Goal: Task Accomplishment & Management: Use online tool/utility

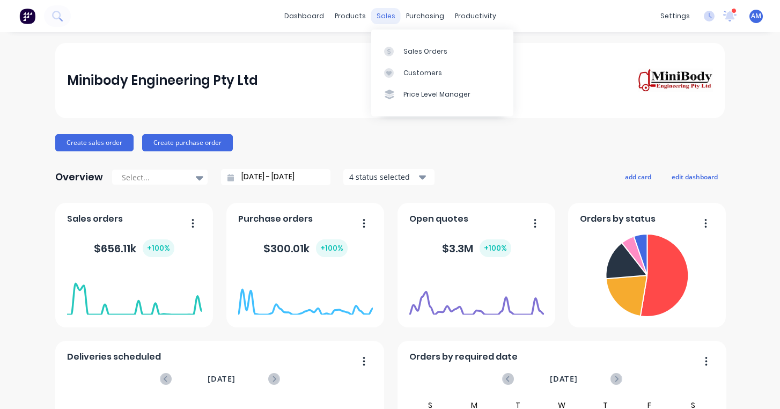
click at [388, 17] on div "sales" at bounding box center [386, 16] width 30 height 16
click at [413, 51] on div "Sales Orders" at bounding box center [425, 52] width 44 height 10
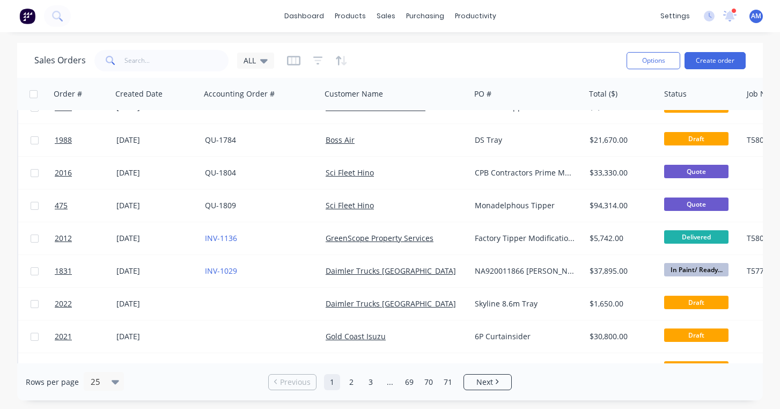
scroll to position [161, 0]
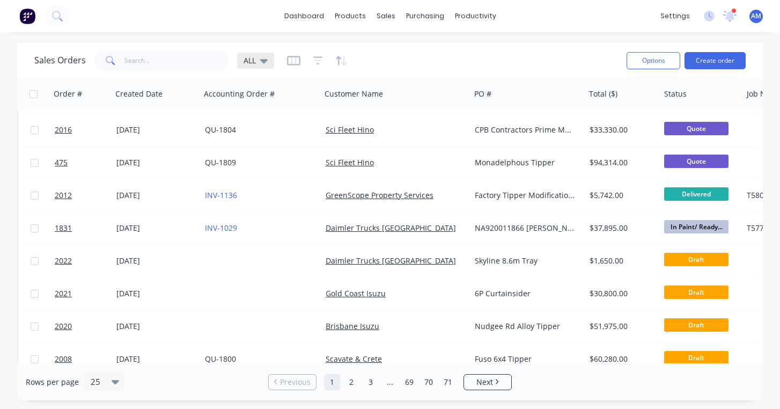
click at [264, 62] on icon at bounding box center [264, 61] width 8 height 12
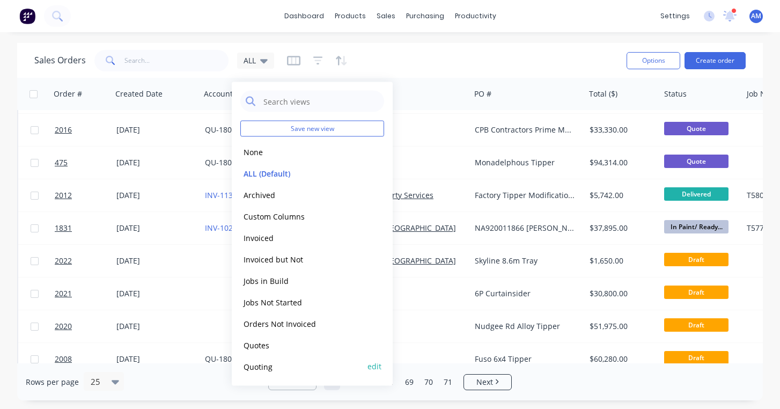
click at [268, 369] on button "Quoting" at bounding box center [301, 366] width 122 height 12
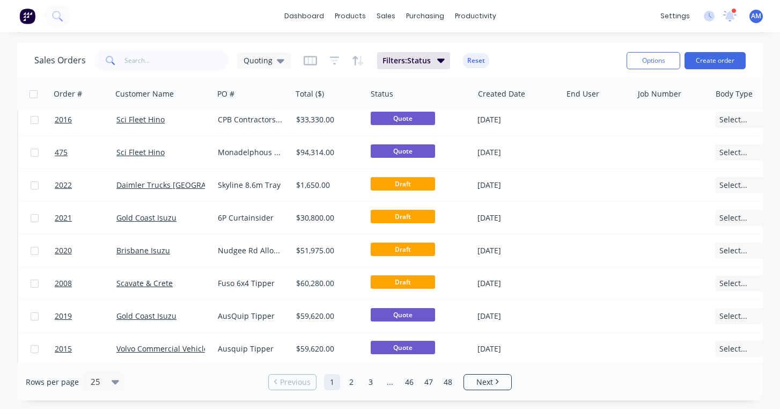
scroll to position [189, 0]
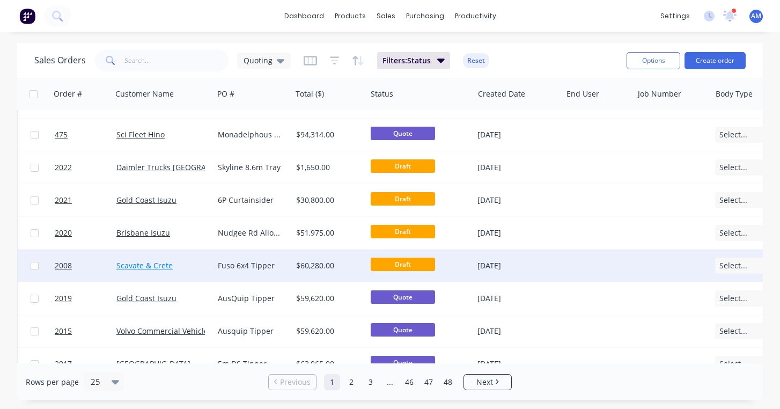
click at [153, 267] on link "Scavate & Crete" at bounding box center [144, 265] width 56 height 10
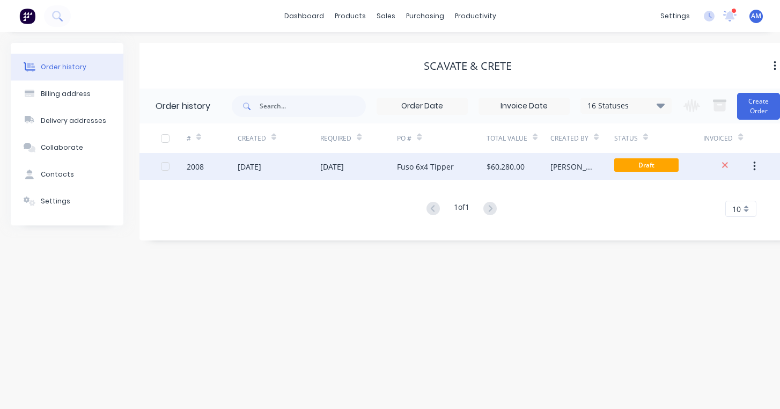
click at [429, 167] on div "Fuso 6x4 Tipper" at bounding box center [425, 166] width 57 height 11
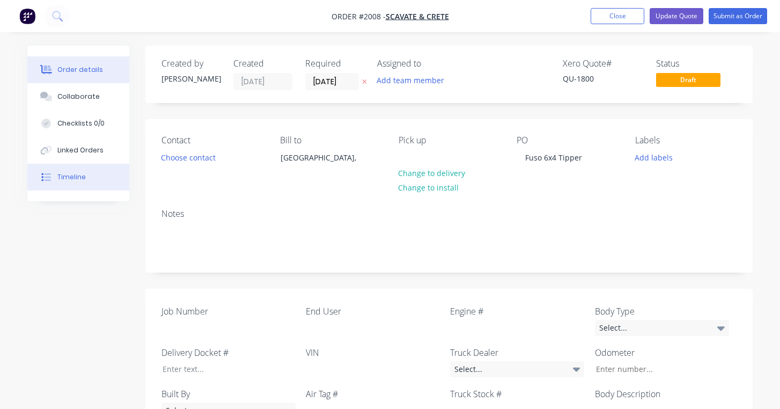
click at [70, 171] on button "Timeline" at bounding box center [78, 177] width 102 height 27
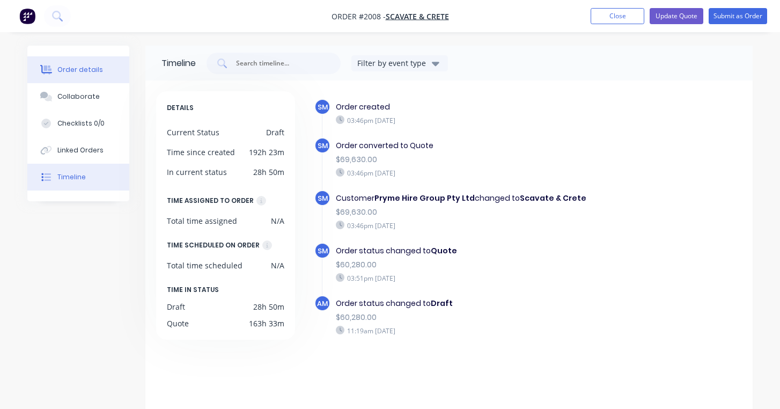
click at [83, 68] on div "Order details" at bounding box center [80, 70] width 46 height 10
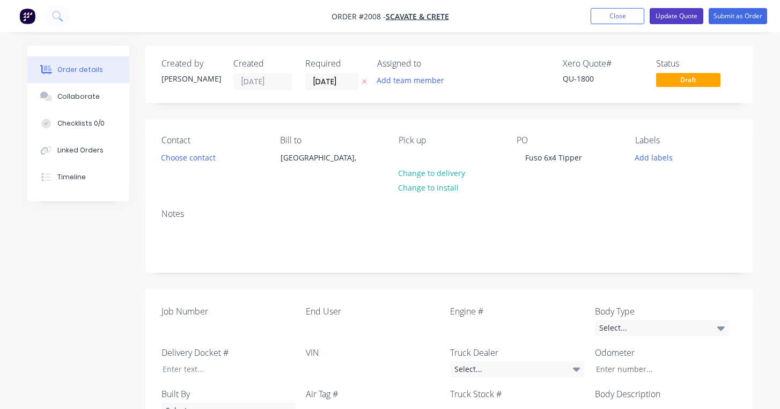
click at [679, 12] on button "Update Quote" at bounding box center [677, 16] width 54 height 16
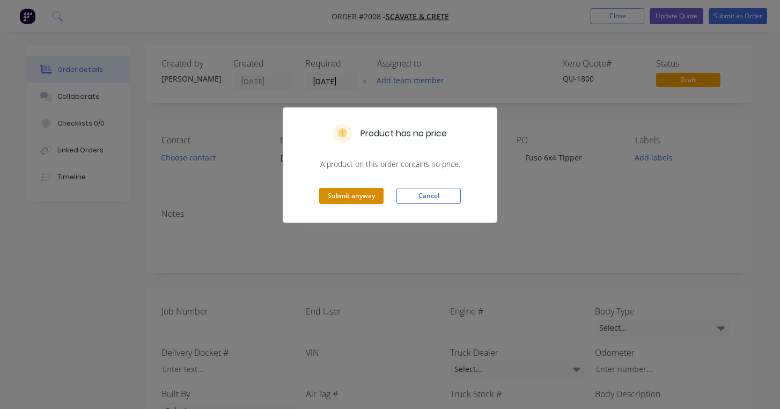
click at [362, 194] on button "Submit anyway" at bounding box center [351, 196] width 64 height 16
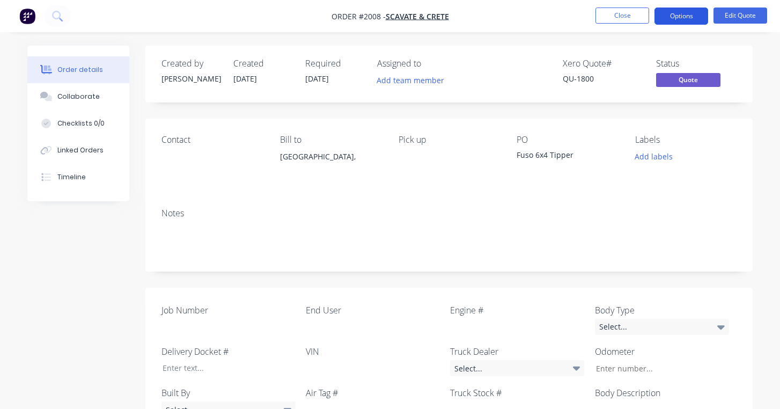
click at [677, 14] on button "Options" at bounding box center [681, 16] width 54 height 17
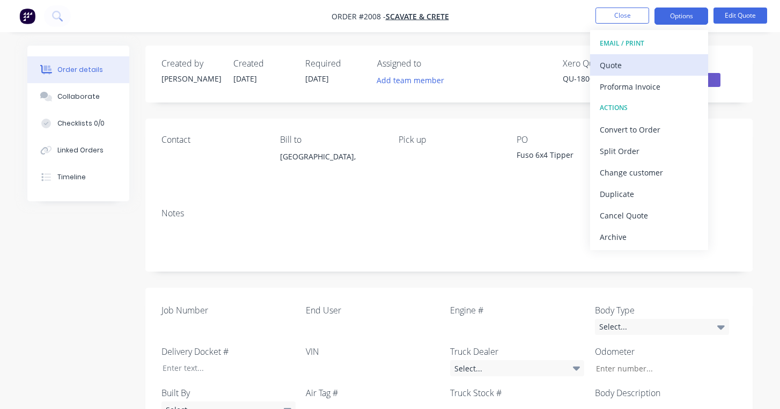
click at [624, 64] on div "Quote" at bounding box center [649, 65] width 99 height 16
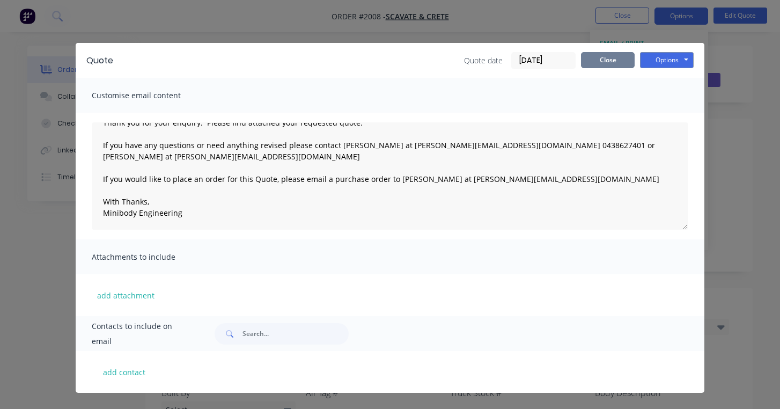
click at [604, 64] on button "Close" at bounding box center [608, 60] width 54 height 16
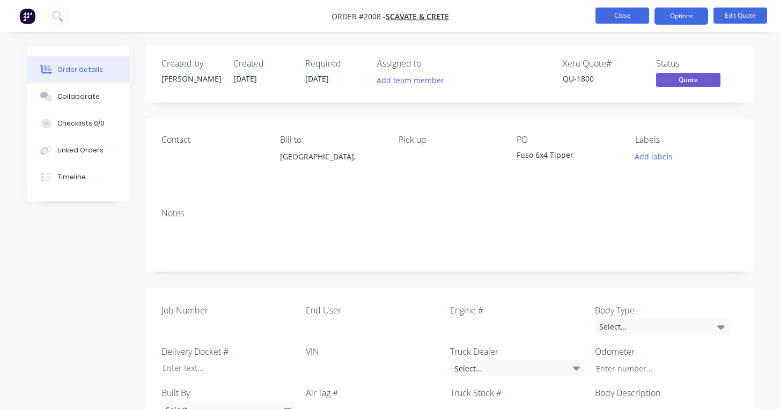
click at [612, 13] on button "Close" at bounding box center [622, 16] width 54 height 16
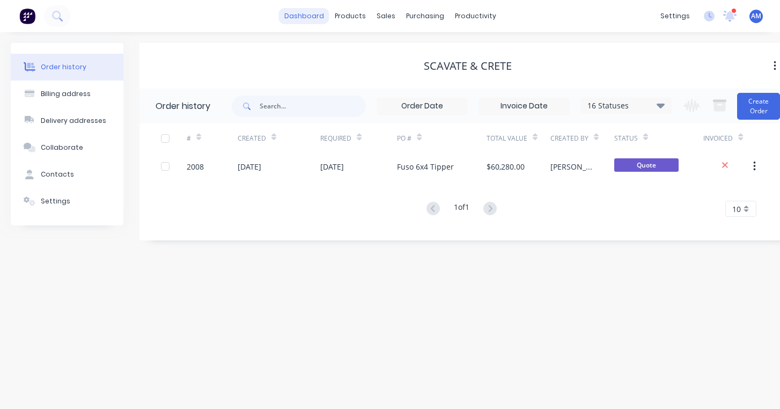
click at [317, 17] on link "dashboard" at bounding box center [304, 16] width 50 height 16
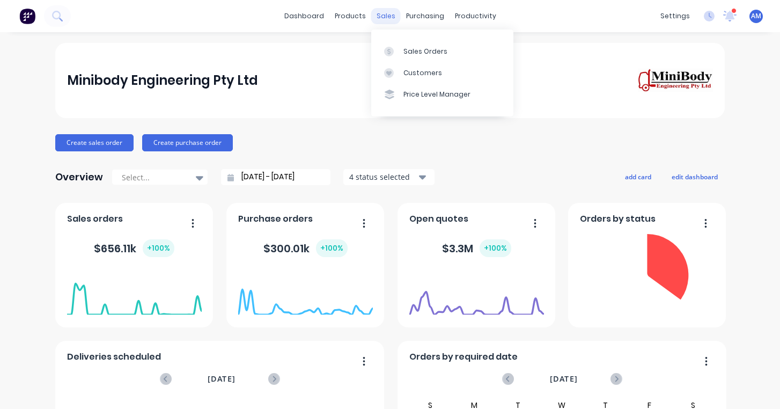
click at [384, 16] on div "sales" at bounding box center [386, 16] width 30 height 16
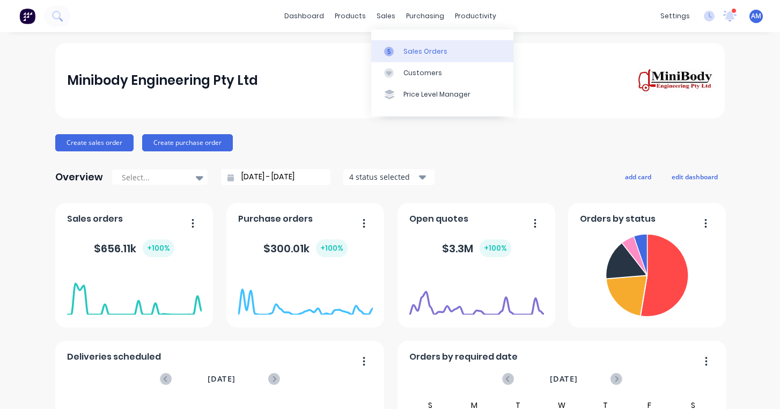
click at [398, 47] on div at bounding box center [392, 52] width 16 height 10
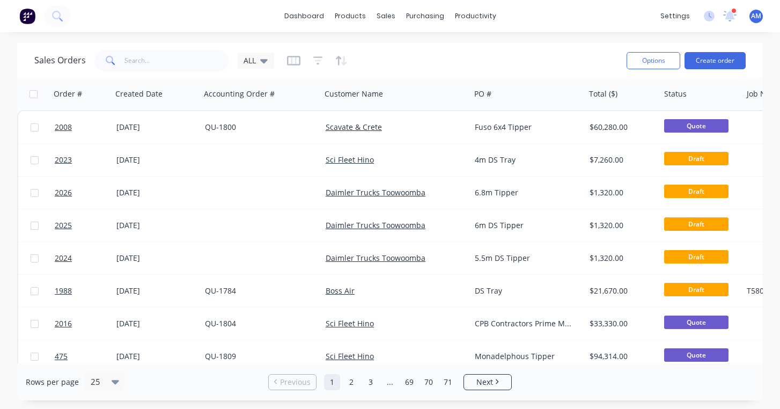
click at [454, 55] on div "Sales Orders ALL" at bounding box center [326, 60] width 584 height 26
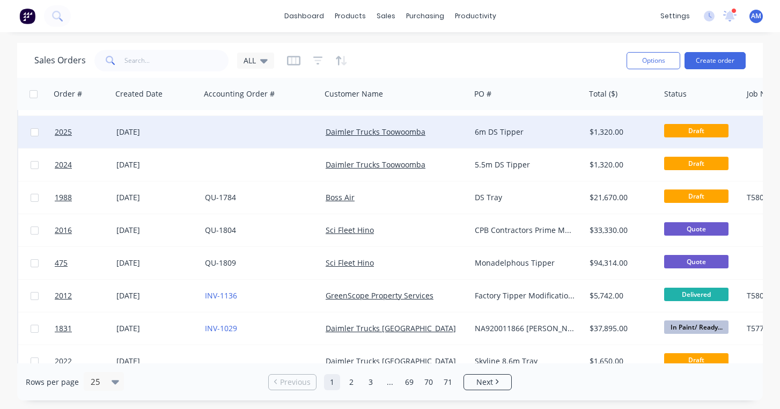
scroll to position [102, 0]
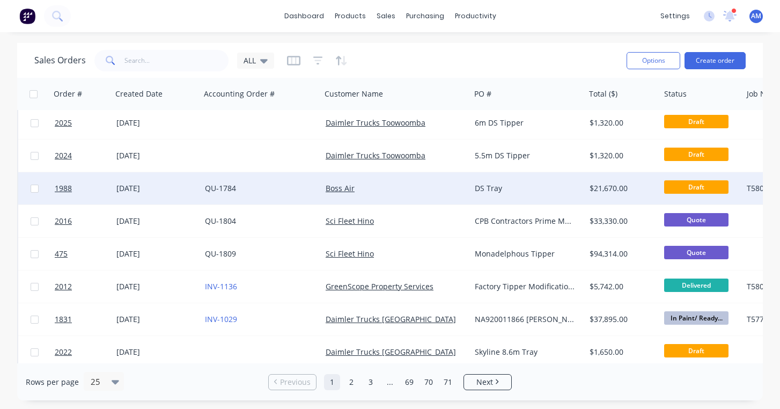
click at [237, 189] on div "QU-1784" at bounding box center [258, 188] width 107 height 11
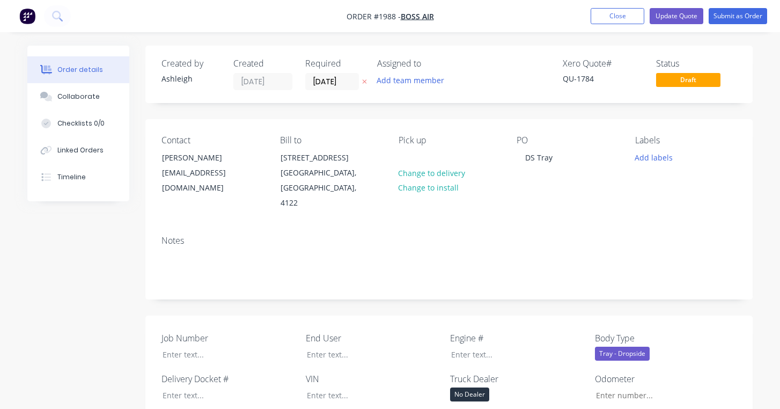
type input "$18,500.00"
type input "$1,200.00"
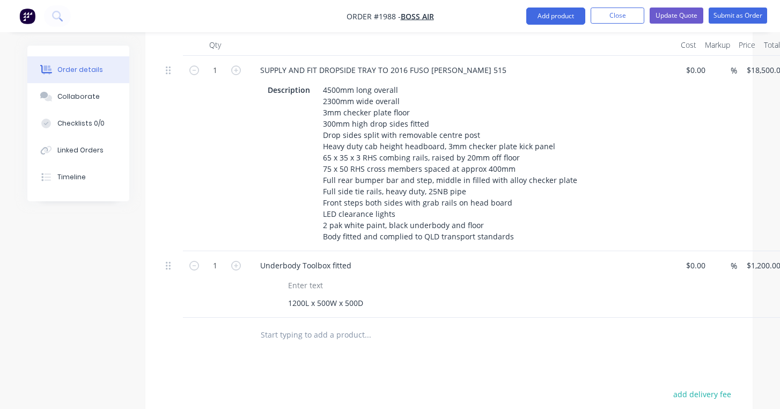
scroll to position [488, 0]
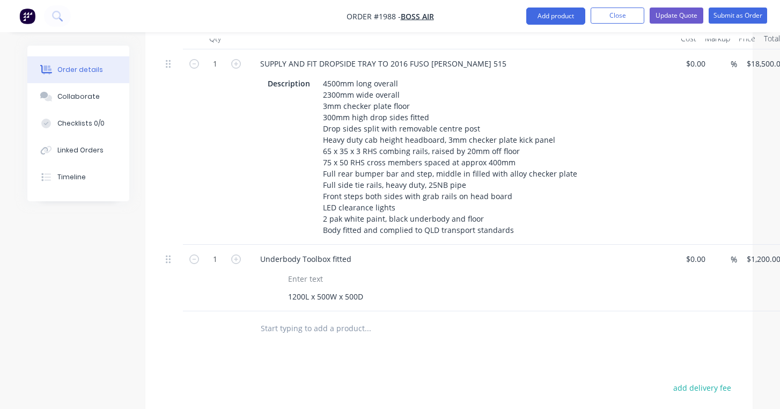
click at [281, 318] on input "text" at bounding box center [367, 328] width 215 height 21
click at [754, 251] on input "1200" at bounding box center [765, 259] width 39 height 16
type input "$1,000.00"
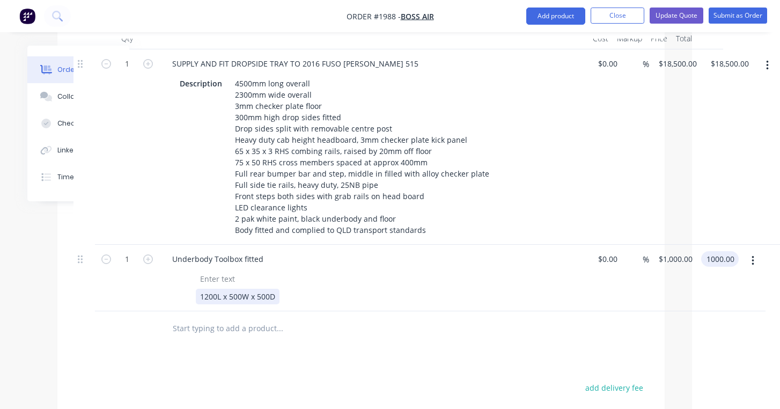
type input "$1,000.00"
click at [231, 289] on div "1200L x 500W x 500D" at bounding box center [238, 297] width 84 height 16
click at [757, 255] on icon "button" at bounding box center [758, 261] width 3 height 12
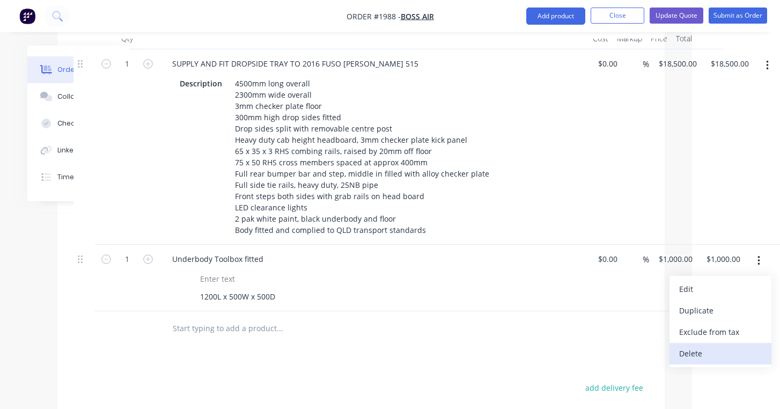
click at [720, 345] on div "Delete" at bounding box center [720, 353] width 83 height 16
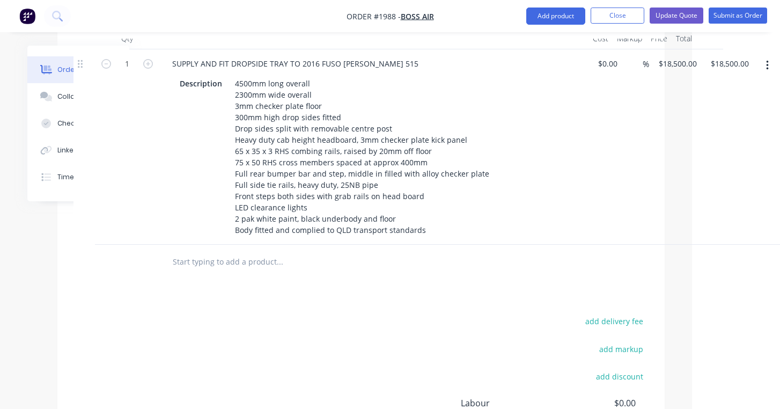
click at [181, 251] on input "text" at bounding box center [279, 261] width 215 height 21
type input "S"
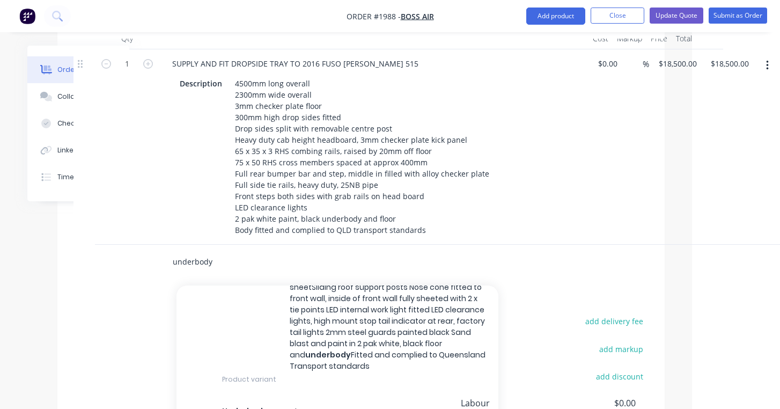
scroll to position [656, 0]
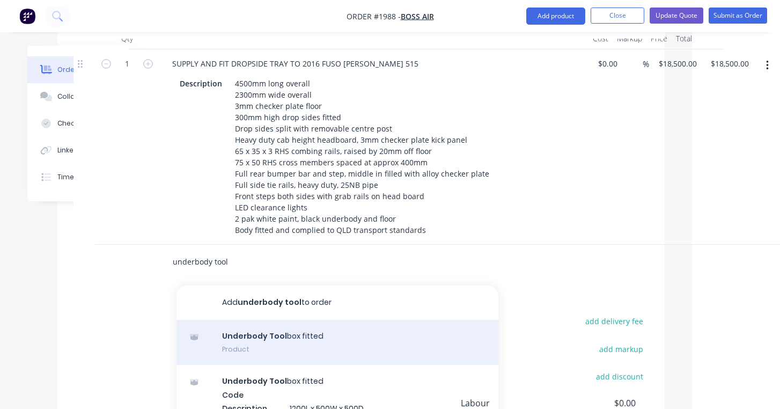
type input "underbody tool"
click at [247, 322] on div "Underbody Tool box fitted Product" at bounding box center [337, 342] width 322 height 45
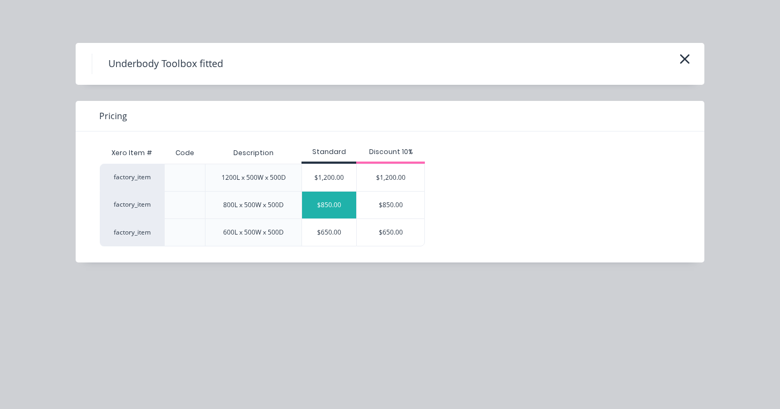
click at [337, 204] on div "$850.00" at bounding box center [329, 205] width 54 height 27
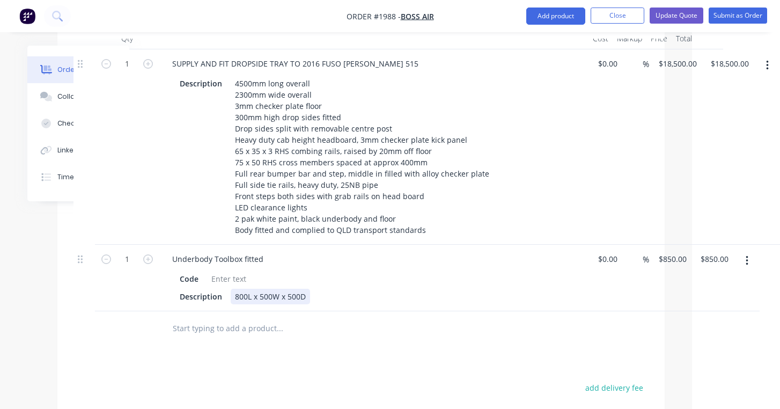
click at [239, 289] on div "800L x 500W x 500D" at bounding box center [270, 297] width 79 height 16
click at [217, 271] on div at bounding box center [228, 279] width 43 height 16
click at [213, 271] on div "Powder coated" at bounding box center [238, 279] width 62 height 16
click at [286, 271] on div "Black powder coated" at bounding box center [248, 279] width 83 height 16
click at [273, 318] on input "text" at bounding box center [279, 328] width 215 height 21
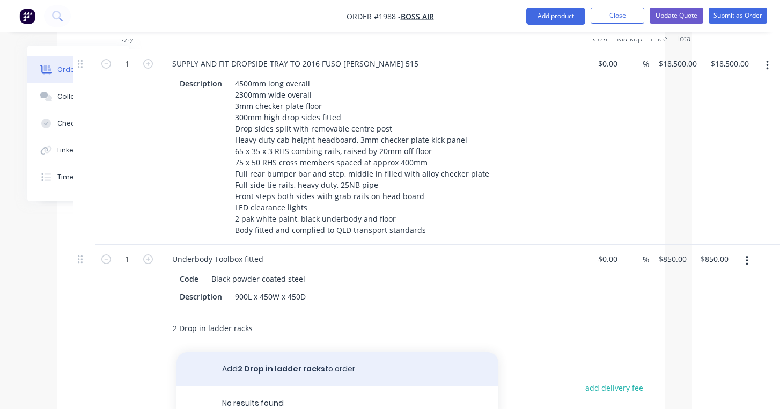
type input "2 Drop in ladder racks"
click at [299, 352] on button "Add 2 Drop in ladder racks to order" at bounding box center [337, 369] width 322 height 34
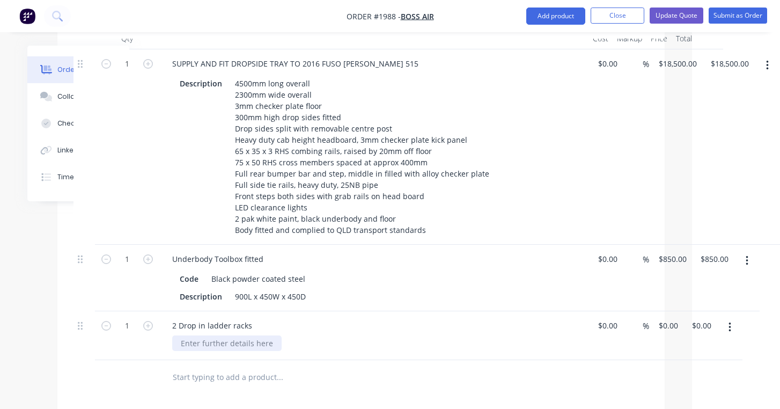
click at [238, 335] on div at bounding box center [226, 343] width 109 height 16
click at [664, 318] on input "0" at bounding box center [670, 326] width 25 height 16
type input "$1,500.00"
click at [243, 335] on div at bounding box center [226, 343] width 109 height 16
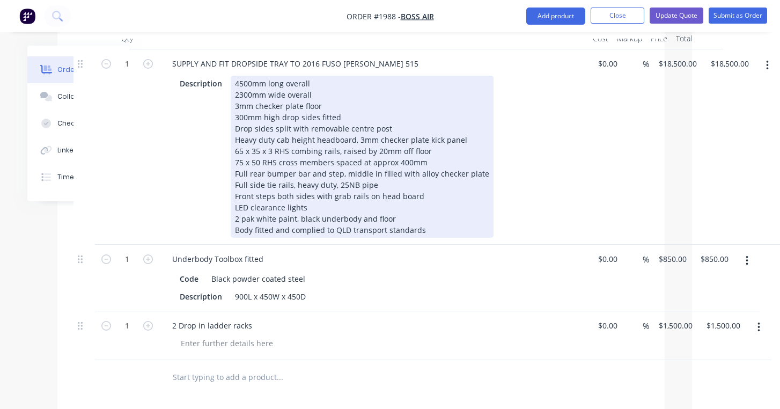
click at [314, 124] on div "4500mm long overall 2300mm wide overall 3mm checker plate floor 300mm high drop…" at bounding box center [362, 157] width 263 height 162
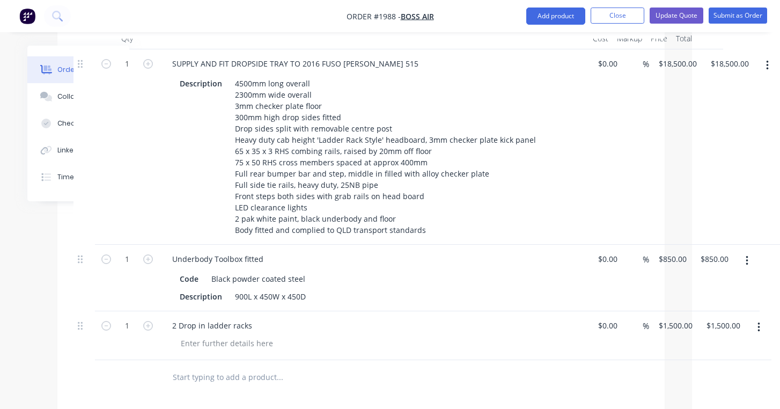
click at [217, 366] on input "text" at bounding box center [279, 376] width 215 height 21
type input "6 Internal tie down points, recessed into floor of tray"
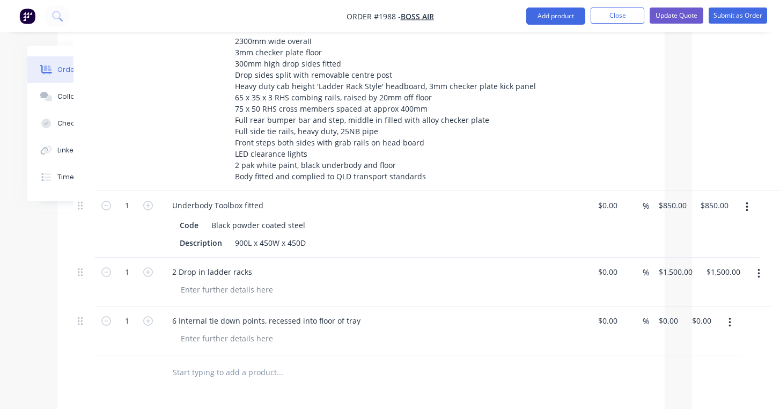
scroll to position [541, 87]
click at [218, 330] on div at bounding box center [227, 338] width 109 height 16
click at [252, 362] on input "text" at bounding box center [280, 372] width 215 height 21
click at [350, 362] on input "text" at bounding box center [280, 372] width 215 height 21
click at [460, 313] on div "6 Internal tie down points, recessed into floor of tray" at bounding box center [375, 321] width 421 height 16
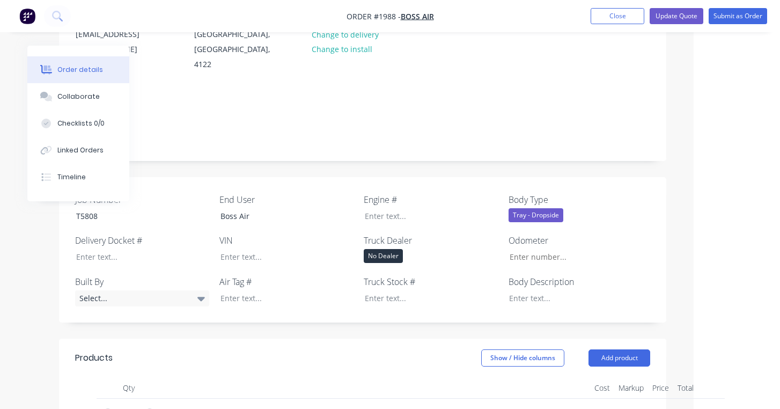
scroll to position [211, 86]
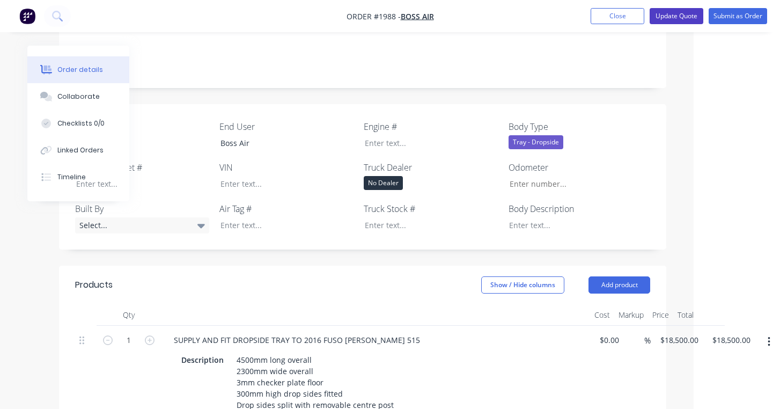
click at [679, 16] on button "Update Quote" at bounding box center [677, 16] width 54 height 16
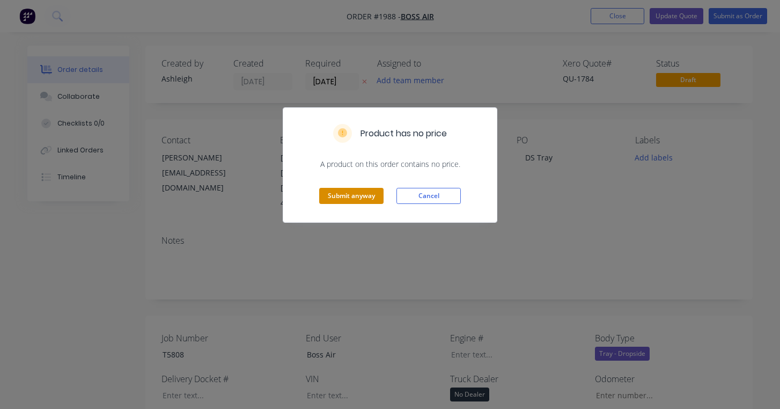
click at [364, 193] on button "Submit anyway" at bounding box center [351, 196] width 64 height 16
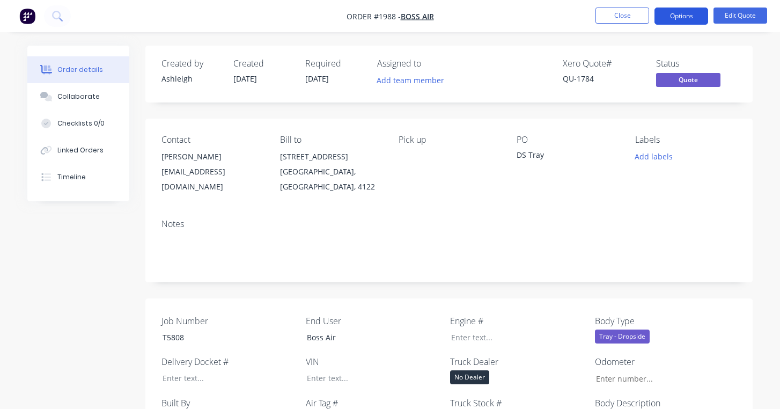
click at [692, 19] on button "Options" at bounding box center [681, 16] width 54 height 17
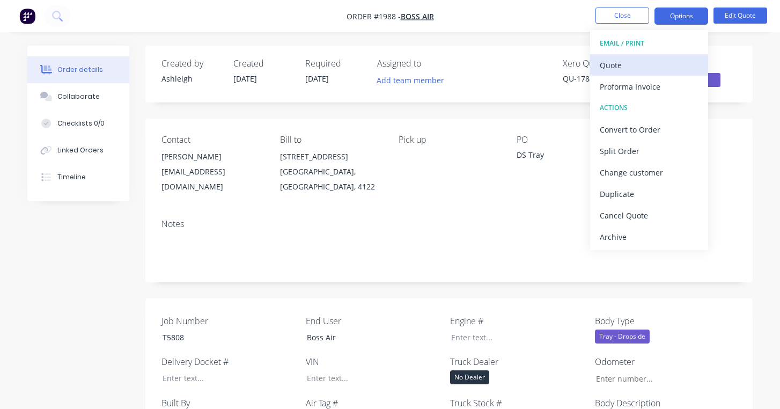
click at [619, 62] on div "Quote" at bounding box center [649, 65] width 99 height 16
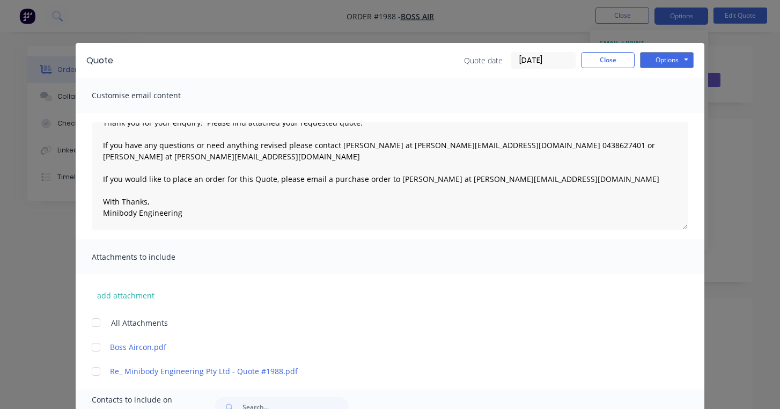
scroll to position [17, 0]
click at [97, 350] on div at bounding box center [95, 346] width 21 height 21
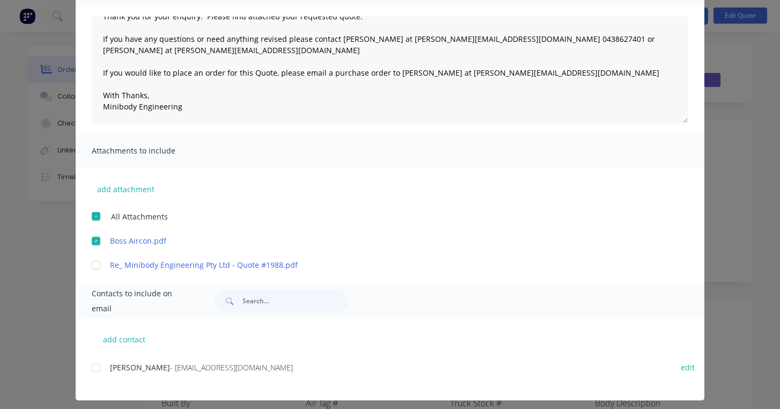
scroll to position [107, 0]
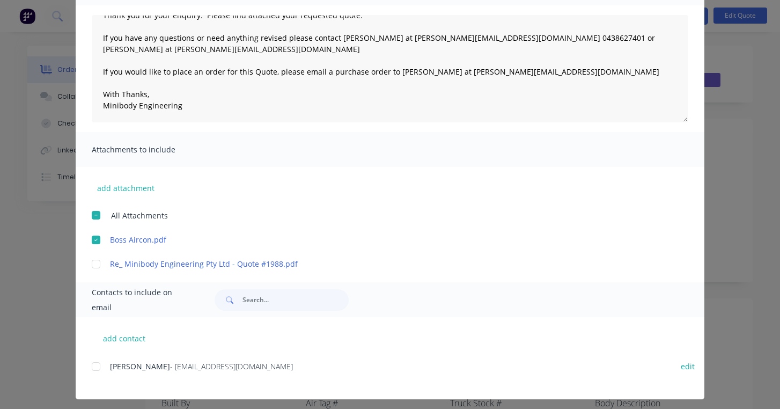
click at [100, 366] on div at bounding box center [95, 366] width 21 height 21
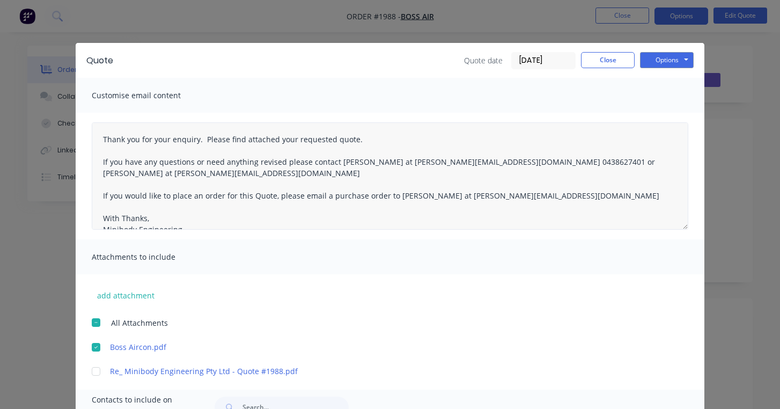
scroll to position [0, 0]
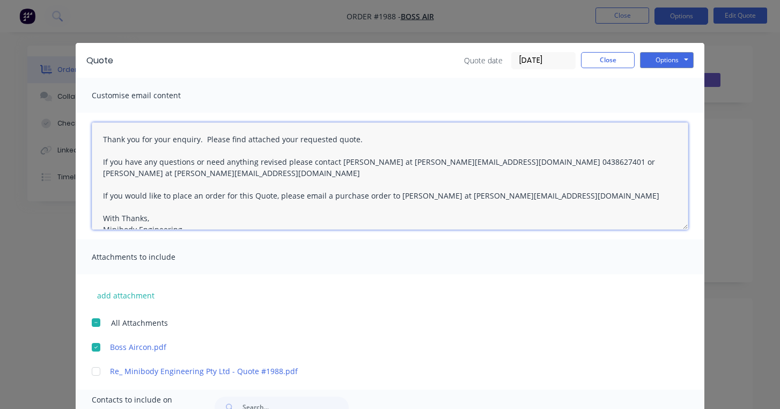
drag, startPoint x: 330, startPoint y: 140, endPoint x: 295, endPoint y: 141, distance: 34.9
click at [295, 141] on textarea "Thank you for your enquiry. Please find attached your requested quote. If you h…" at bounding box center [390, 175] width 597 height 107
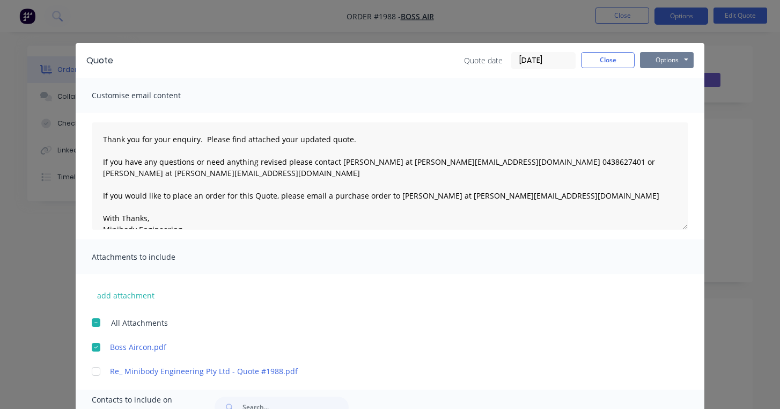
click at [662, 60] on button "Options" at bounding box center [667, 60] width 54 height 16
click at [668, 112] on button "Email" at bounding box center [674, 115] width 69 height 18
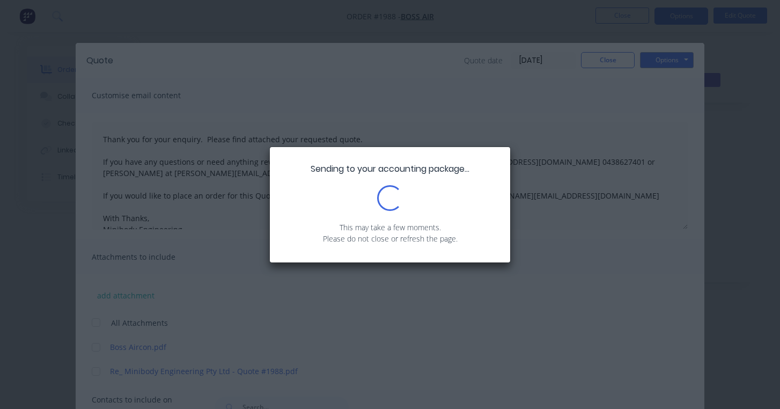
type textarea "Thank you for your enquiry. Please find attached your requested quote. If you h…"
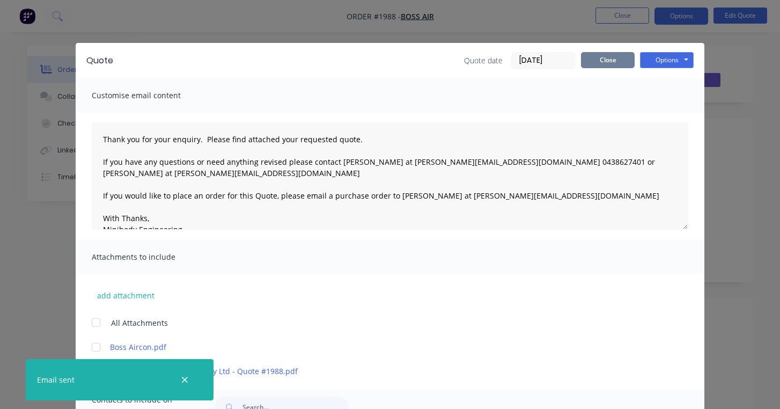
click at [609, 62] on button "Close" at bounding box center [608, 60] width 54 height 16
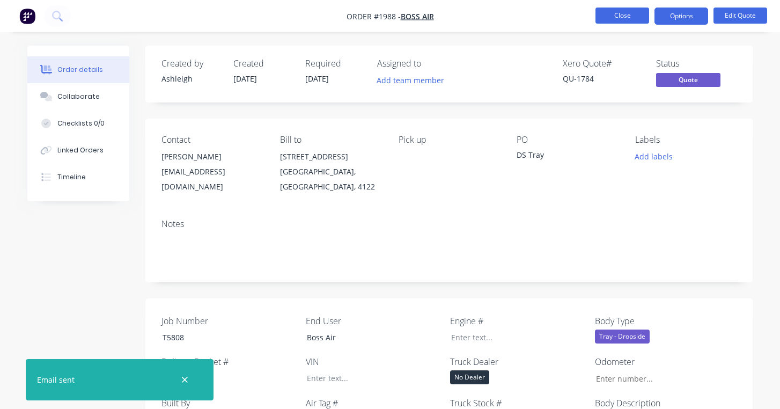
click at [621, 20] on button "Close" at bounding box center [622, 16] width 54 height 16
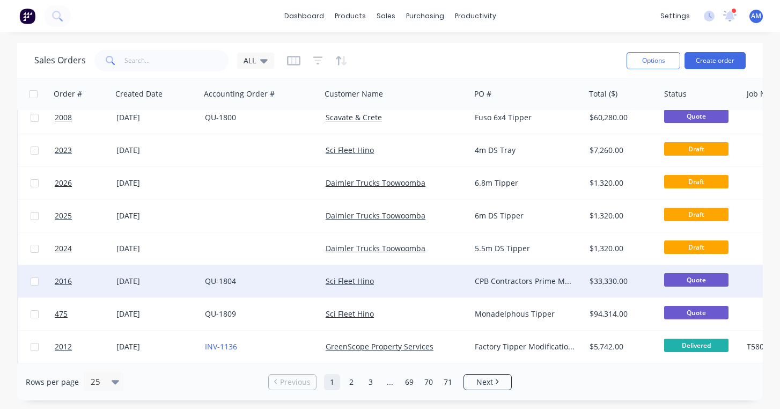
scroll to position [36, 0]
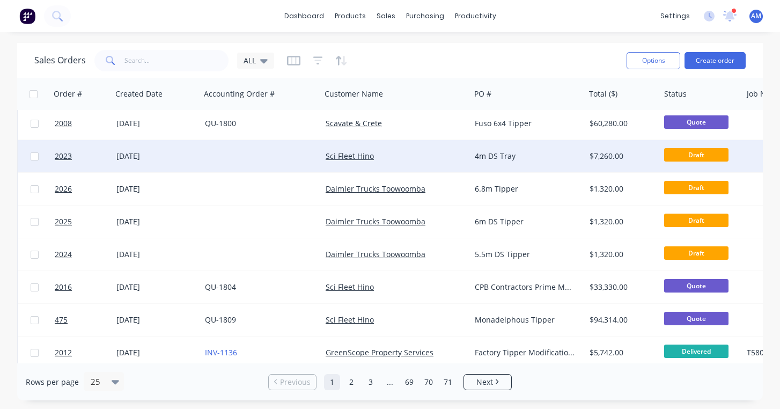
click at [395, 155] on div "Sci Fleet Hino" at bounding box center [393, 156] width 134 height 11
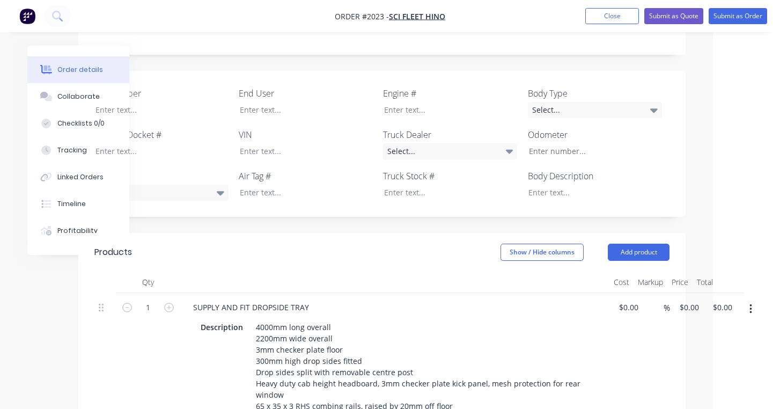
scroll to position [295, 67]
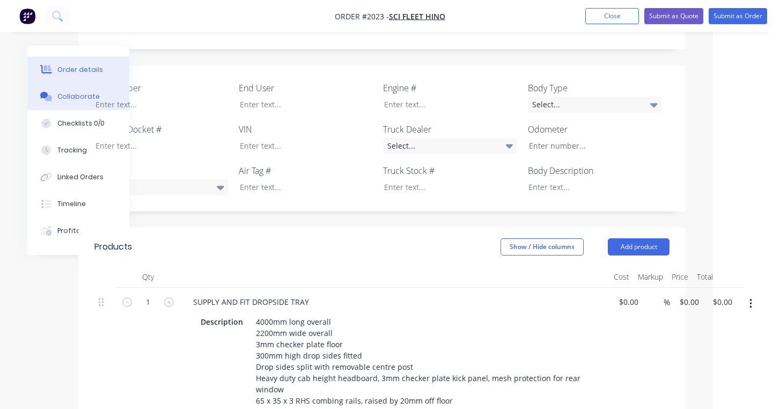
click at [80, 100] on div "Collaborate" at bounding box center [78, 97] width 42 height 10
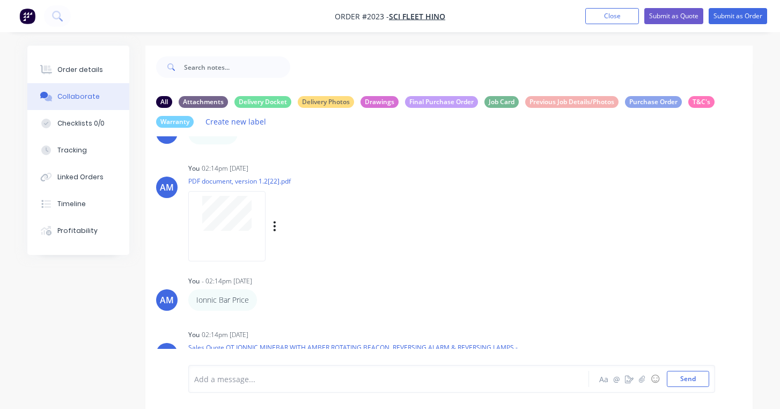
scroll to position [45, 0]
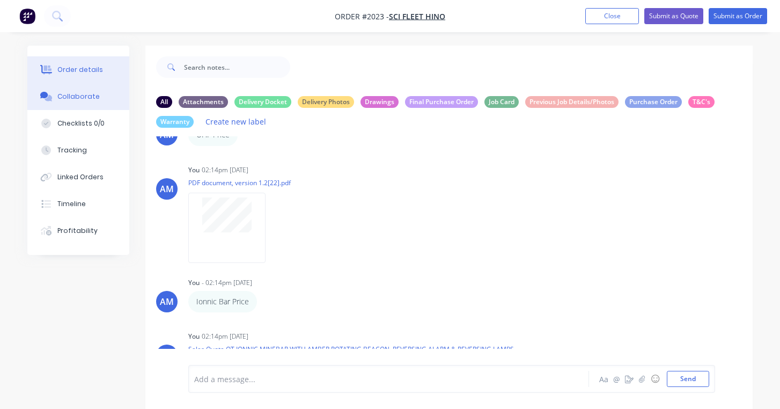
click at [88, 69] on div "Order details" at bounding box center [80, 70] width 46 height 10
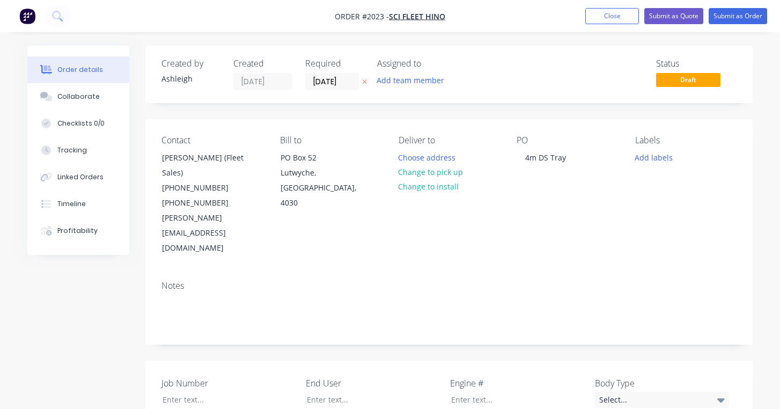
type input "$3,600.00"
type input "$1,200.00"
type input "$1,800.00"
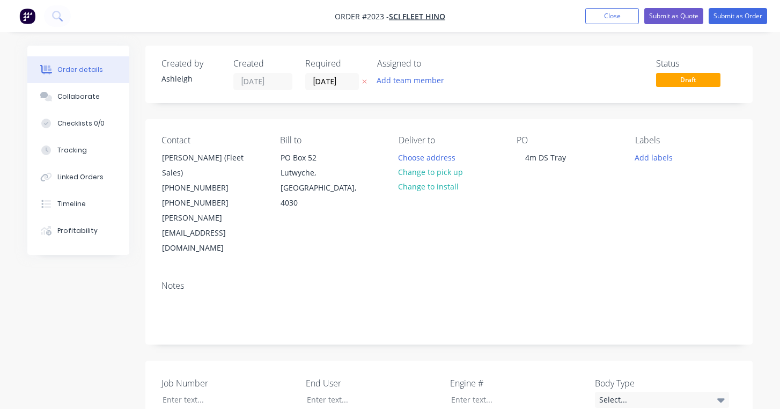
type input "$1,800.00"
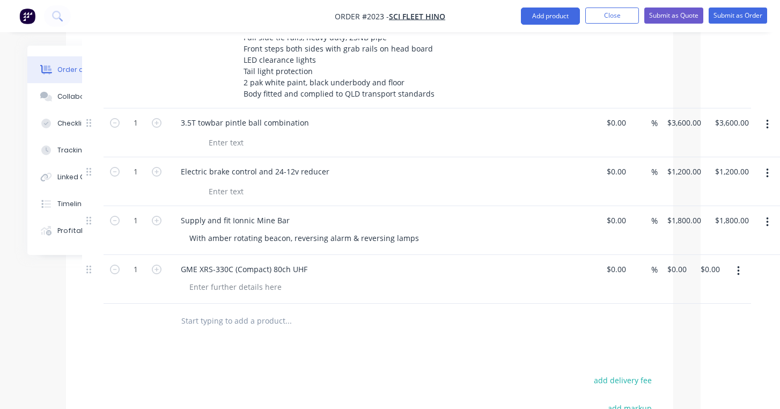
scroll to position [695, 79]
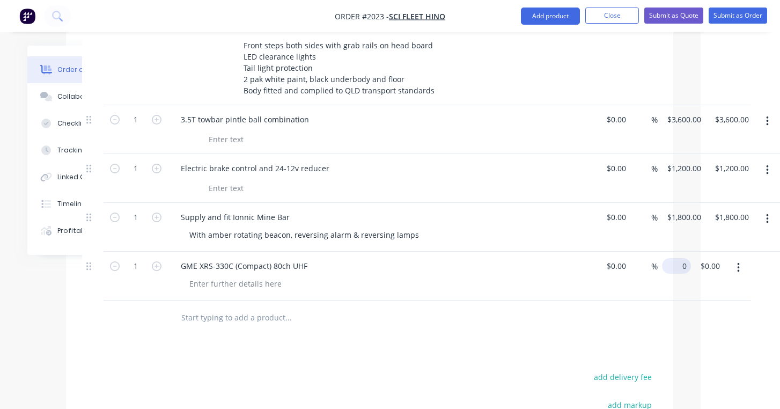
click at [678, 258] on input "0" at bounding box center [678, 266] width 25 height 16
type input "$1,100.00"
type input "1100.00"
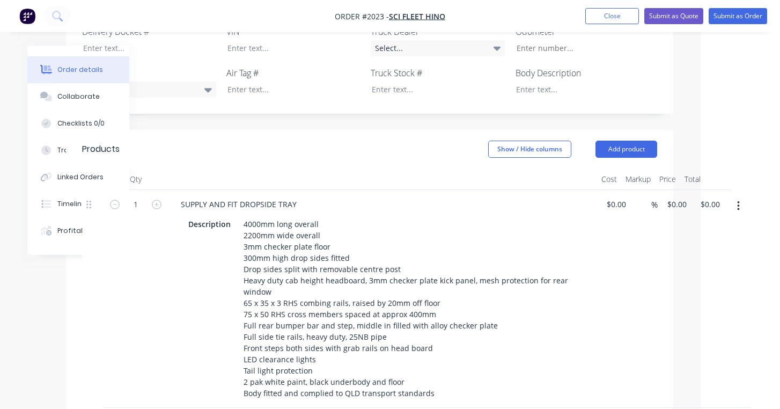
scroll to position [394, 79]
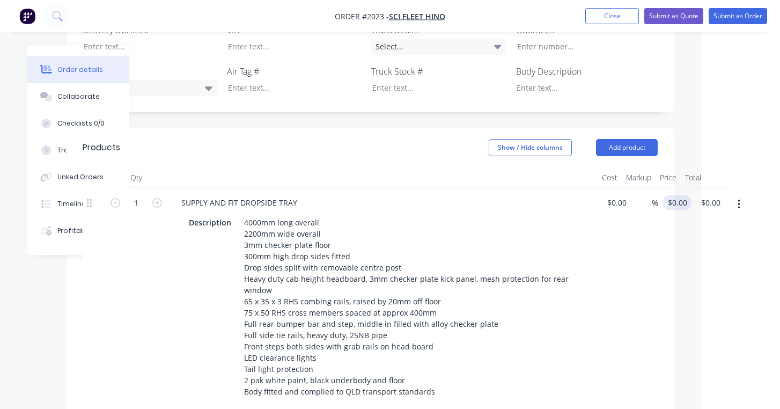
type input "0"
type input "$1,100.00"
click at [658, 188] on div "1 SUPPLY AND FIT DROPSIDE TRAY Description 4000mm long overall 2200mm wide over…" at bounding box center [370, 297] width 575 height 218
type input "$18,500.00"
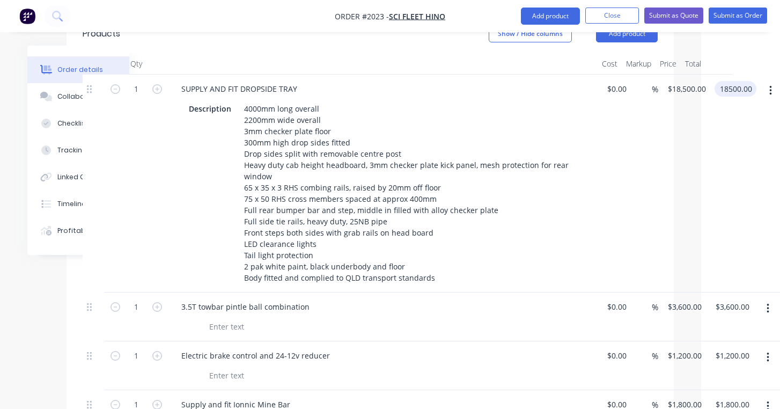
scroll to position [523, 79]
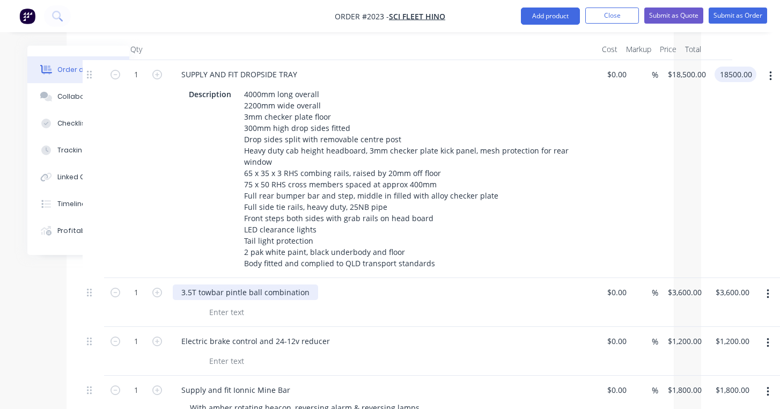
type input "$18,500.00"
click at [307, 284] on div "3.5T towbar pintle ball combination" at bounding box center [245, 292] width 145 height 16
click at [658, 278] on div "1 3.5T towbar with 50mm ball $0.00 $0.00 % 3600 $3,600.00 $3,600.00 $3,600.00" at bounding box center [370, 302] width 575 height 49
type input "$2,200.00"
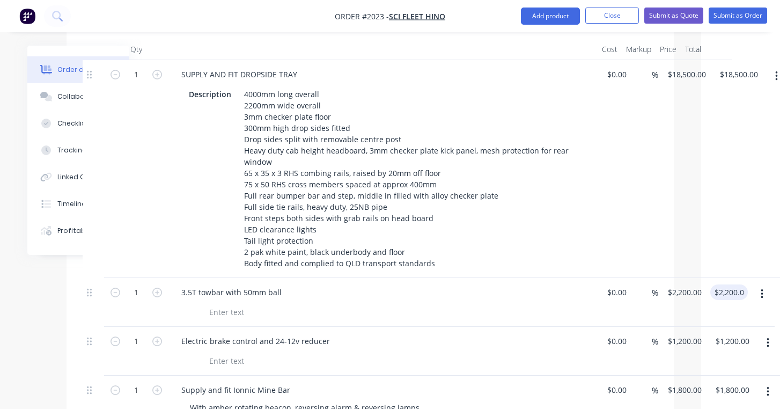
click at [764, 284] on button "button" at bounding box center [761, 293] width 25 height 19
click at [756, 227] on div "$18,500.00 $18,500.00" at bounding box center [736, 169] width 52 height 218
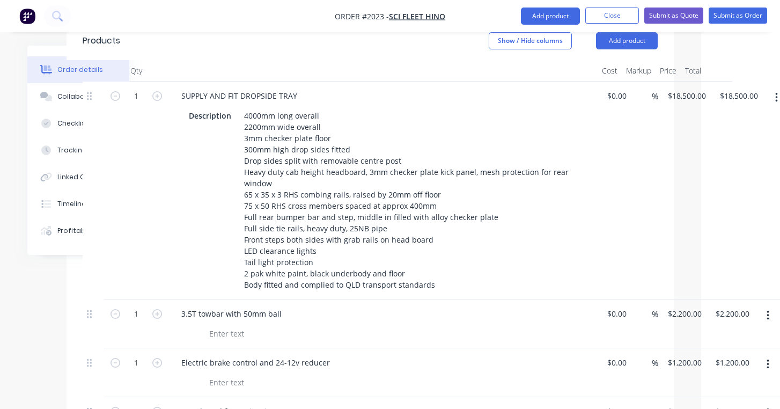
scroll to position [499, 79]
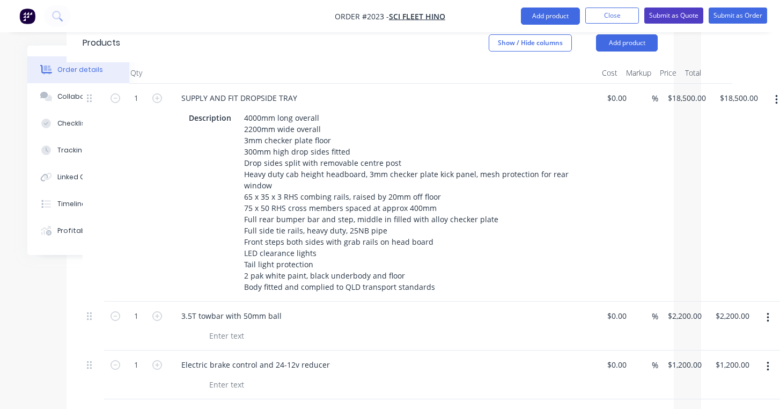
click at [679, 14] on button "Submit as Quote" at bounding box center [673, 16] width 59 height 16
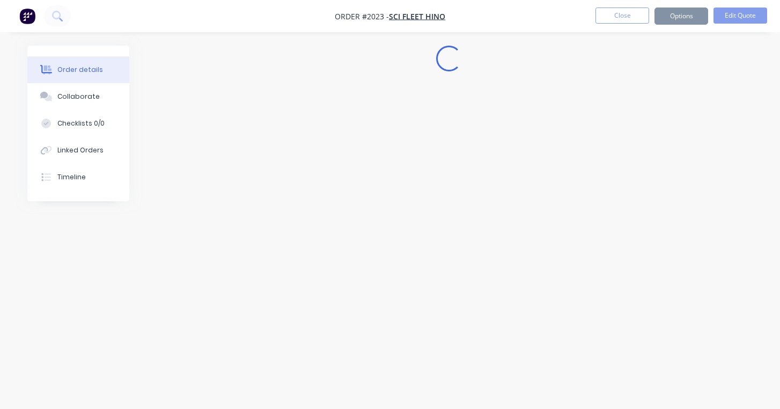
scroll to position [0, 0]
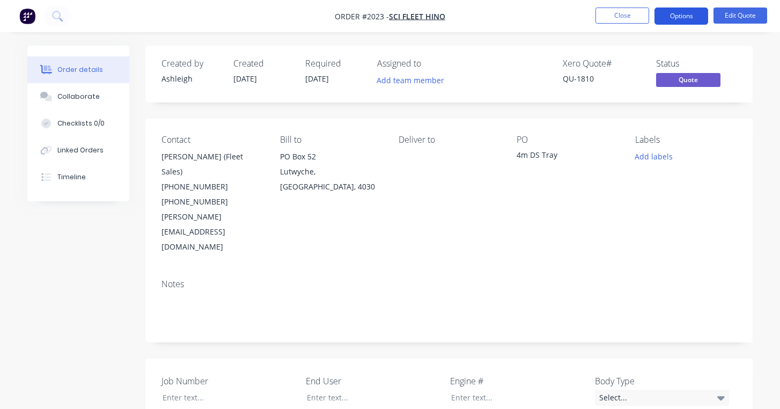
click at [673, 17] on button "Options" at bounding box center [681, 16] width 54 height 17
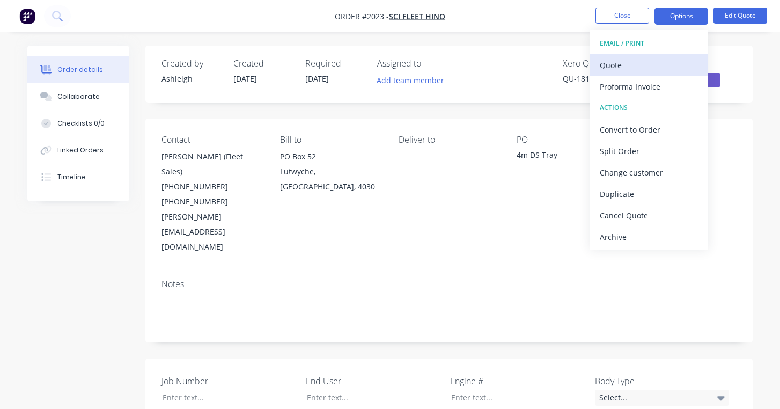
click at [627, 58] on div "Quote" at bounding box center [649, 65] width 99 height 16
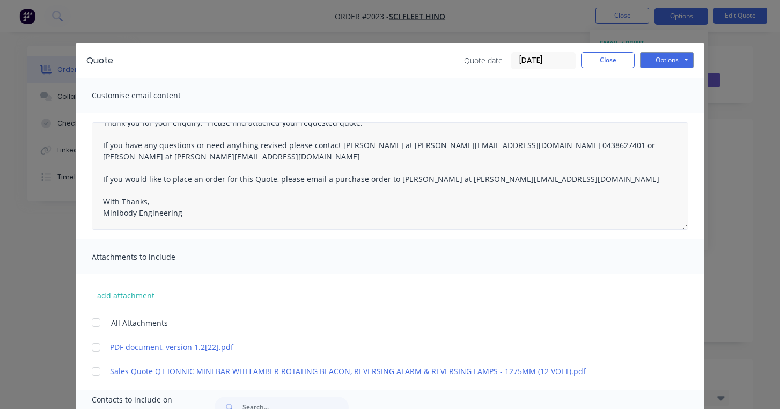
scroll to position [17, 0]
click at [663, 64] on button "Options" at bounding box center [667, 60] width 54 height 16
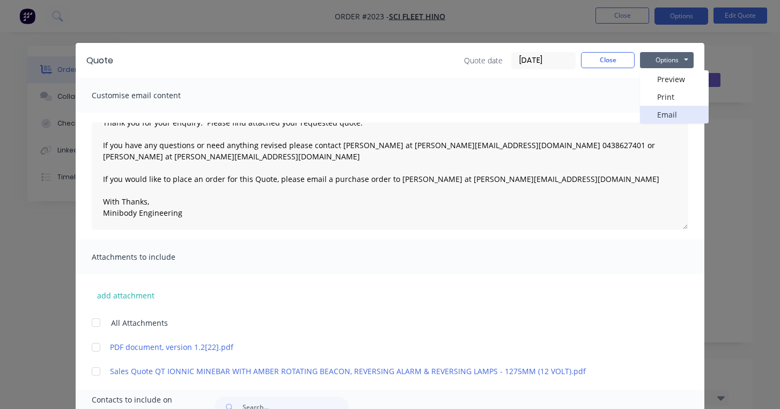
click at [666, 121] on button "Email" at bounding box center [674, 115] width 69 height 18
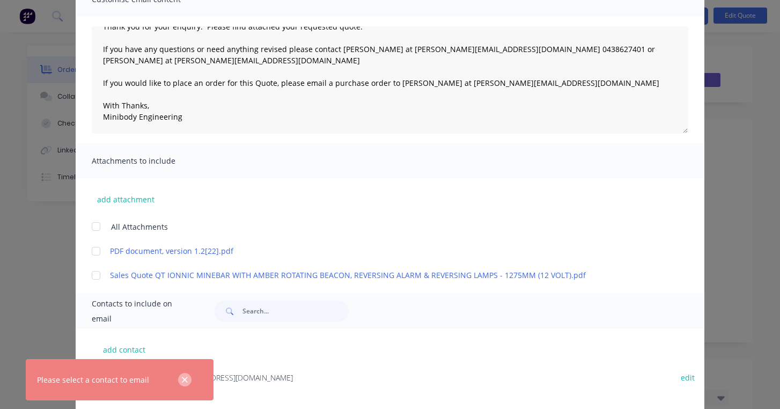
click at [185, 378] on icon "button" at bounding box center [184, 380] width 7 height 10
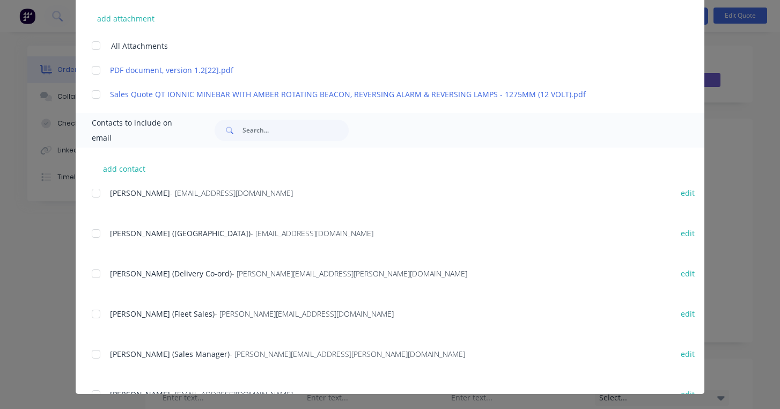
scroll to position [130, 0]
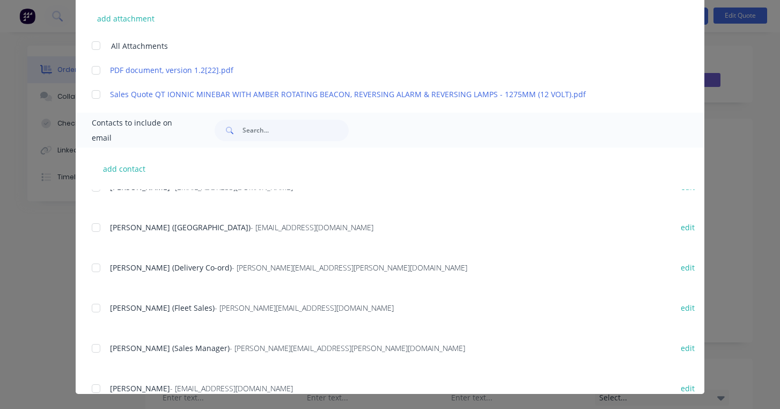
click at [100, 308] on div at bounding box center [95, 307] width 21 height 21
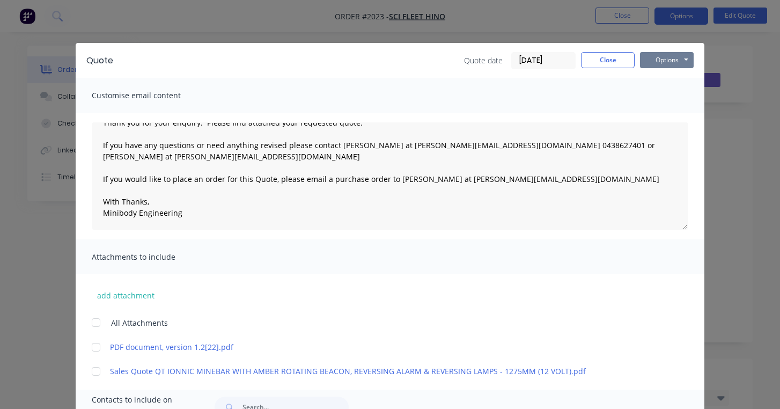
scroll to position [0, 0]
click at [661, 61] on button "Options" at bounding box center [667, 60] width 54 height 16
click at [668, 117] on button "Email" at bounding box center [674, 115] width 69 height 18
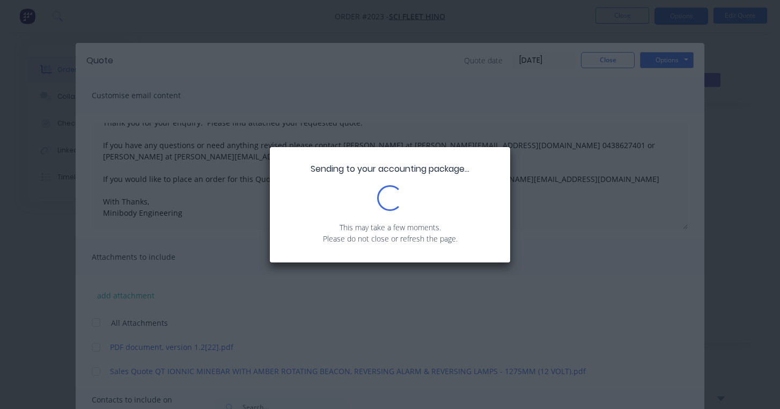
type textarea "Thank you for your enquiry. Please find attached your requested quote. If you h…"
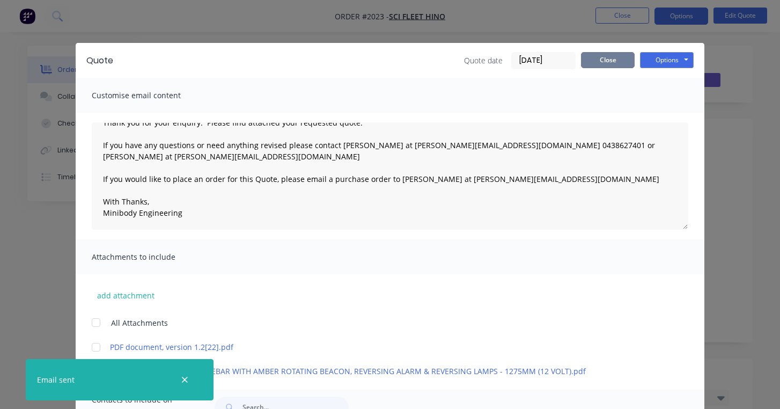
click at [613, 67] on button "Close" at bounding box center [608, 60] width 54 height 16
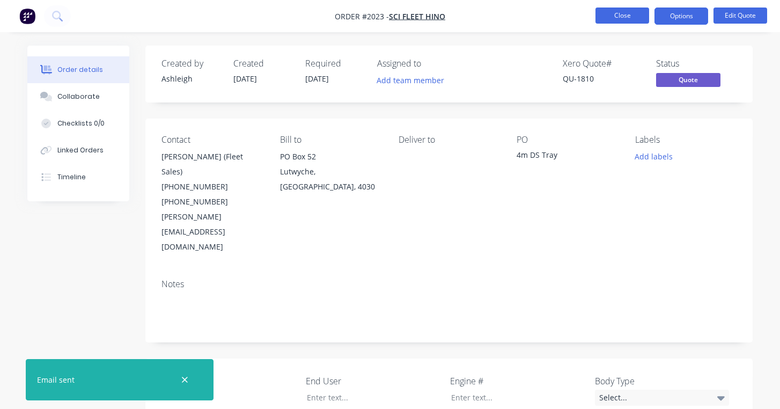
click at [628, 18] on button "Close" at bounding box center [622, 16] width 54 height 16
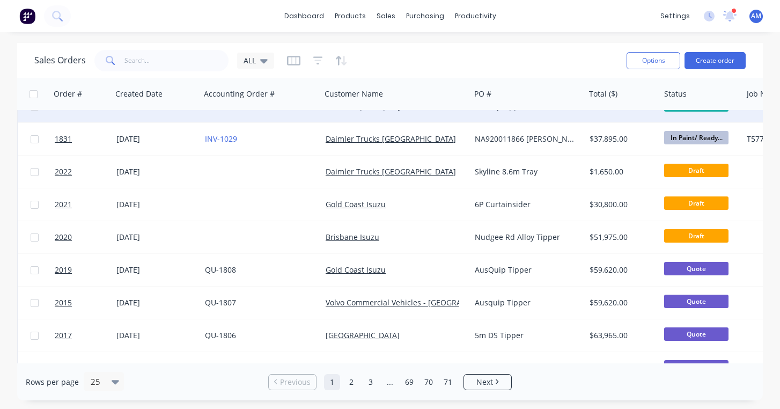
scroll to position [284, 0]
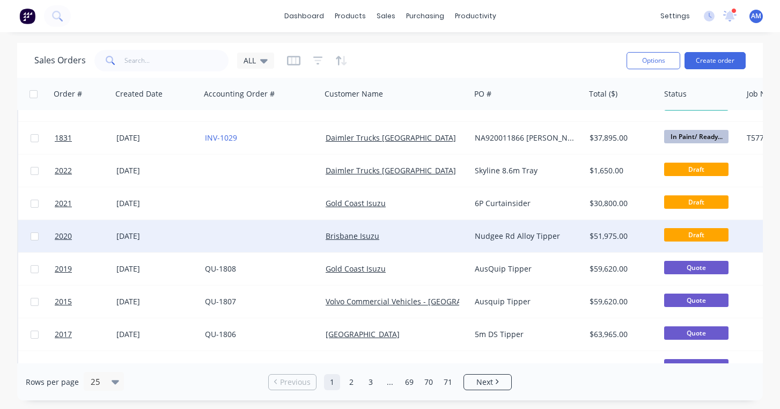
click at [232, 235] on div at bounding box center [261, 236] width 121 height 32
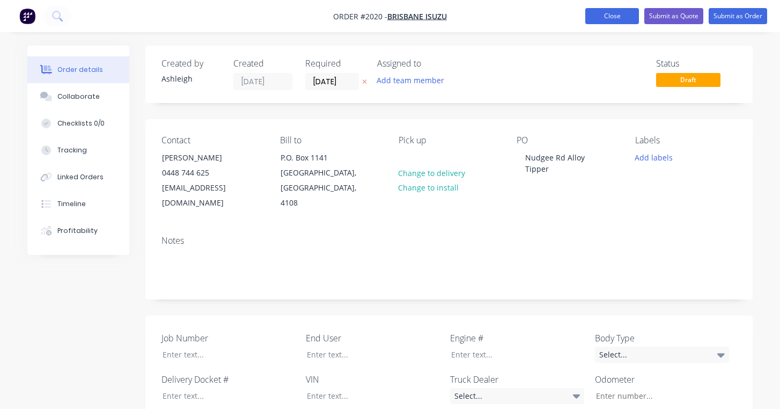
click at [615, 12] on button "Close" at bounding box center [612, 16] width 54 height 16
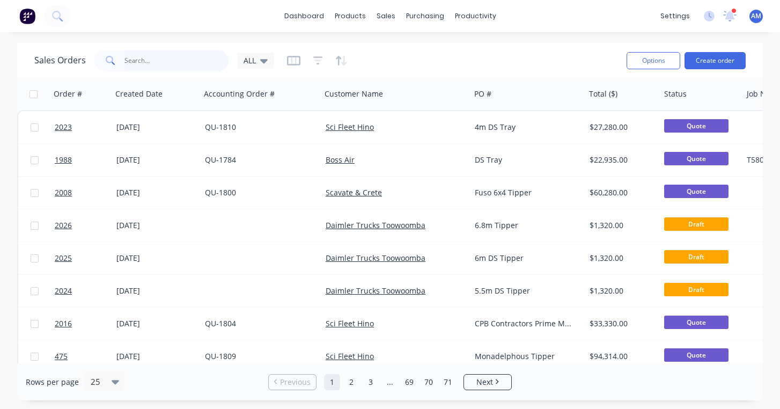
click at [146, 56] on input "text" at bounding box center [176, 60] width 105 height 21
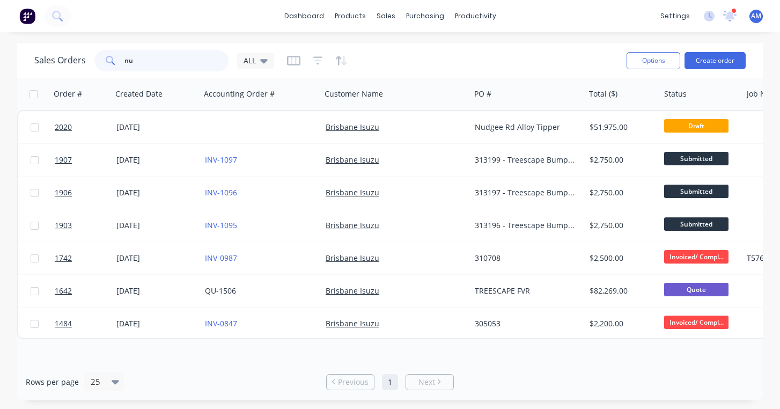
type input "n"
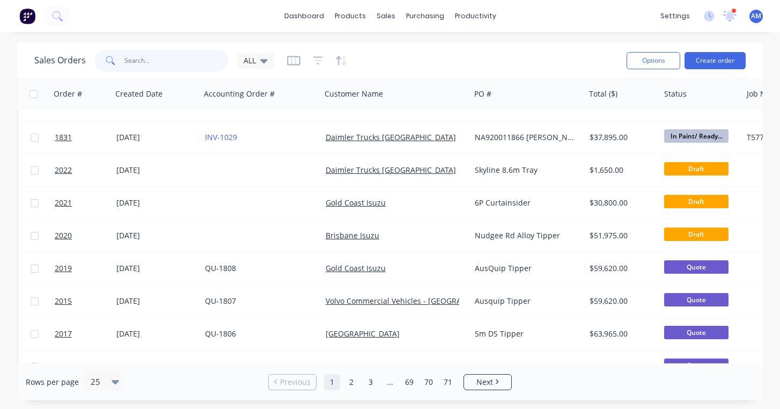
scroll to position [286, 0]
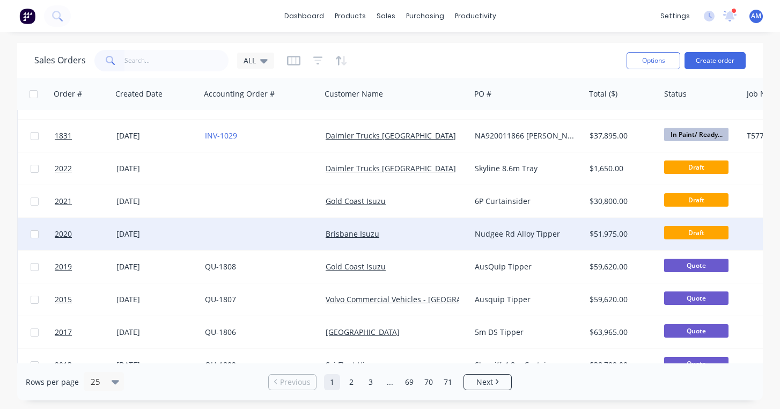
click at [235, 229] on div at bounding box center [261, 234] width 121 height 32
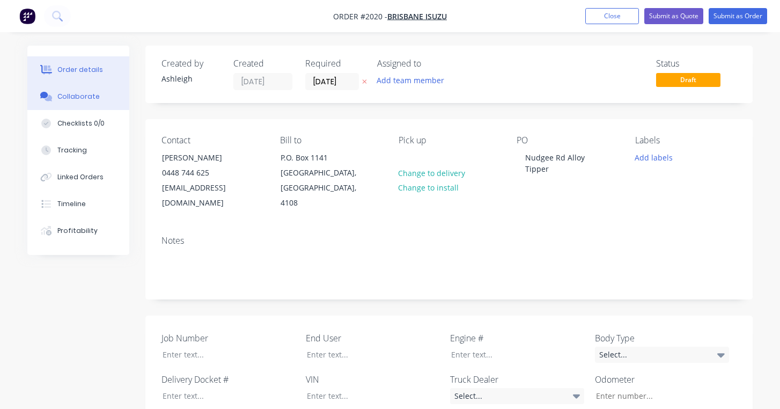
click at [71, 96] on div "Collaborate" at bounding box center [78, 97] width 42 height 10
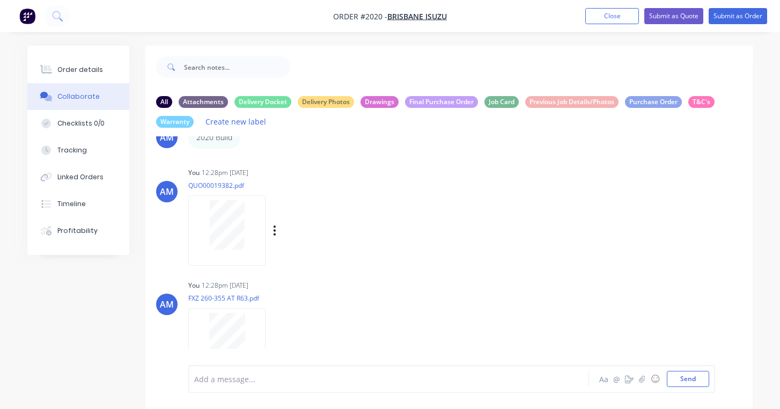
scroll to position [55, 0]
click at [248, 227] on div at bounding box center [227, 224] width 68 height 49
click at [82, 66] on div "Order details" at bounding box center [80, 70] width 46 height 10
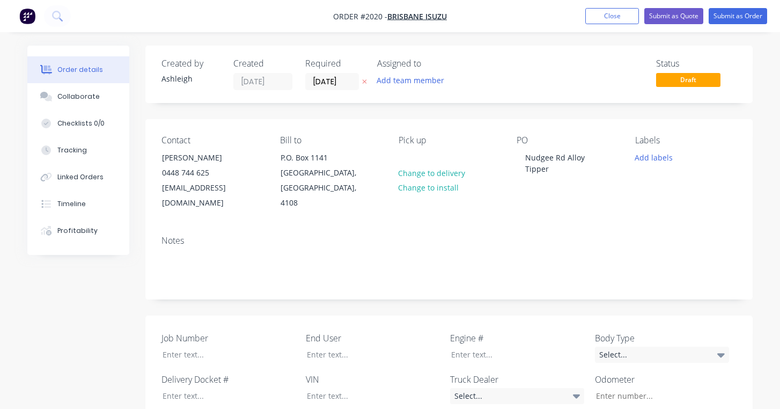
type input "$30,800.00"
type input "$6,200.00"
type input "$1,050.00"
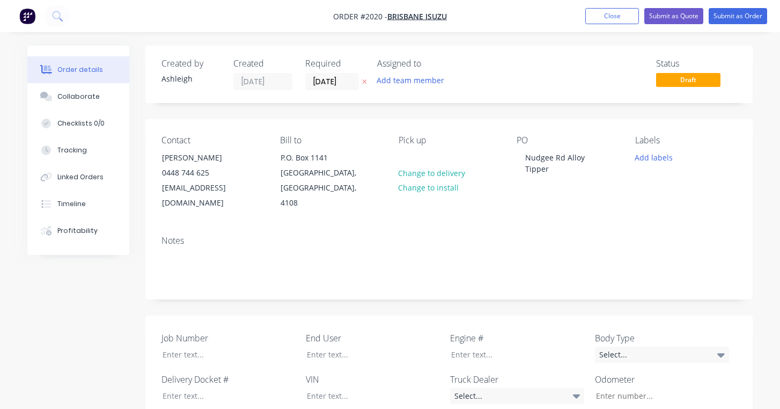
type input "$1,050.00"
type input "$1,200.00"
type input "$8,000.00"
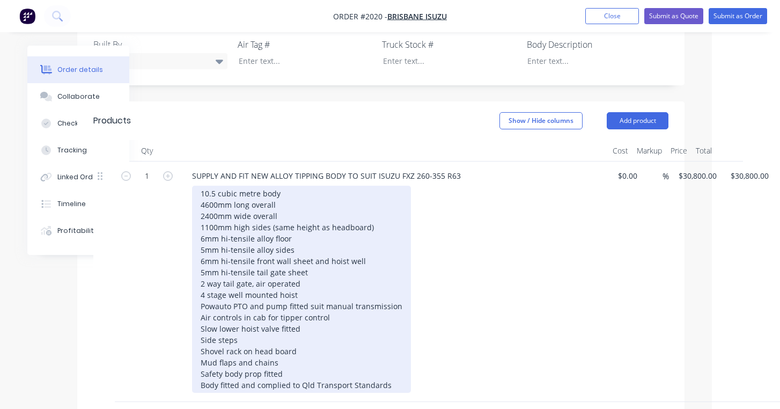
scroll to position [397, 68]
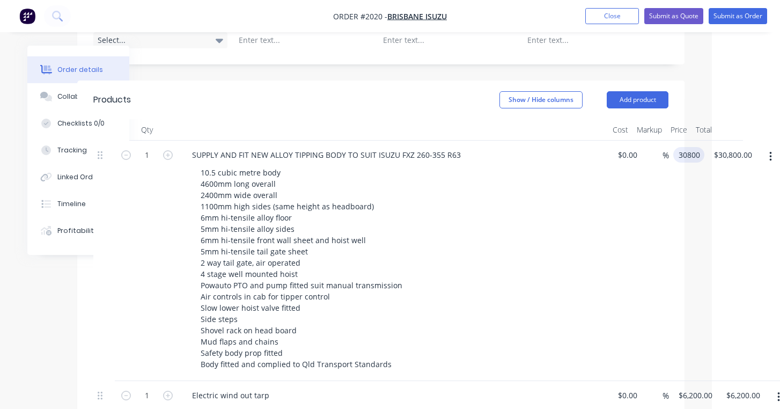
click at [697, 147] on input "30800" at bounding box center [691, 155] width 27 height 16
type input "$45,800.00"
type input "45800.00"
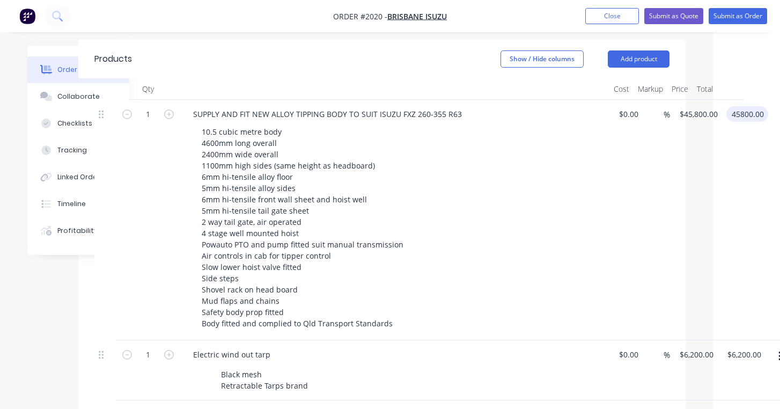
scroll to position [436, 67]
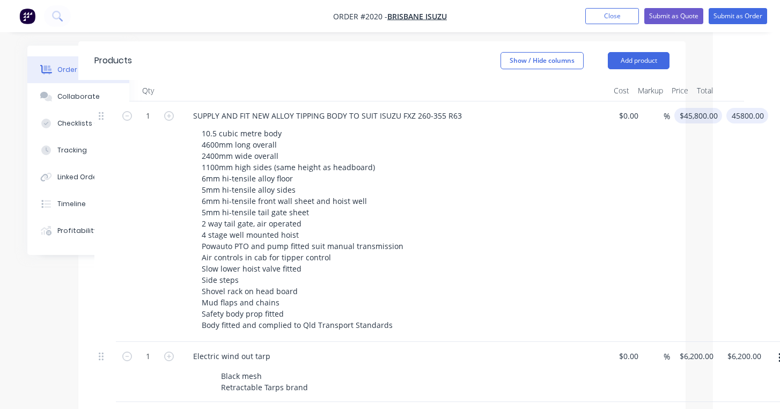
type input "45800"
type input "$45,800.00"
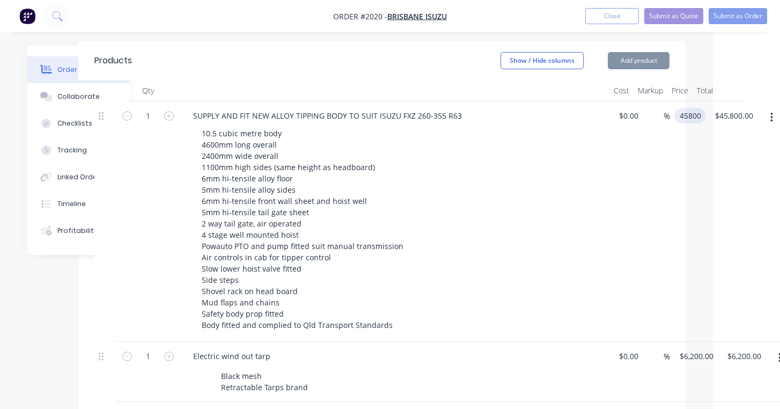
click at [687, 108] on input "45800" at bounding box center [692, 116] width 27 height 16
type input "$46,800.00"
type input "46800.00"
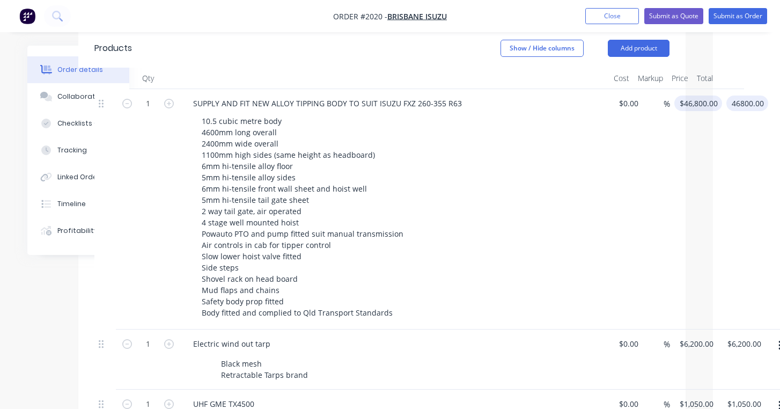
scroll to position [443, 67]
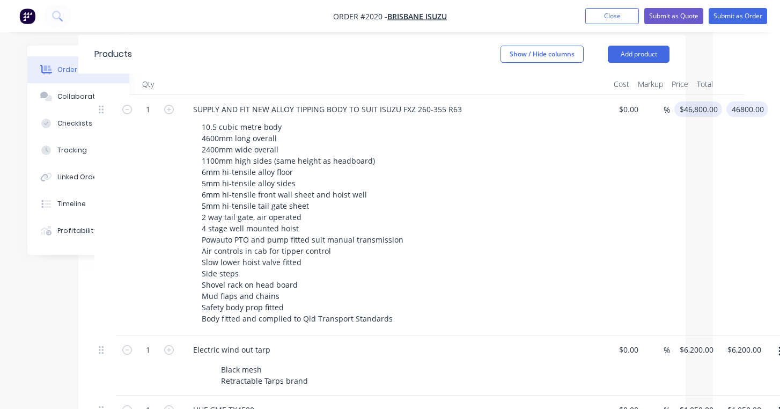
type input "46800"
type input "$46,800.00"
click at [695, 101] on input "46800" at bounding box center [700, 109] width 43 height 16
type input "$47,800.00"
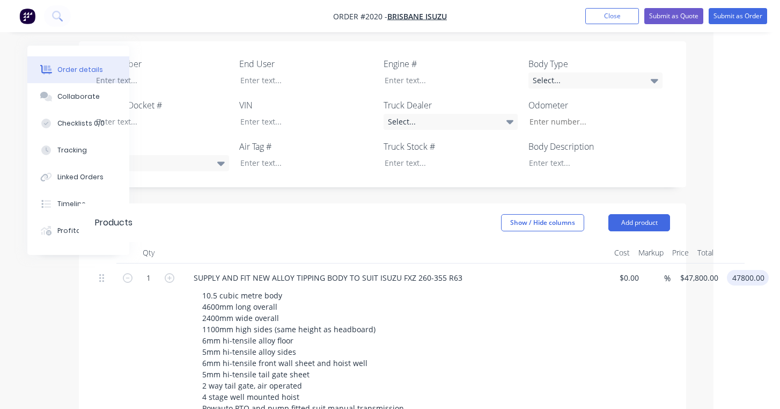
scroll to position [263, 67]
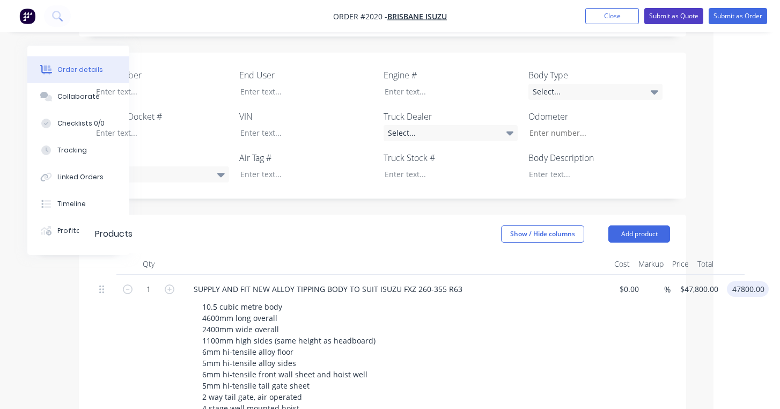
type input "$47,800.00"
click at [676, 14] on button "Submit as Quote" at bounding box center [673, 16] width 59 height 16
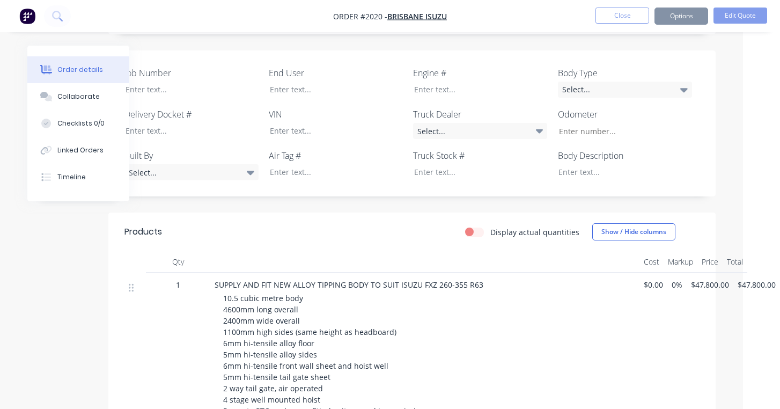
scroll to position [0, 0]
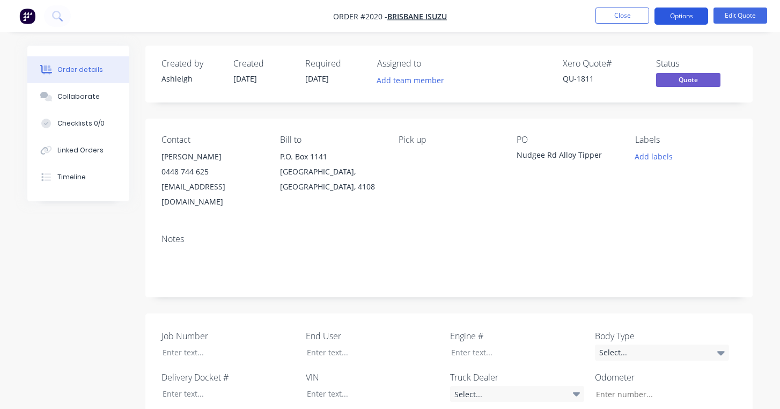
click at [687, 17] on button "Options" at bounding box center [681, 16] width 54 height 17
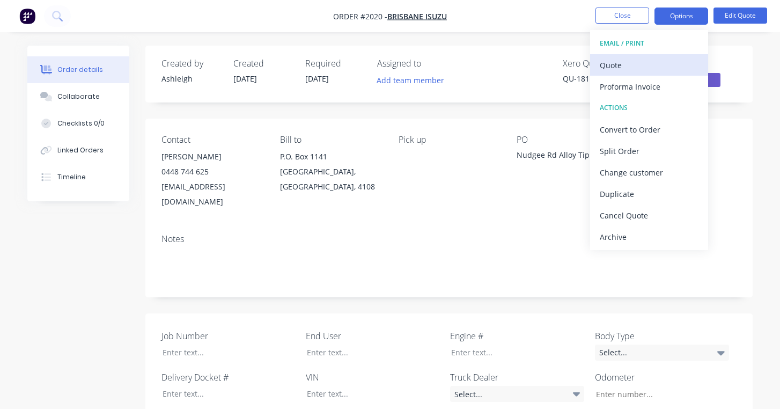
click at [663, 63] on div "Quote" at bounding box center [649, 65] width 99 height 16
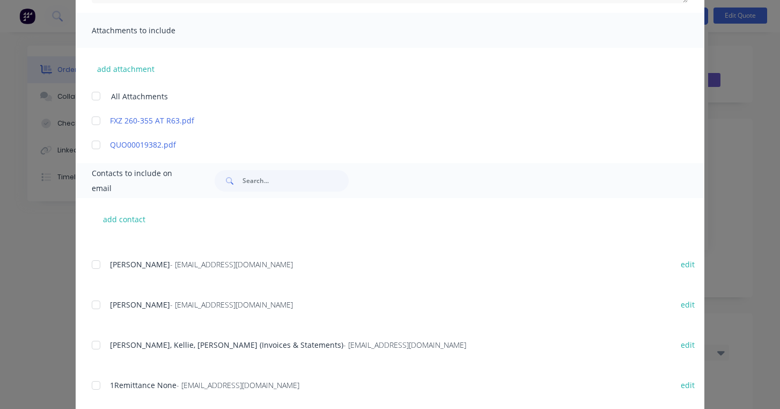
scroll to position [21, 0]
click at [97, 266] on div at bounding box center [95, 266] width 21 height 21
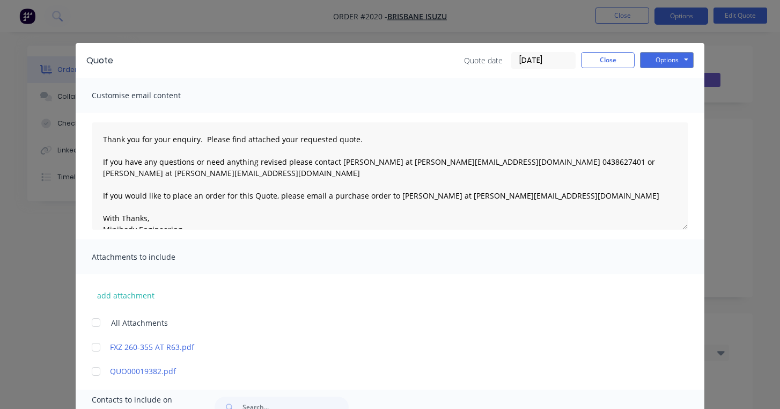
scroll to position [0, 0]
click at [678, 60] on button "Options" at bounding box center [667, 60] width 54 height 16
click at [667, 112] on button "Email" at bounding box center [674, 115] width 69 height 18
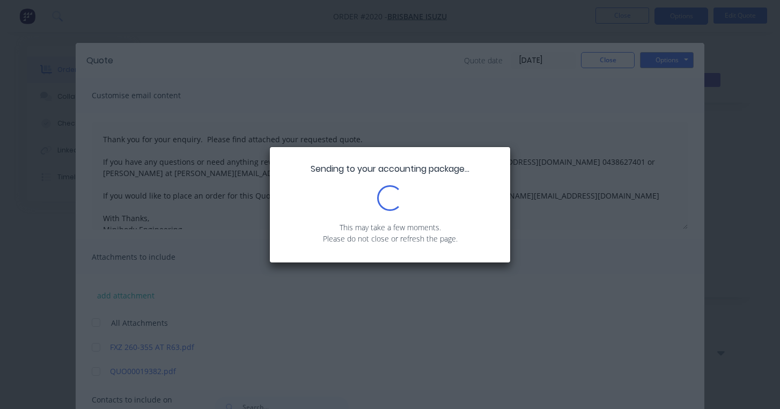
type textarea "Thank you for your enquiry. Please find attached your requested quote. If you h…"
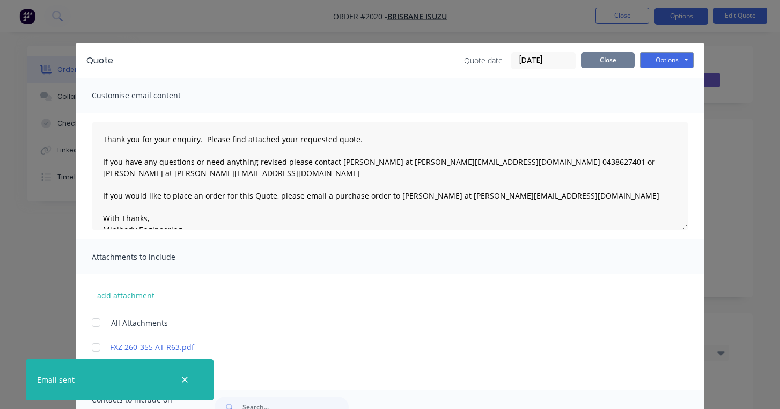
click at [617, 57] on button "Close" at bounding box center [608, 60] width 54 height 16
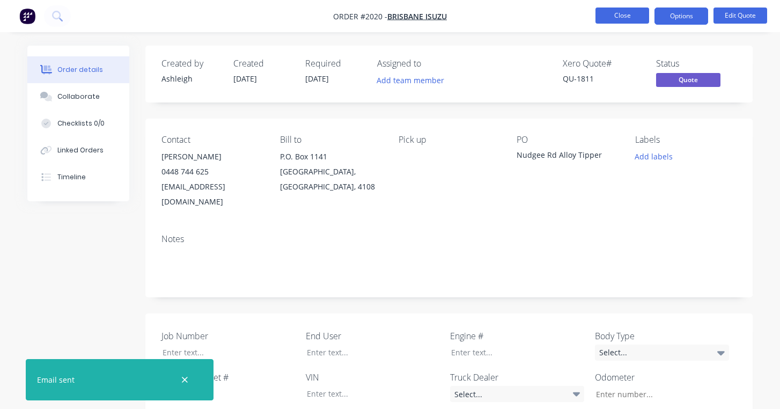
click at [634, 19] on button "Close" at bounding box center [622, 16] width 54 height 16
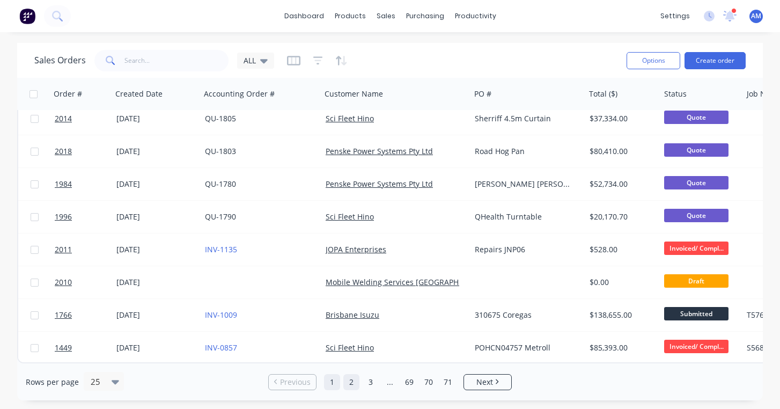
click at [354, 382] on link "2" at bounding box center [351, 382] width 16 height 16
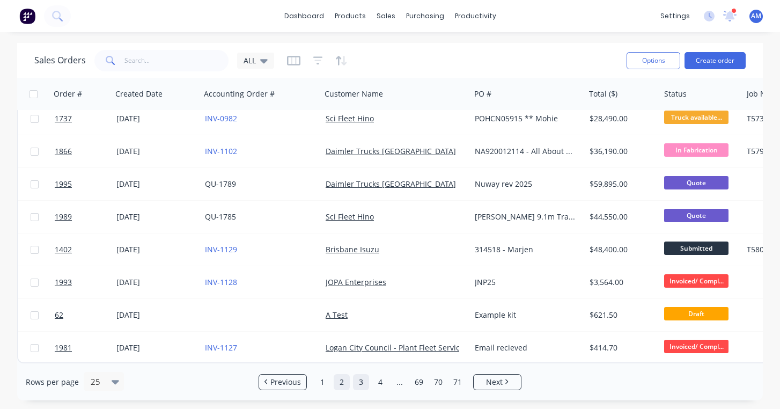
click at [364, 379] on link "3" at bounding box center [361, 382] width 16 height 16
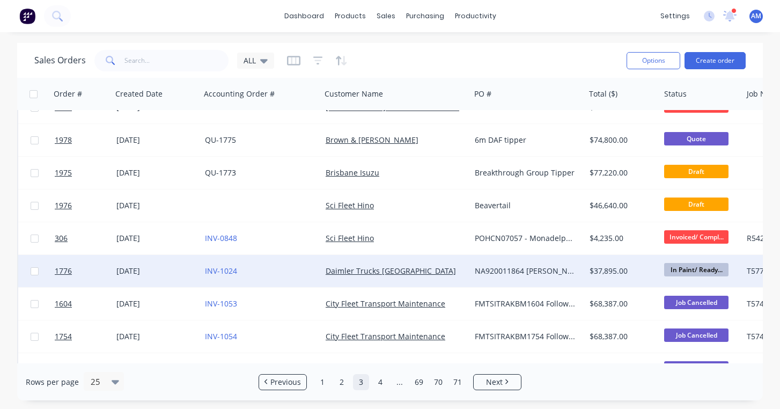
scroll to position [505, 1]
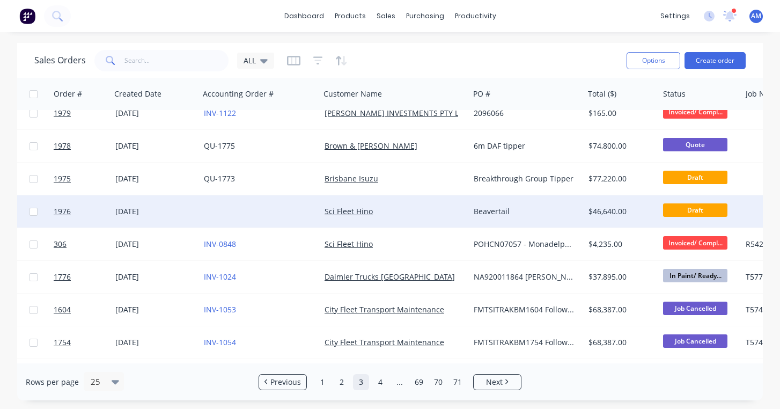
click at [253, 212] on div at bounding box center [260, 211] width 121 height 32
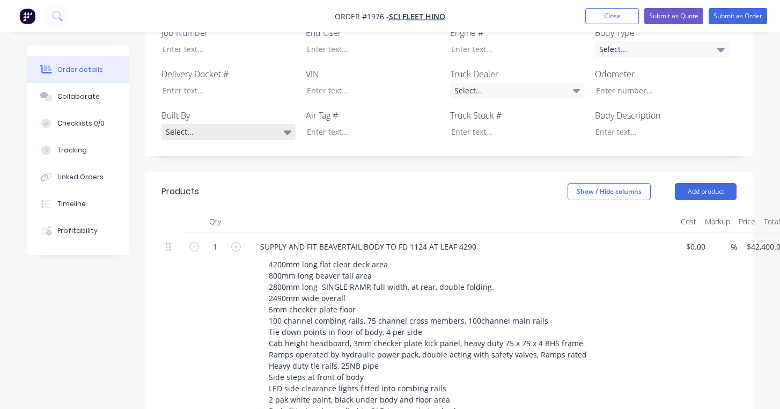
scroll to position [308, 0]
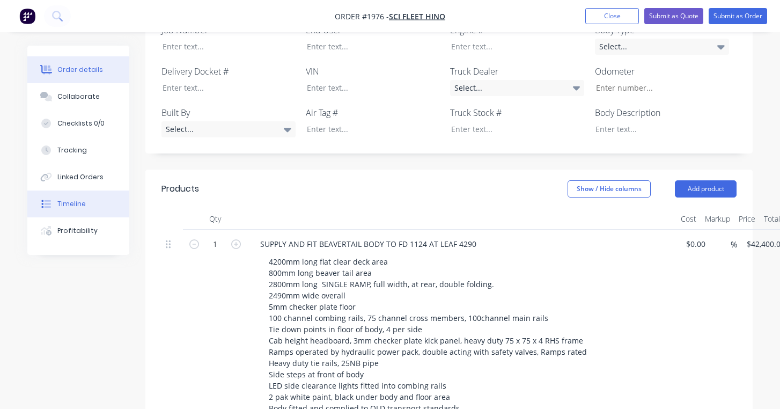
click at [82, 199] on div "Timeline" at bounding box center [71, 204] width 28 height 10
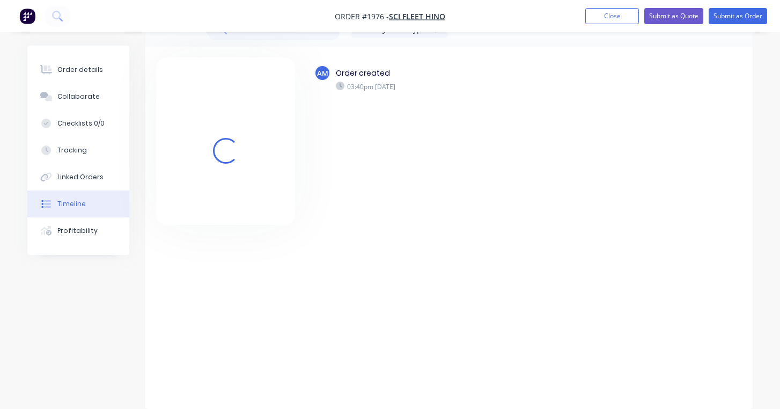
scroll to position [34, 0]
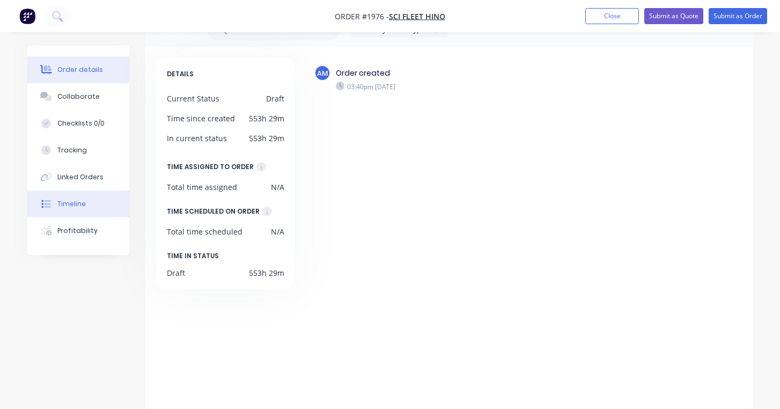
click at [85, 73] on div "Order details" at bounding box center [80, 70] width 46 height 10
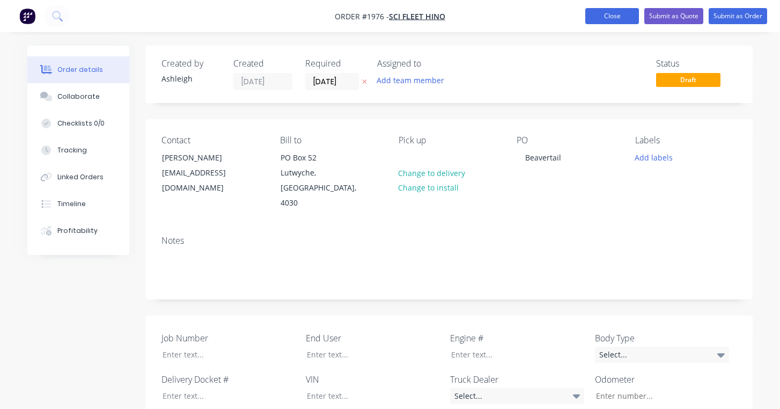
click at [600, 17] on button "Close" at bounding box center [612, 16] width 54 height 16
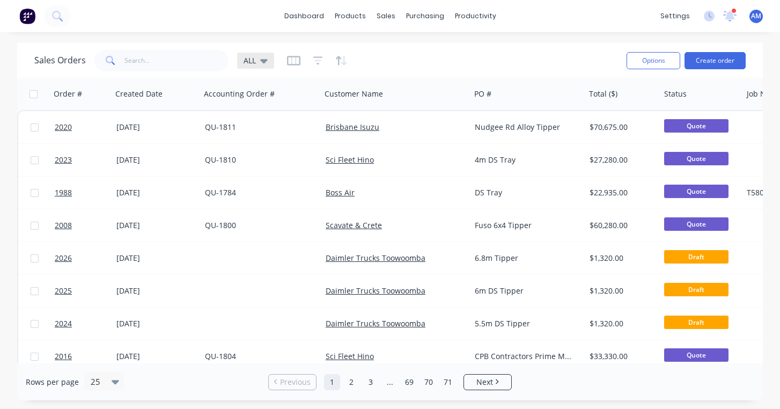
click at [256, 63] on div "ALL" at bounding box center [256, 61] width 24 height 10
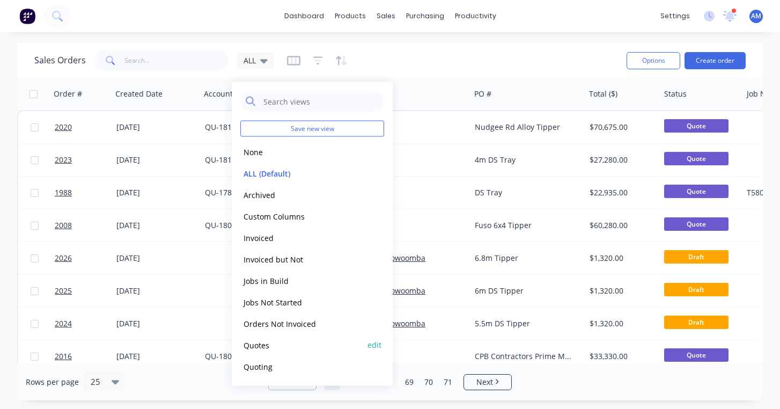
click at [259, 344] on button "Quotes" at bounding box center [301, 345] width 122 height 12
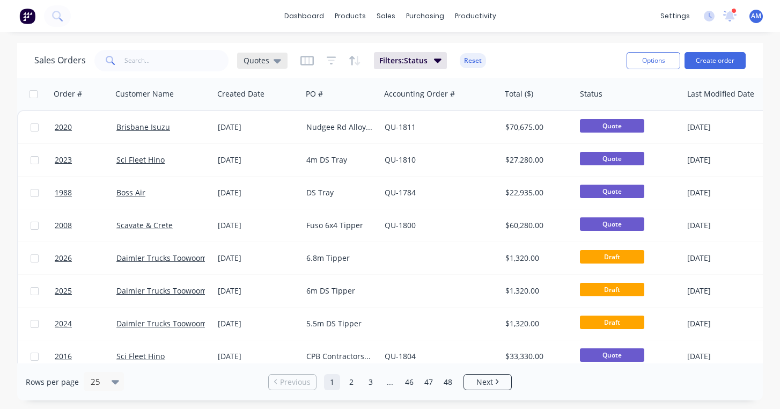
click at [278, 62] on icon at bounding box center [278, 61] width 8 height 12
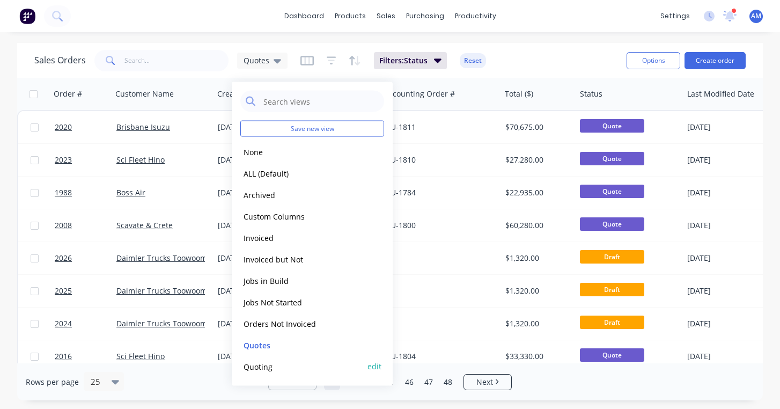
click at [256, 367] on button "Quoting" at bounding box center [301, 366] width 122 height 12
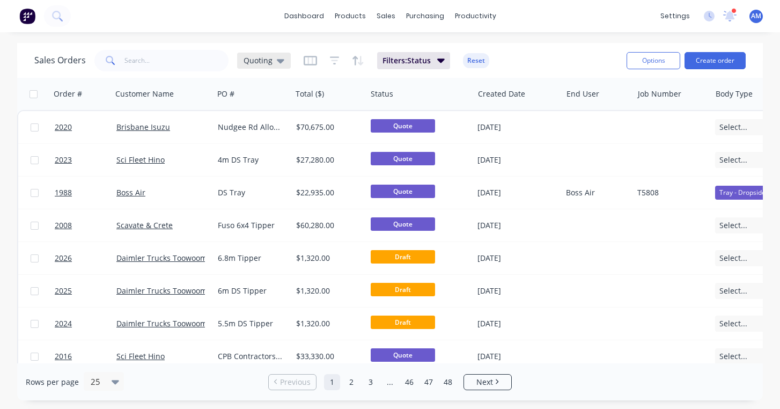
click at [277, 60] on icon at bounding box center [281, 61] width 8 height 4
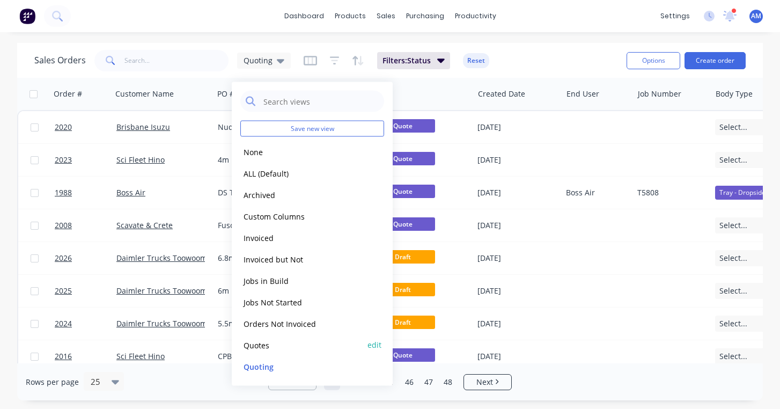
click at [261, 348] on button "Quotes" at bounding box center [301, 345] width 122 height 12
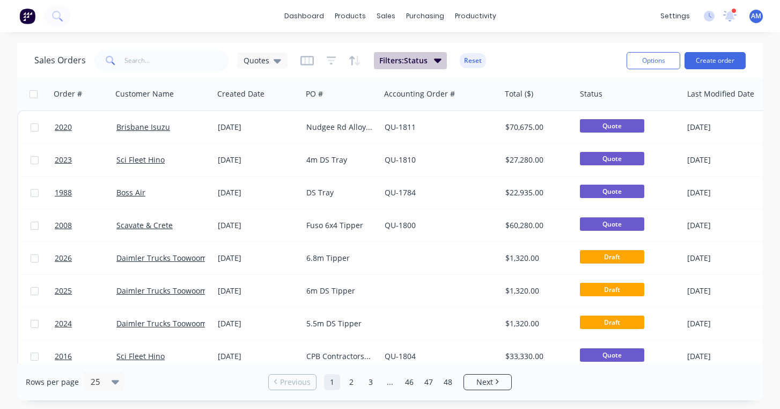
click at [439, 63] on icon "button" at bounding box center [438, 60] width 8 height 12
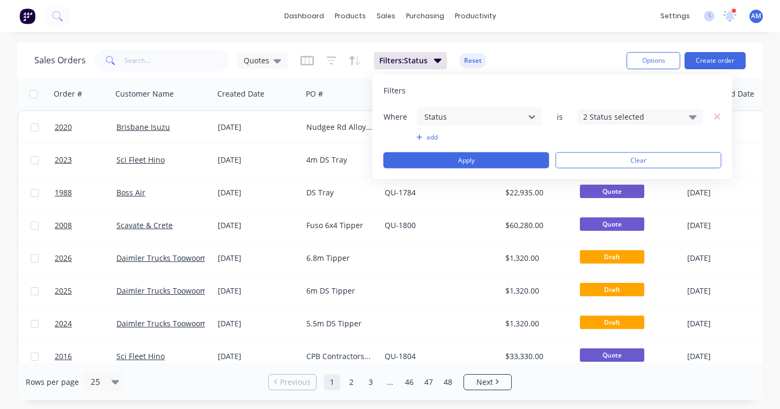
click at [613, 117] on div "2 Status selected" at bounding box center [631, 116] width 97 height 11
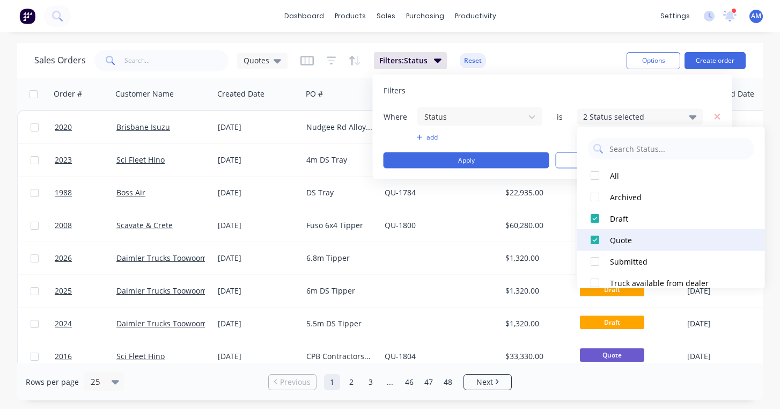
click at [593, 237] on div at bounding box center [594, 239] width 21 height 21
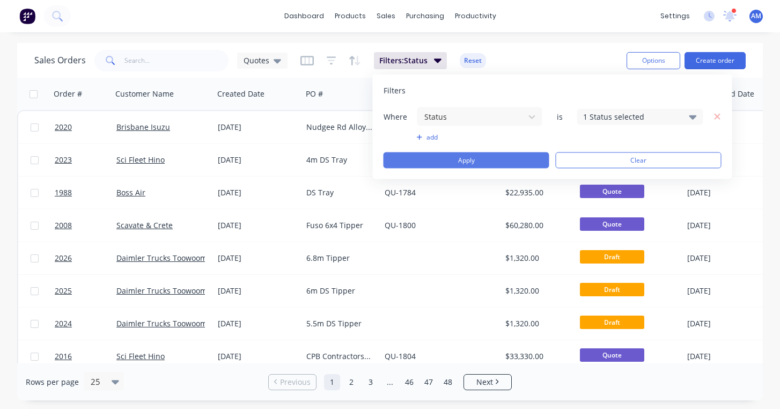
click at [509, 166] on button "Apply" at bounding box center [467, 160] width 166 height 16
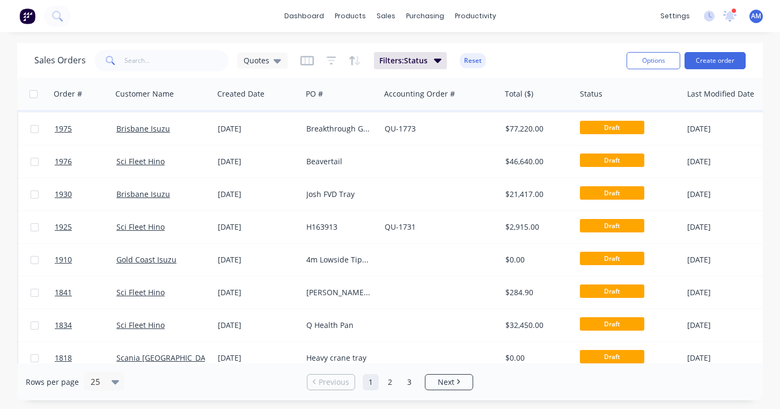
scroll to position [262, 0]
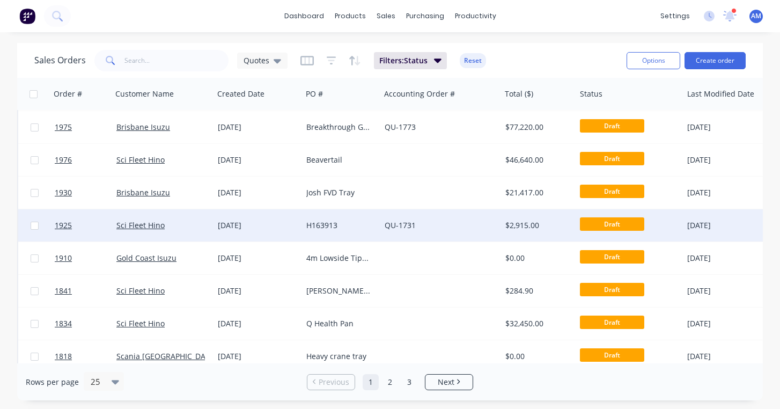
click at [244, 223] on div "[DATE]" at bounding box center [258, 225] width 80 height 11
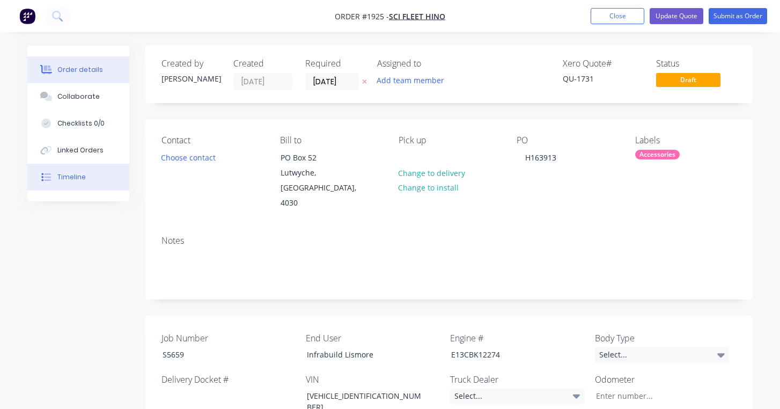
click at [79, 176] on div "Timeline" at bounding box center [71, 177] width 28 height 10
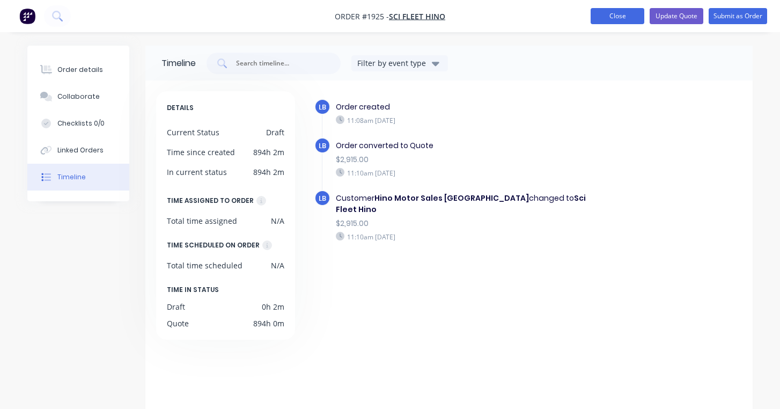
click at [621, 18] on button "Close" at bounding box center [618, 16] width 54 height 16
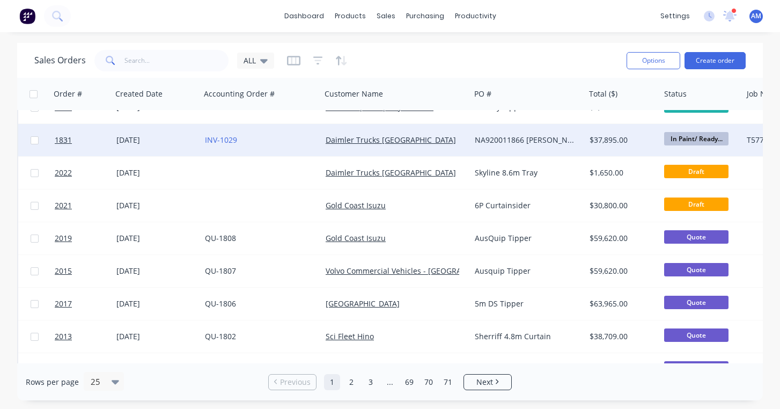
scroll to position [315, 0]
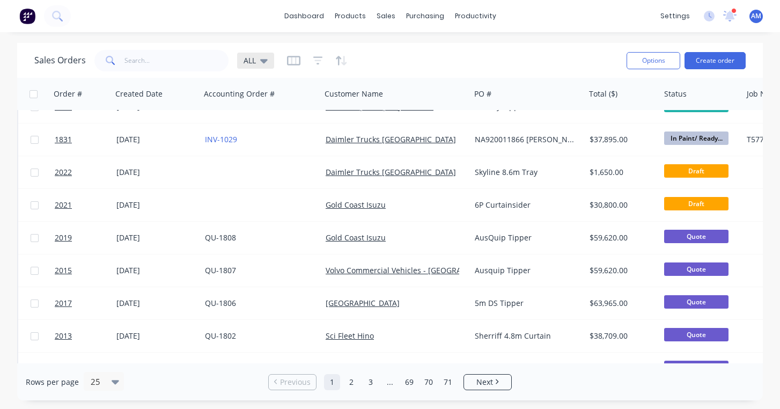
click at [264, 63] on icon at bounding box center [264, 61] width 8 height 12
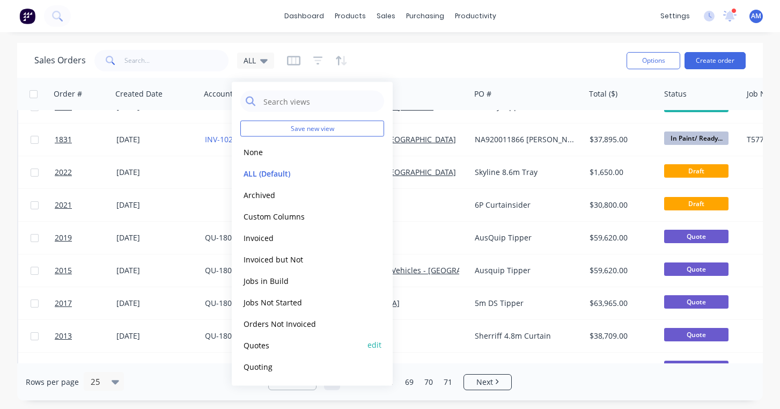
click at [265, 343] on button "Quotes" at bounding box center [301, 345] width 122 height 12
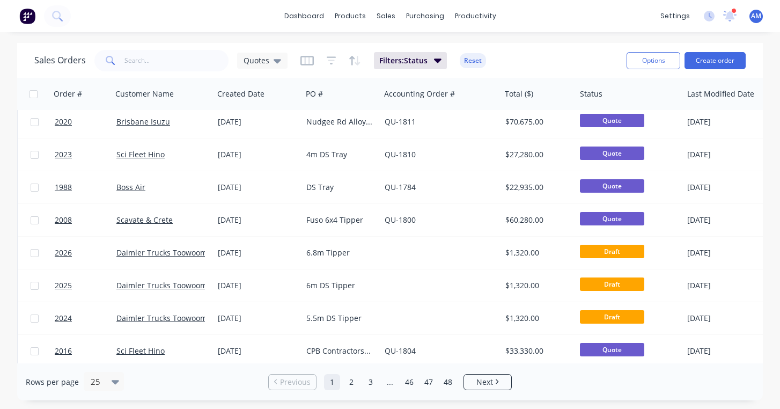
scroll to position [0, 0]
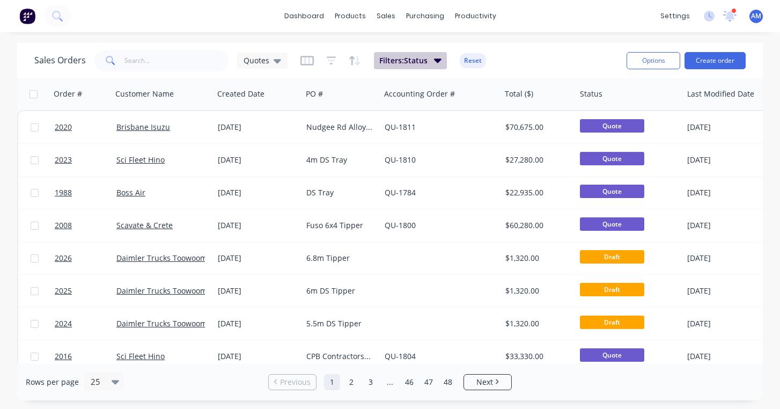
click at [439, 60] on icon "button" at bounding box center [438, 60] width 8 height 4
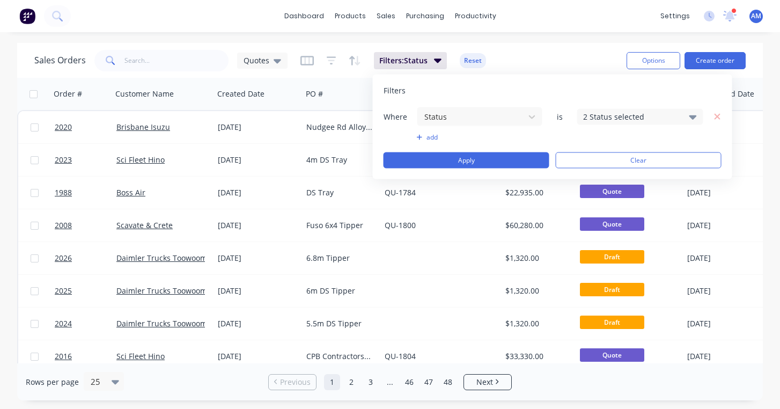
click at [638, 113] on div "2 Status selected" at bounding box center [631, 116] width 97 height 11
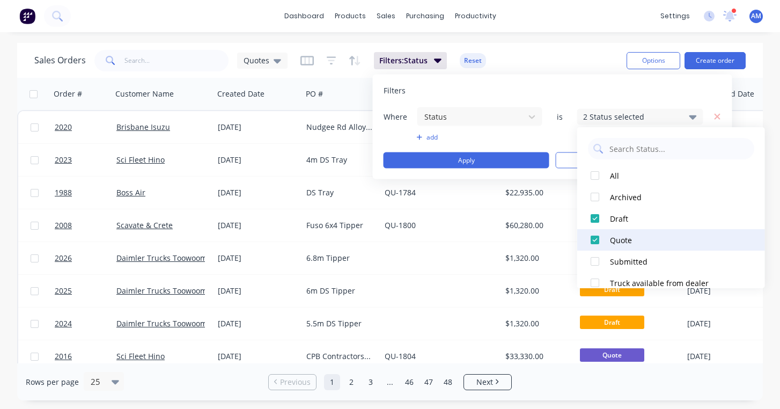
click at [596, 241] on div at bounding box center [594, 239] width 21 height 21
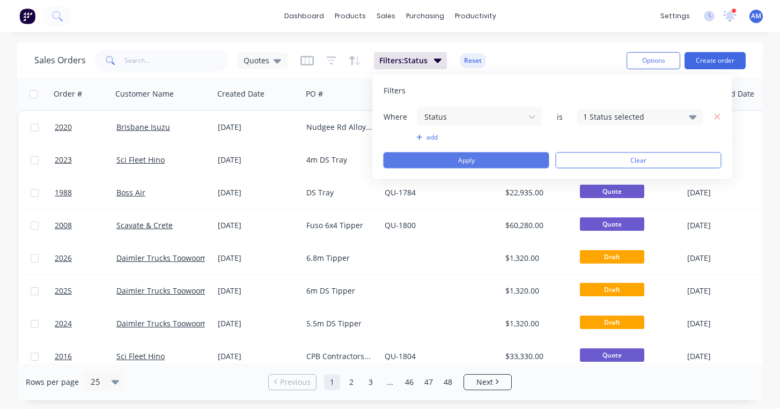
click at [497, 156] on button "Apply" at bounding box center [467, 160] width 166 height 16
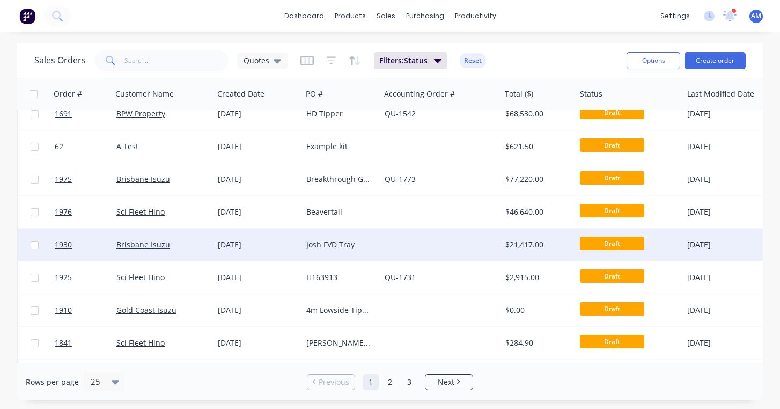
scroll to position [208, 0]
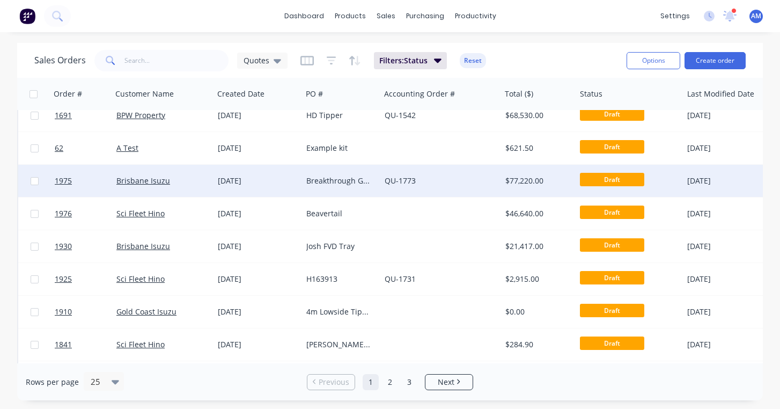
click at [227, 181] on div "[DATE]" at bounding box center [258, 180] width 80 height 11
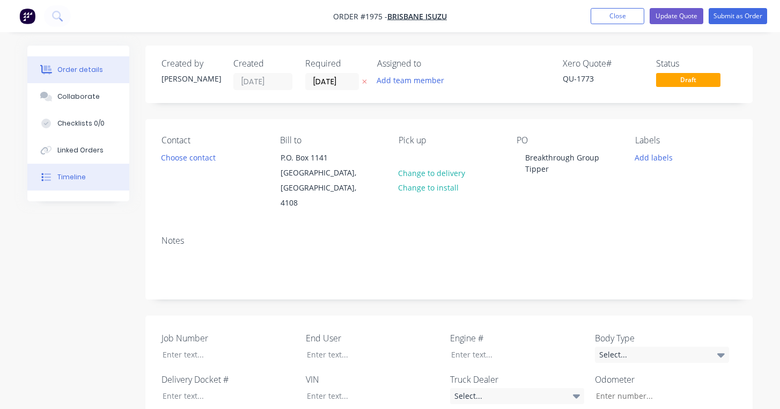
click at [67, 174] on div "Timeline" at bounding box center [71, 177] width 28 height 10
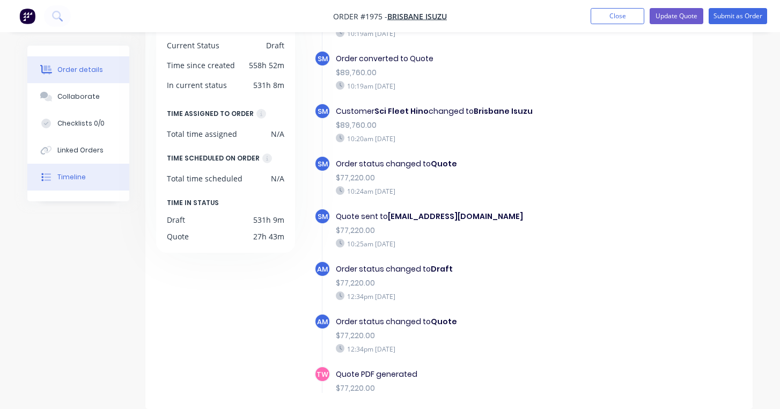
click at [95, 62] on button "Order details" at bounding box center [78, 69] width 102 height 27
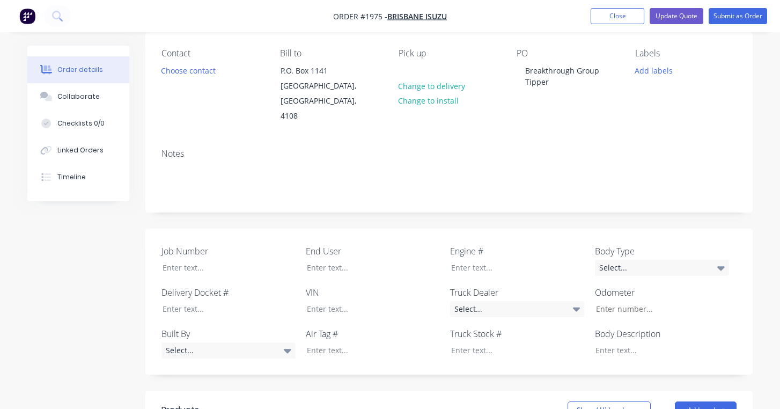
type input "$62,500.00"
type input "$6,500.00"
type input "$1,200.00"
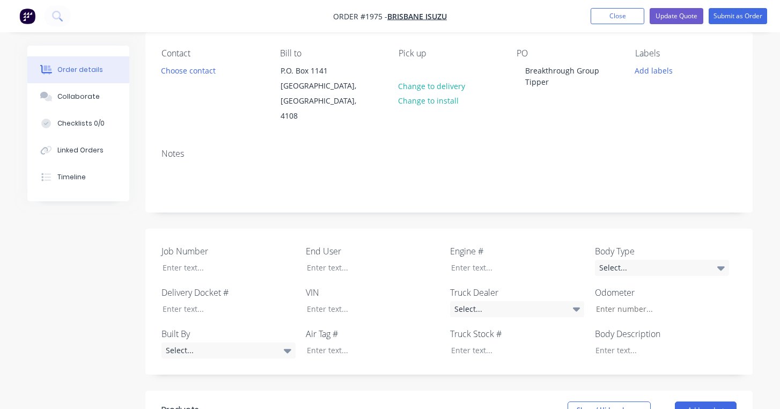
type input "$1,200.00"
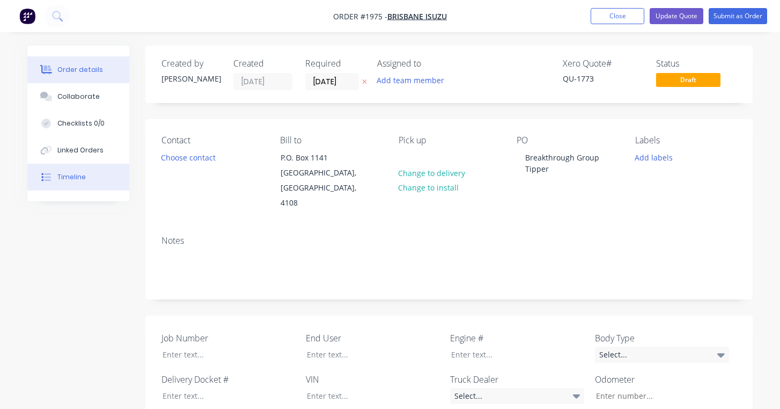
click at [75, 177] on div "Timeline" at bounding box center [71, 177] width 28 height 10
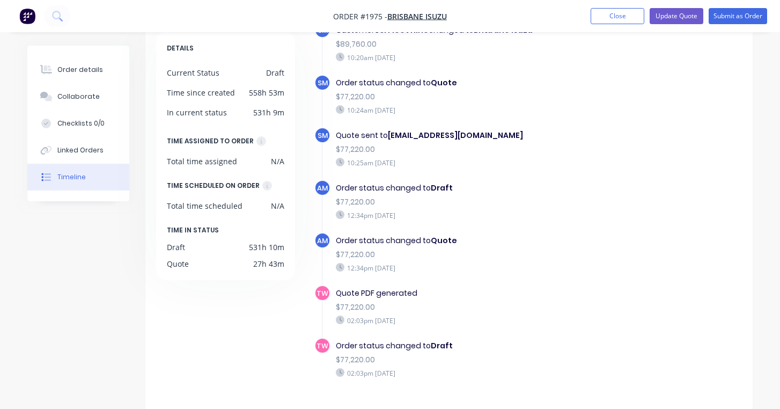
scroll to position [69, 0]
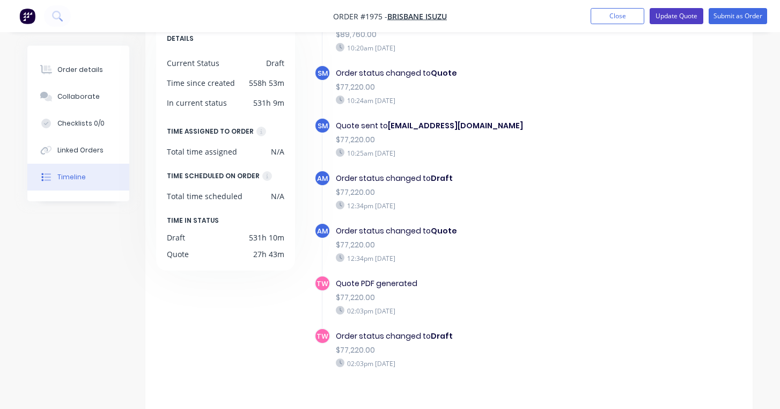
click at [678, 18] on button "Update Quote" at bounding box center [677, 16] width 54 height 16
click at [678, 18] on button "Options" at bounding box center [681, 16] width 54 height 17
click at [640, 15] on button "Close" at bounding box center [622, 16] width 54 height 16
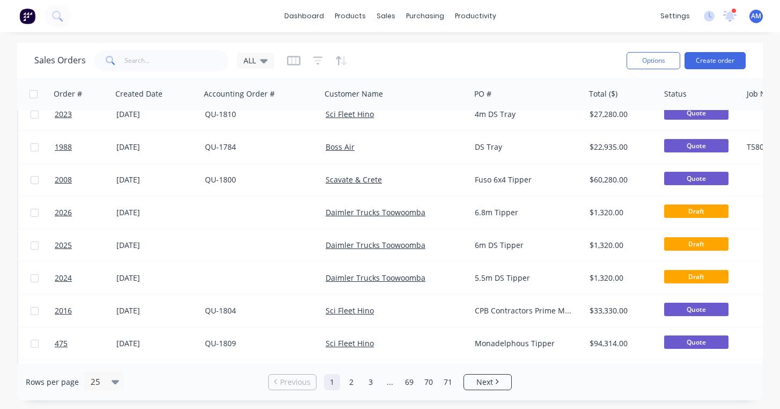
scroll to position [79, 0]
click at [263, 61] on icon at bounding box center [264, 61] width 8 height 4
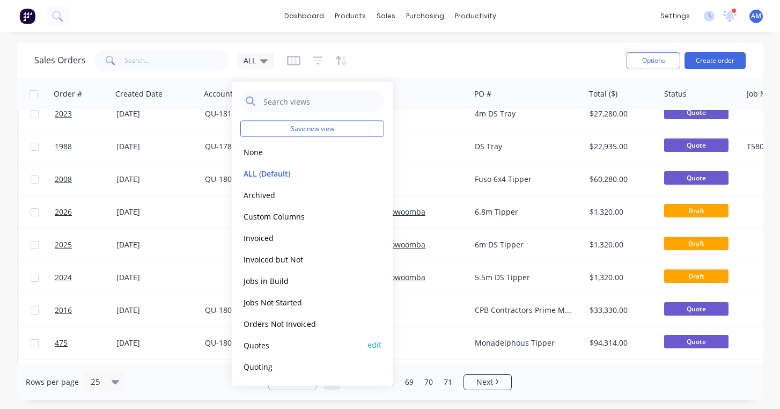
click at [262, 344] on button "Quotes" at bounding box center [301, 345] width 122 height 12
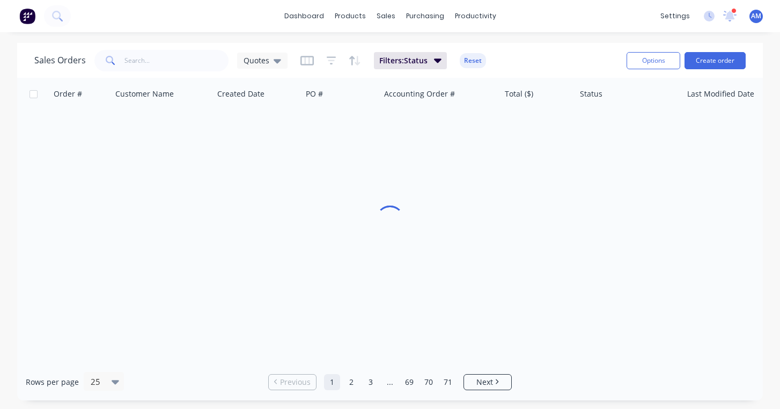
scroll to position [0, 0]
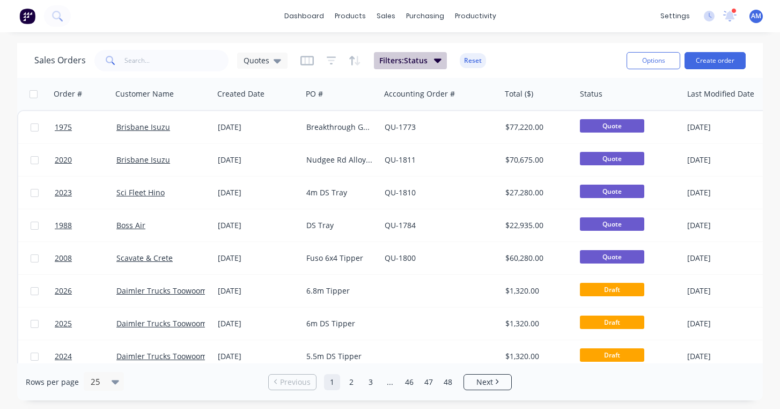
click at [436, 61] on icon "button" at bounding box center [438, 60] width 8 height 4
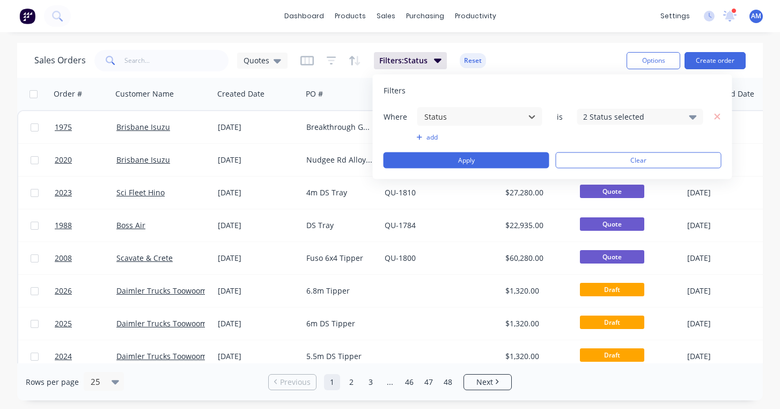
click at [635, 115] on div "2 Status selected" at bounding box center [631, 116] width 97 height 11
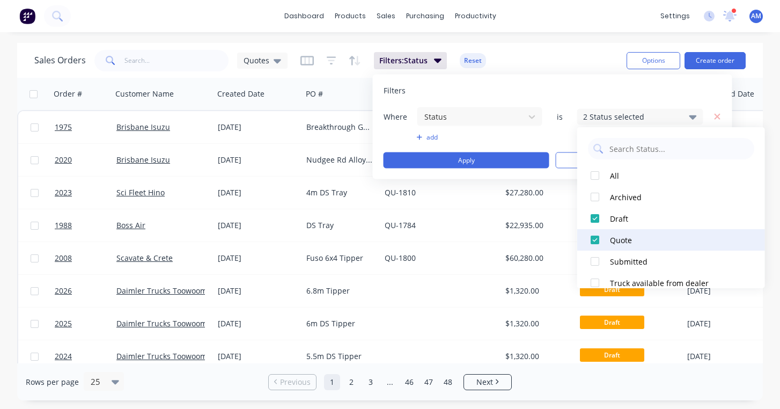
click at [595, 240] on div at bounding box center [594, 239] width 21 height 21
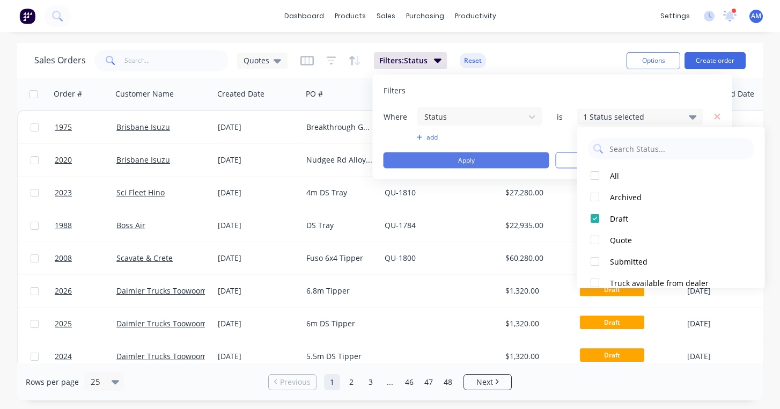
click at [520, 158] on button "Apply" at bounding box center [467, 160] width 166 height 16
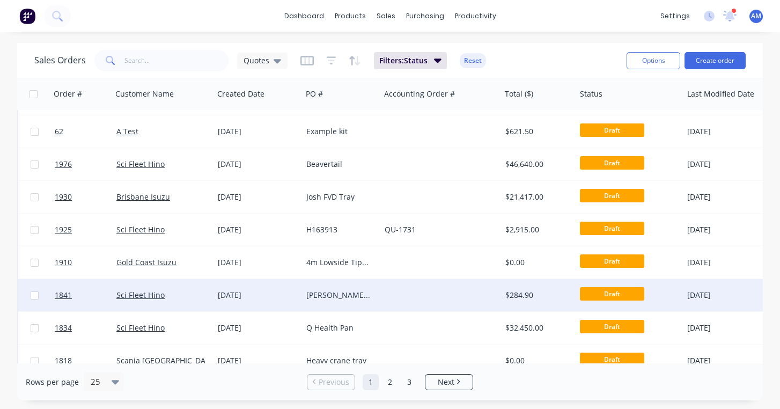
scroll to position [223, 0]
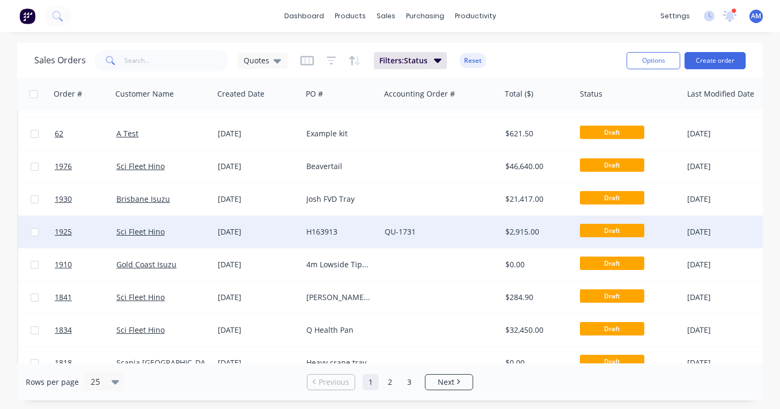
click at [178, 230] on div "Sci Fleet Hino" at bounding box center [160, 231] width 89 height 11
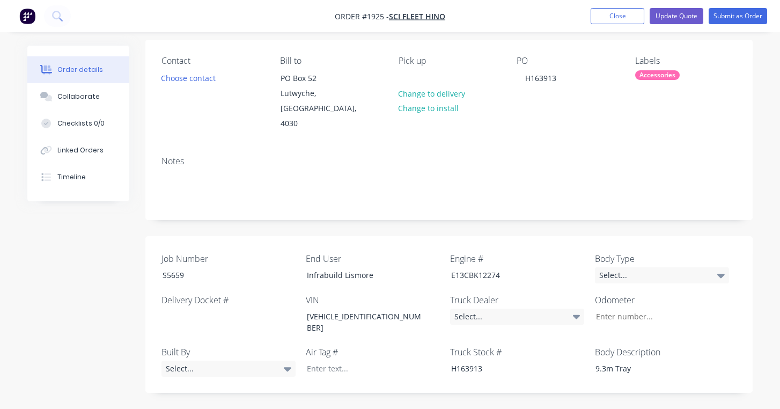
scroll to position [82, 0]
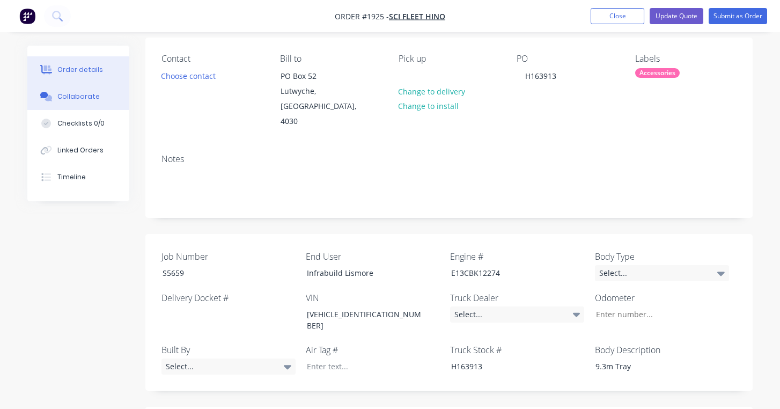
click at [86, 100] on div "Collaborate" at bounding box center [78, 97] width 42 height 10
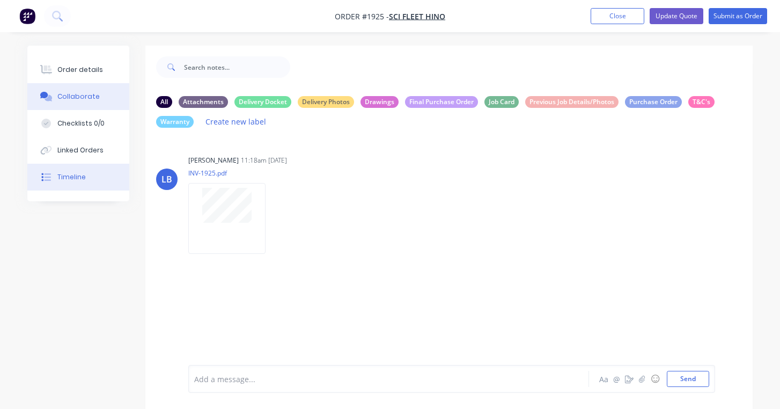
click at [70, 171] on button "Timeline" at bounding box center [78, 177] width 102 height 27
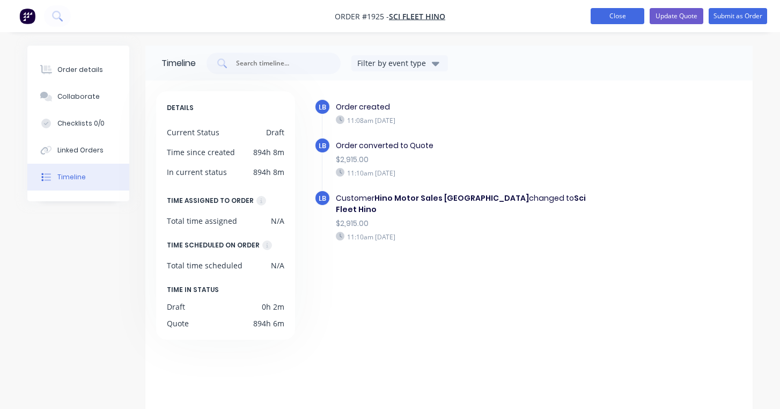
click at [623, 16] on button "Close" at bounding box center [618, 16] width 54 height 16
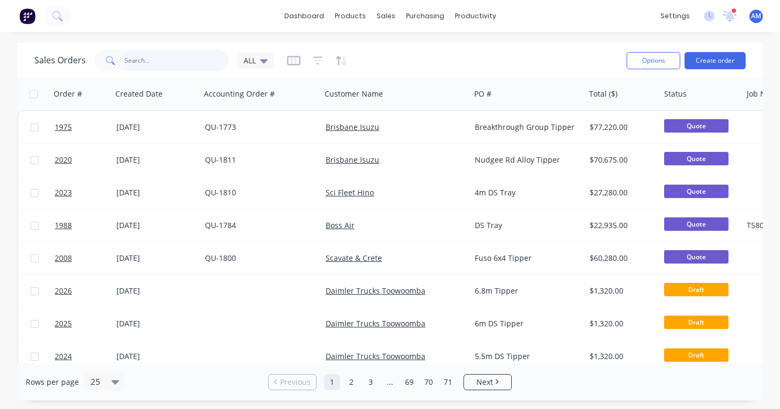
click at [136, 58] on input "text" at bounding box center [176, 60] width 105 height 21
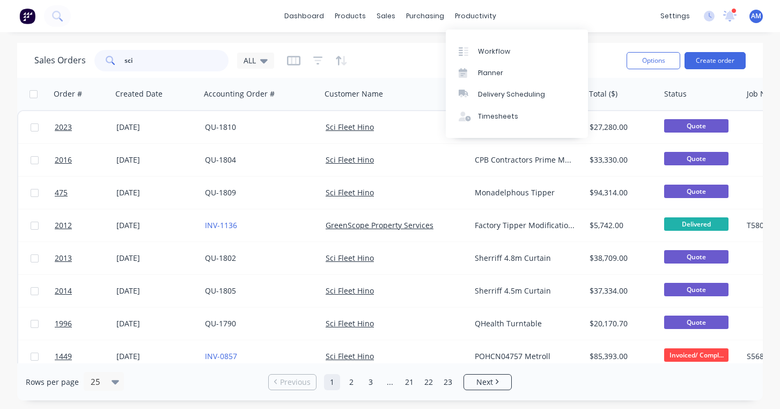
type input "sci"
click at [550, 15] on div "dashboard products sales purchasing productivity dashboard products Product Cat…" at bounding box center [390, 16] width 780 height 32
click at [261, 63] on icon at bounding box center [264, 61] width 8 height 12
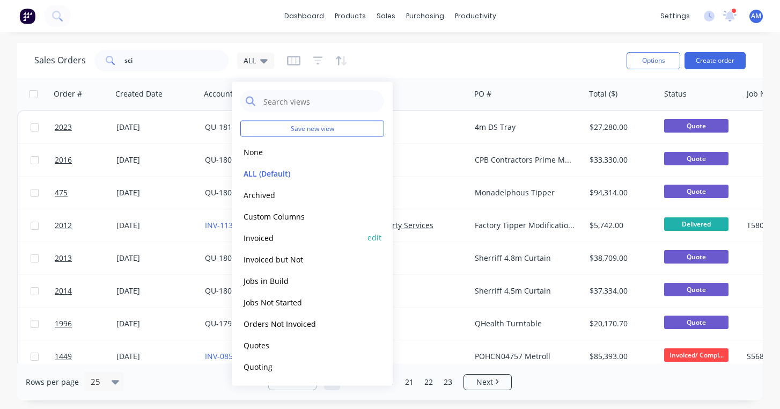
click at [268, 235] on button "Invoiced" at bounding box center [301, 237] width 122 height 12
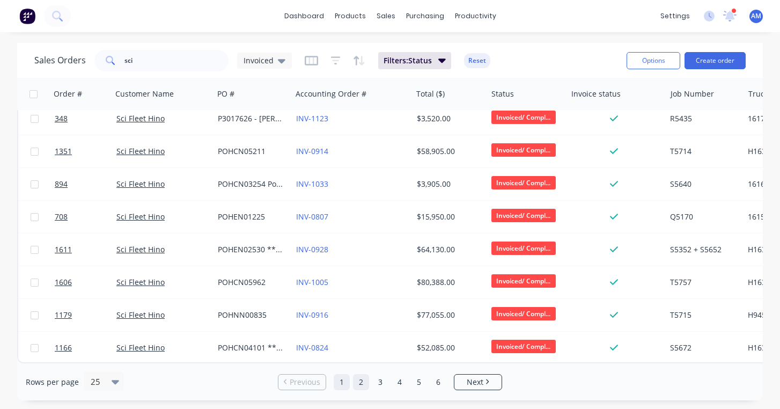
click at [362, 385] on link "2" at bounding box center [361, 382] width 16 height 16
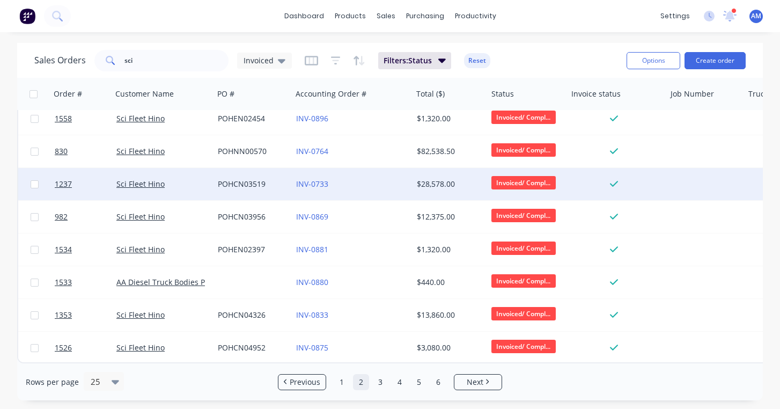
scroll to position [570, 0]
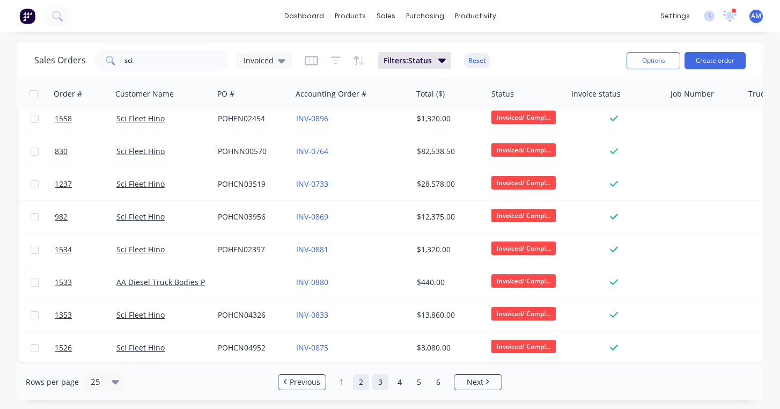
click at [380, 382] on link "3" at bounding box center [380, 382] width 16 height 16
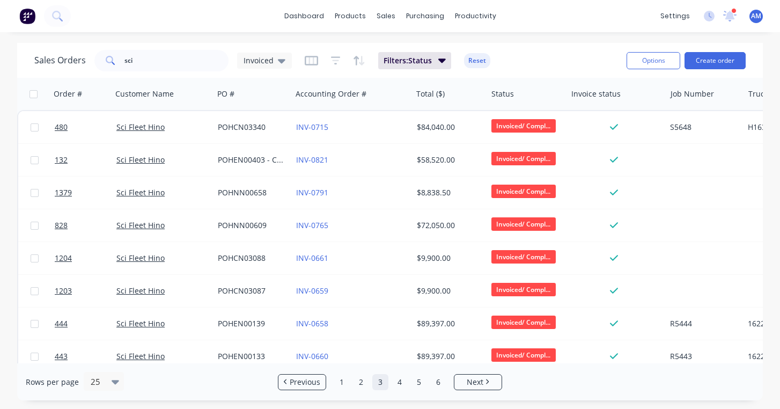
scroll to position [0, 0]
click at [308, 65] on icon "button" at bounding box center [311, 61] width 13 height 10
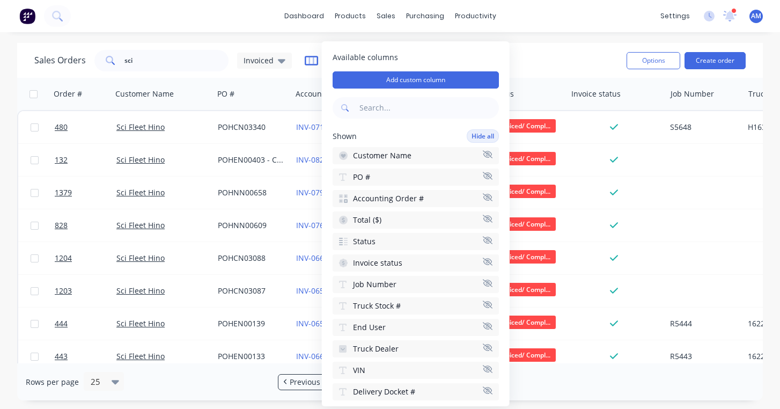
click at [305, 63] on icon "button" at bounding box center [311, 60] width 13 height 11
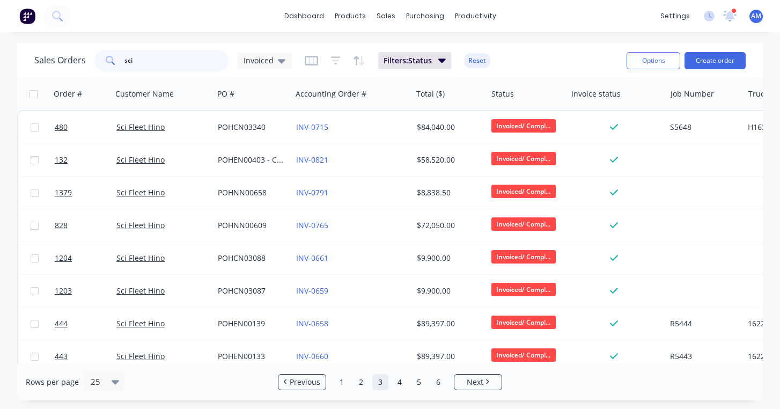
drag, startPoint x: 142, startPoint y: 61, endPoint x: 92, endPoint y: 58, distance: 50.0
click at [92, 58] on div "Sales Orders sci Invoiced" at bounding box center [162, 60] width 257 height 21
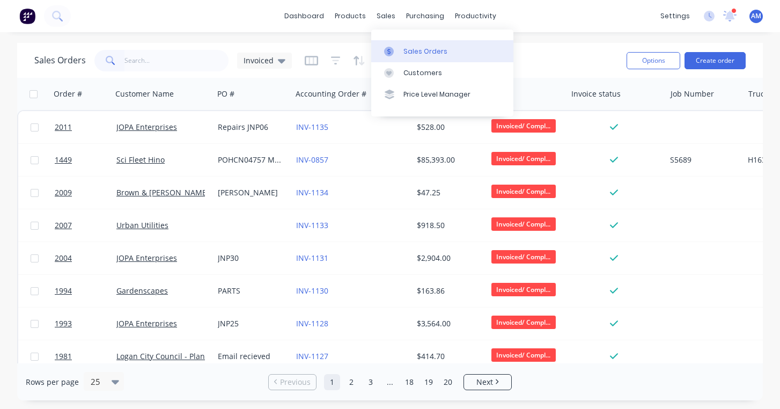
click at [401, 46] on link "Sales Orders" at bounding box center [442, 50] width 142 height 21
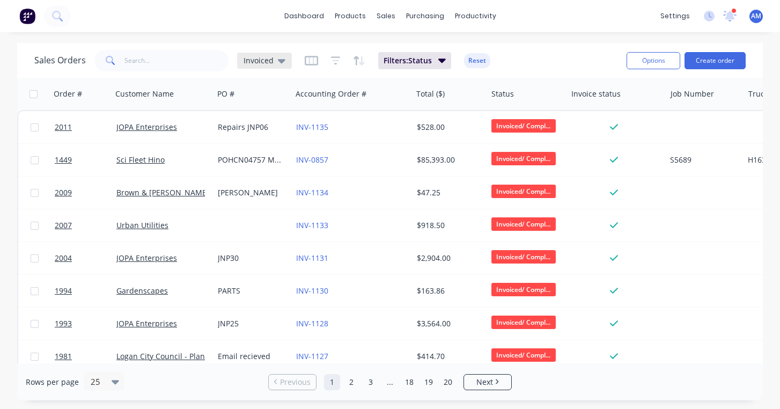
click at [278, 61] on icon at bounding box center [282, 61] width 8 height 4
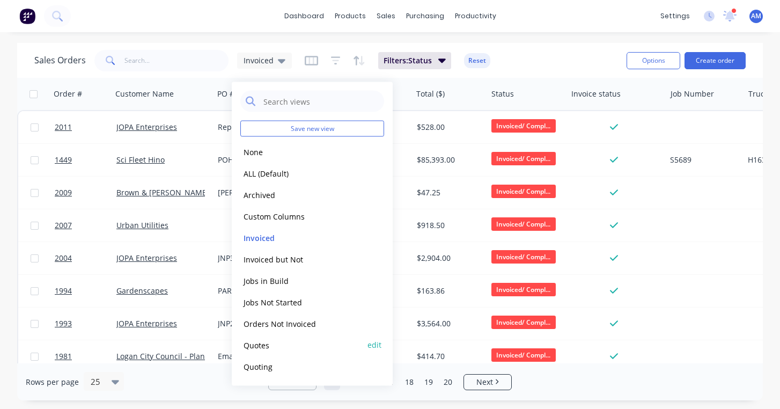
click at [258, 346] on button "Quotes" at bounding box center [301, 345] width 122 height 12
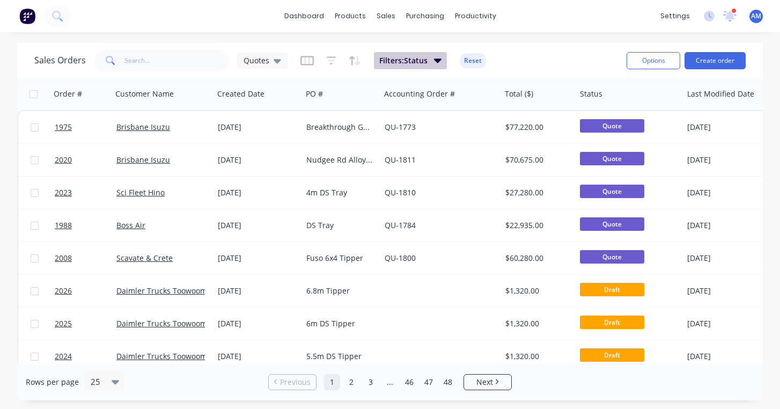
click at [439, 64] on icon "button" at bounding box center [438, 60] width 8 height 12
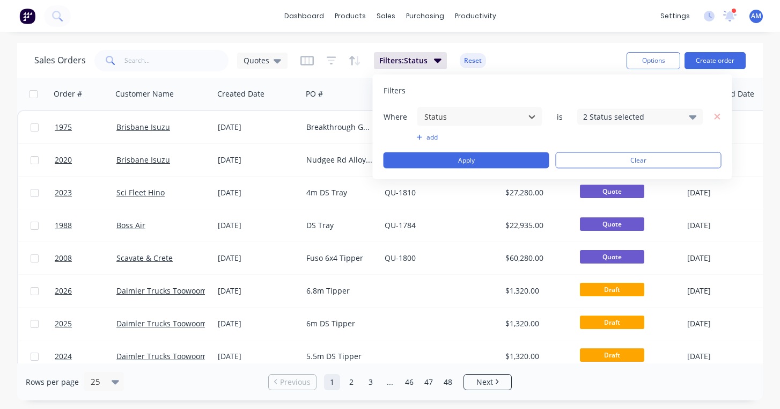
click at [642, 121] on div "2 Status selected" at bounding box center [631, 116] width 97 height 11
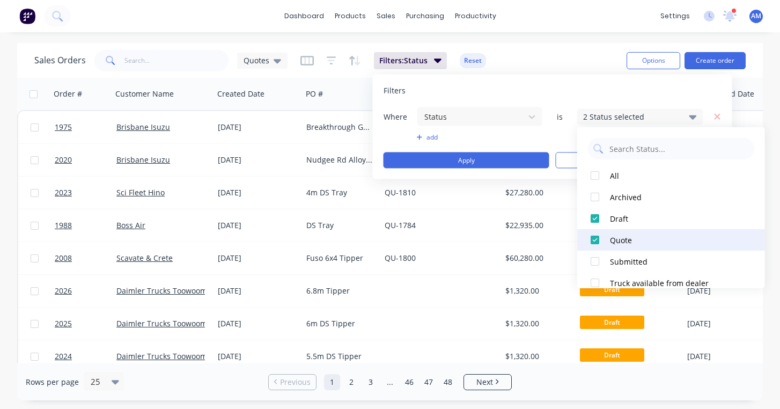
click at [601, 238] on div at bounding box center [594, 239] width 21 height 21
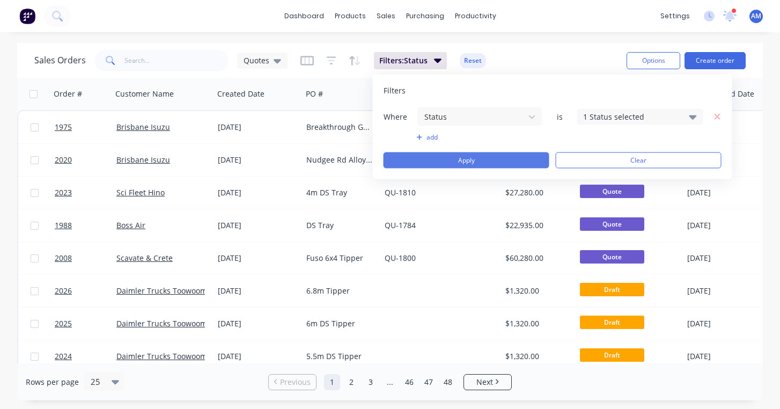
click at [509, 158] on button "Apply" at bounding box center [467, 160] width 166 height 16
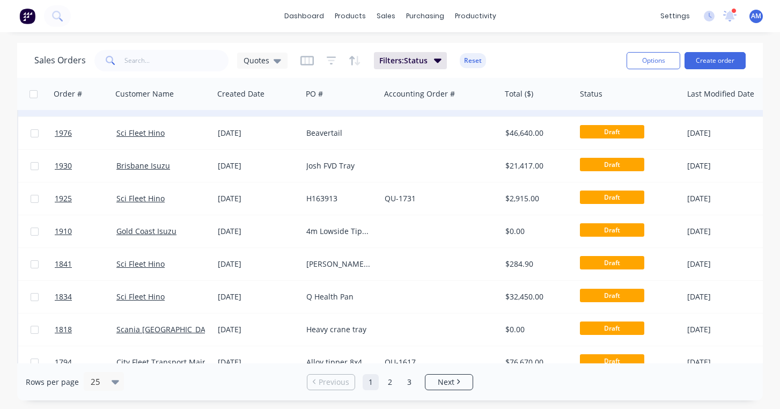
scroll to position [270, 0]
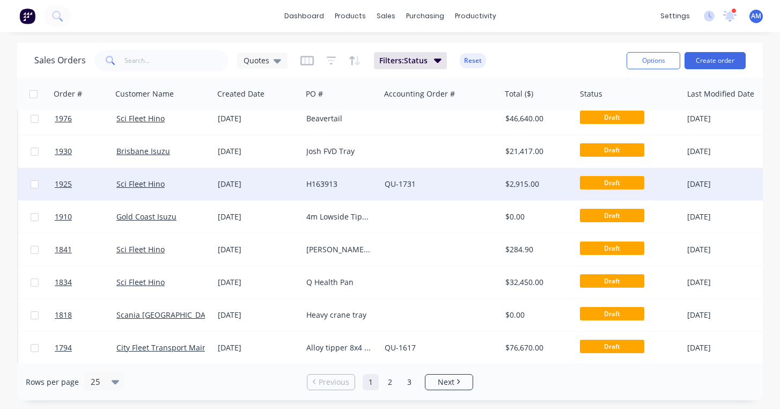
click at [408, 184] on link "QU-1731" at bounding box center [400, 184] width 31 height 10
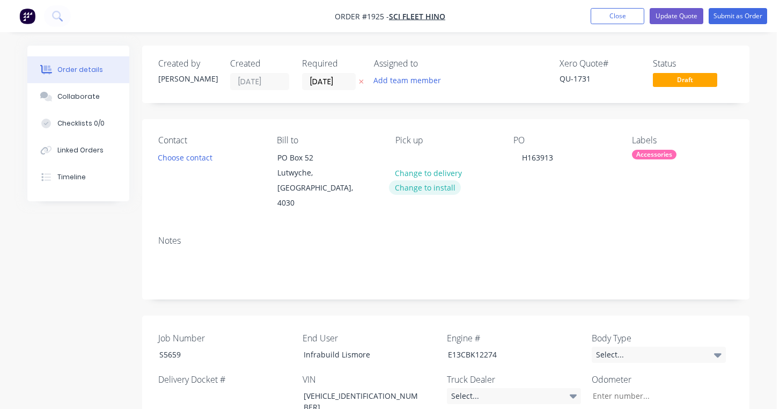
scroll to position [0, 3]
click at [584, 77] on div "QU-1731" at bounding box center [600, 78] width 80 height 11
click at [82, 100] on div "Collaborate" at bounding box center [78, 97] width 42 height 10
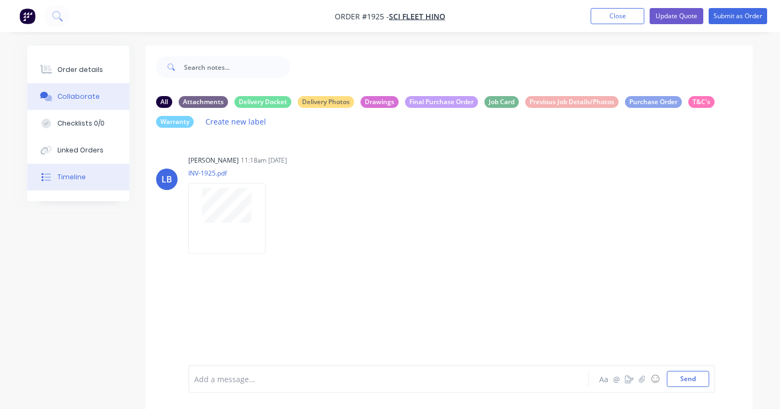
click at [74, 177] on div "Timeline" at bounding box center [71, 177] width 28 height 10
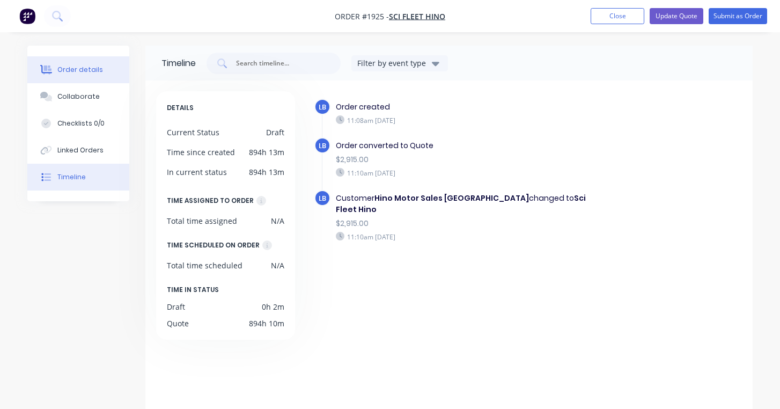
click at [69, 69] on div "Order details" at bounding box center [80, 70] width 46 height 10
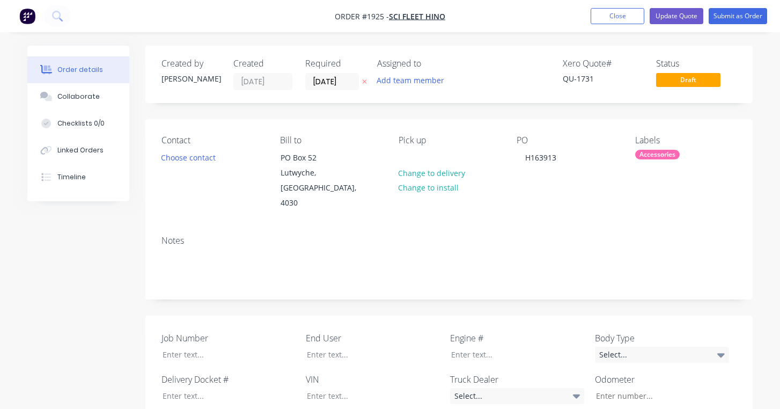
type input "$1,900.00"
type input "$750.00"
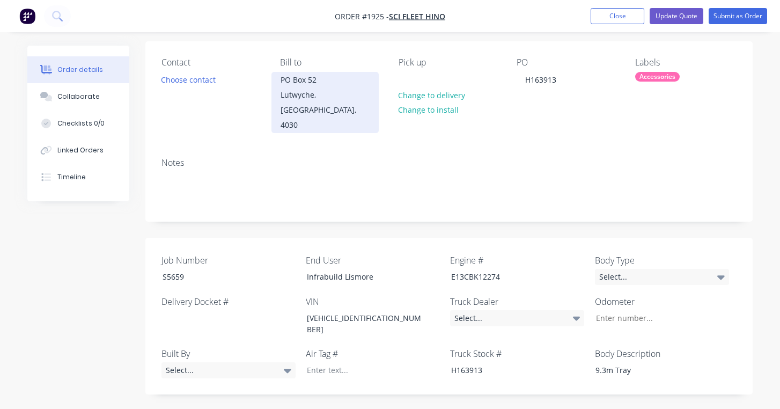
scroll to position [81, 0]
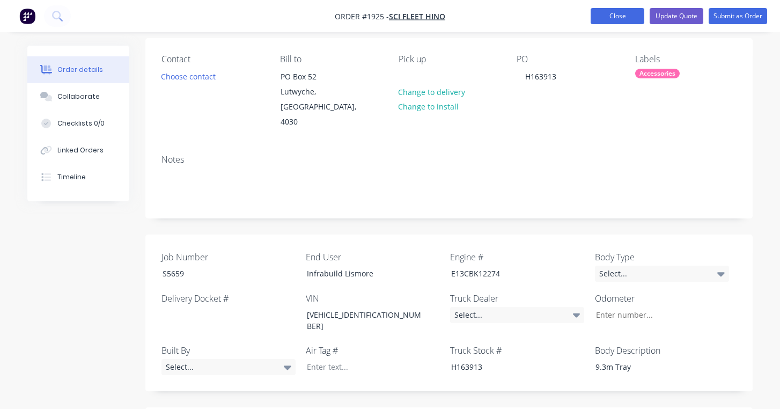
click at [619, 16] on button "Close" at bounding box center [618, 16] width 54 height 16
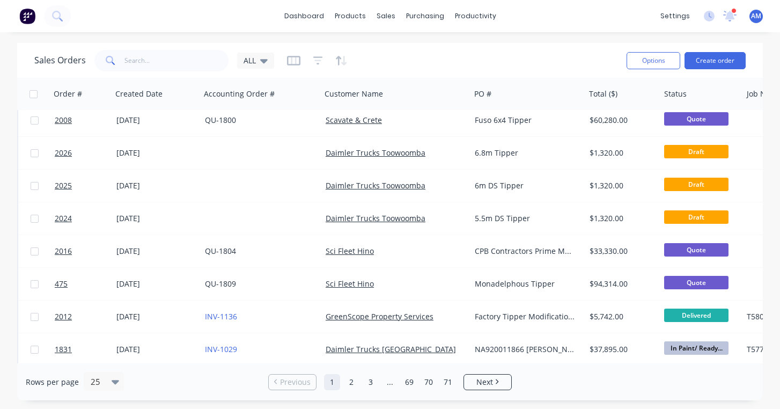
scroll to position [142, 0]
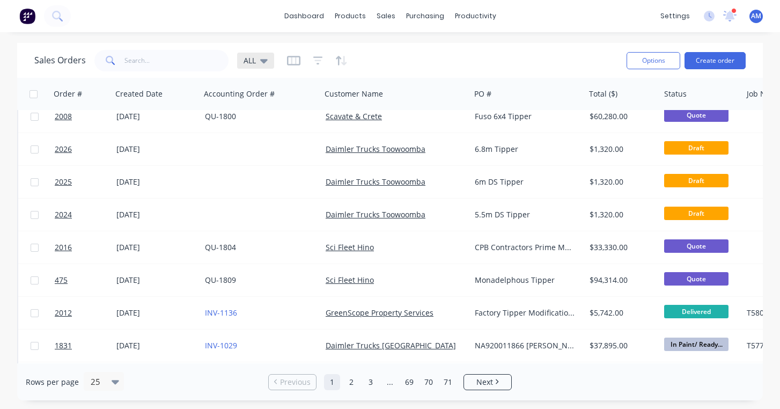
click at [269, 57] on div "ALL" at bounding box center [255, 61] width 37 height 16
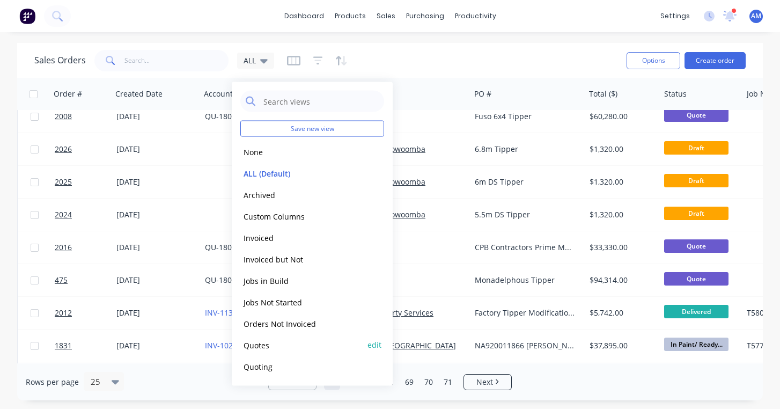
click at [257, 345] on button "Quotes" at bounding box center [301, 345] width 122 height 12
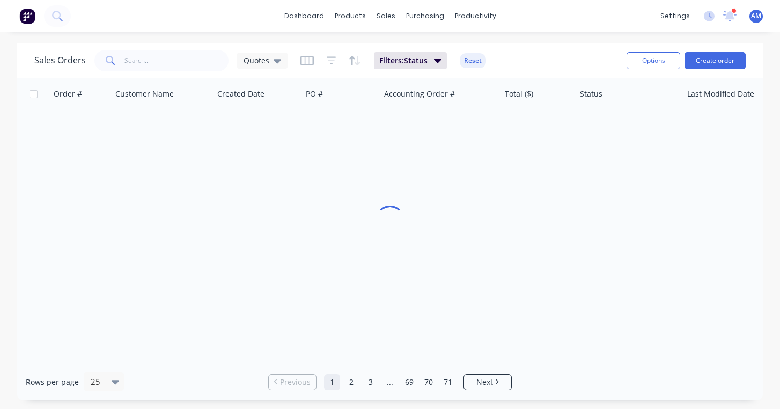
scroll to position [0, 0]
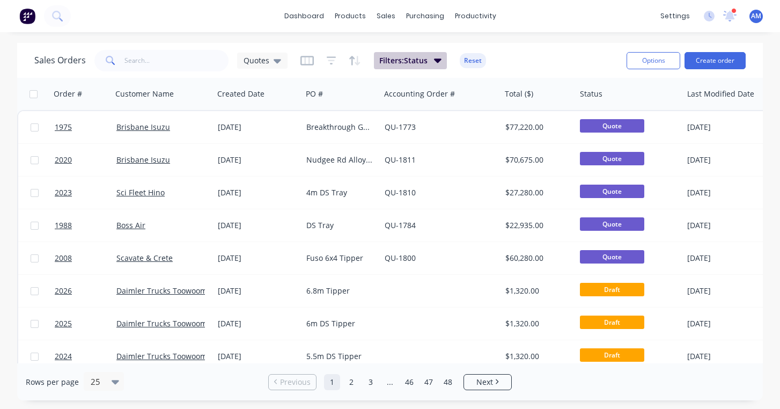
click at [436, 59] on icon "button" at bounding box center [438, 60] width 8 height 4
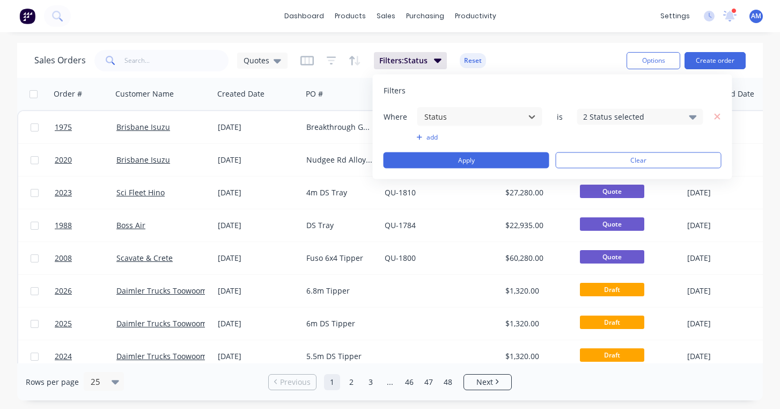
click at [596, 117] on div "2 Status selected" at bounding box center [631, 116] width 97 height 11
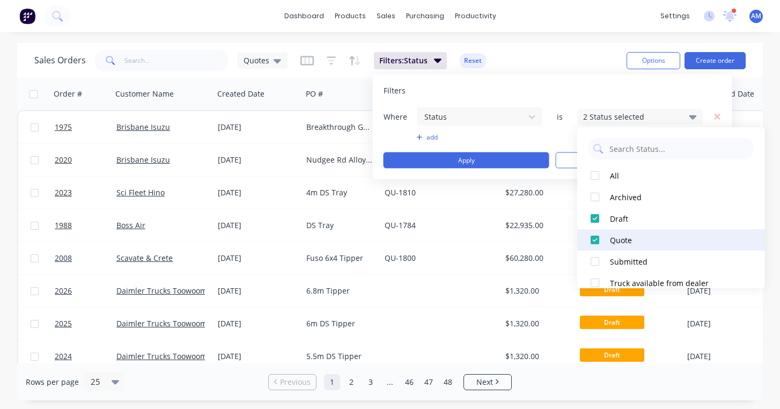
click at [596, 238] on div at bounding box center [594, 239] width 21 height 21
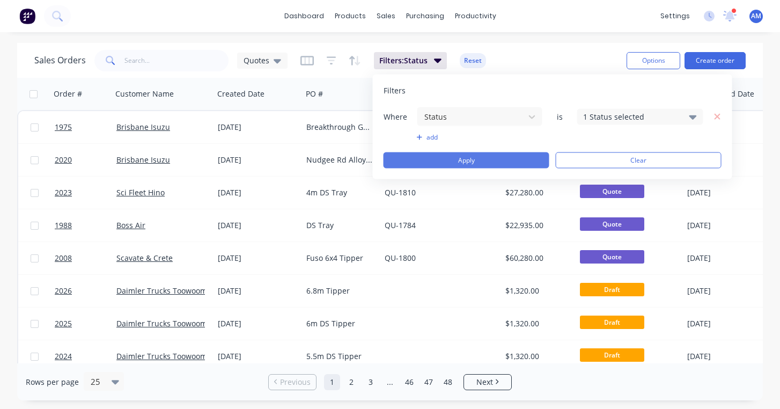
click at [515, 153] on button "Apply" at bounding box center [467, 160] width 166 height 16
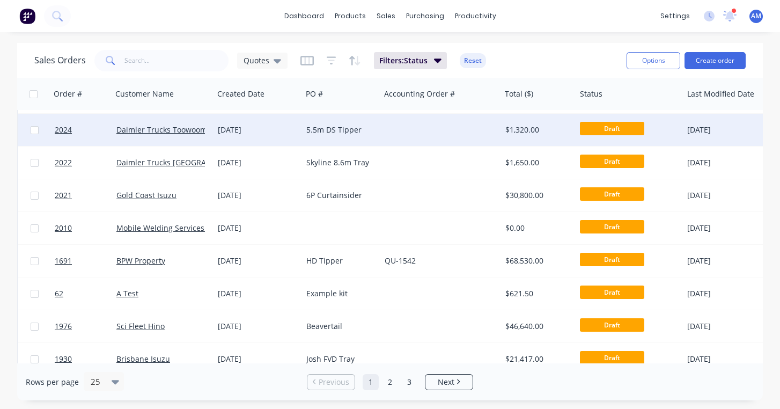
scroll to position [66, 0]
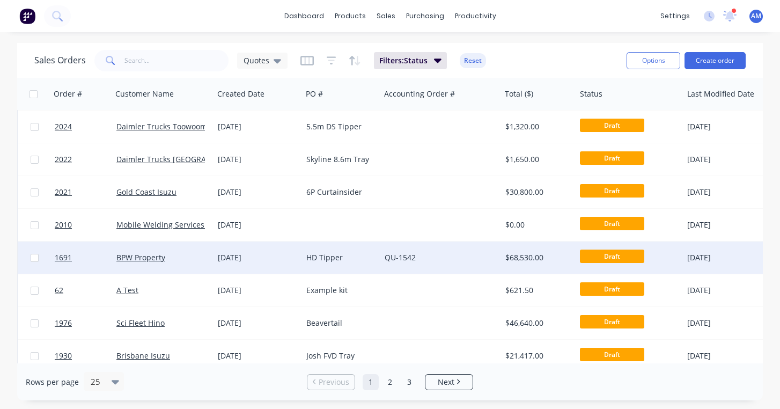
click at [267, 259] on div "[DATE]" at bounding box center [258, 257] width 80 height 11
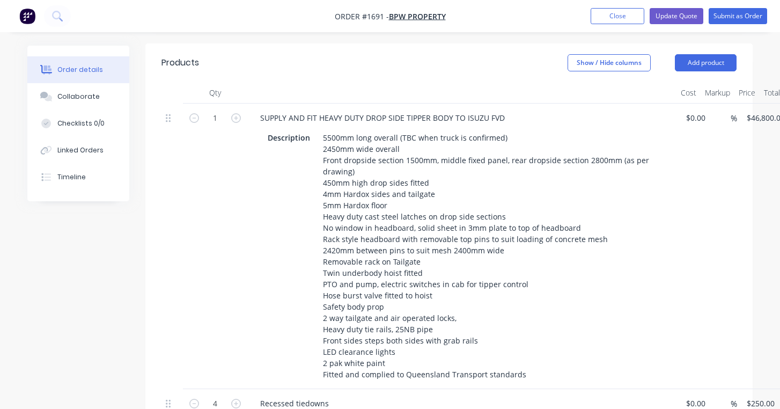
scroll to position [438, 0]
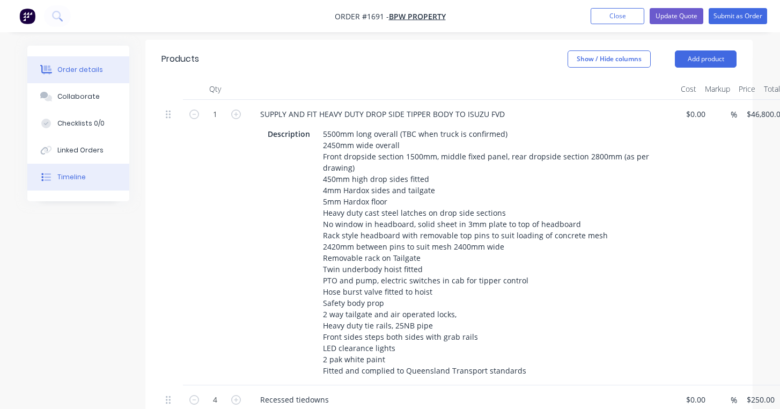
click at [78, 176] on div "Timeline" at bounding box center [71, 177] width 28 height 10
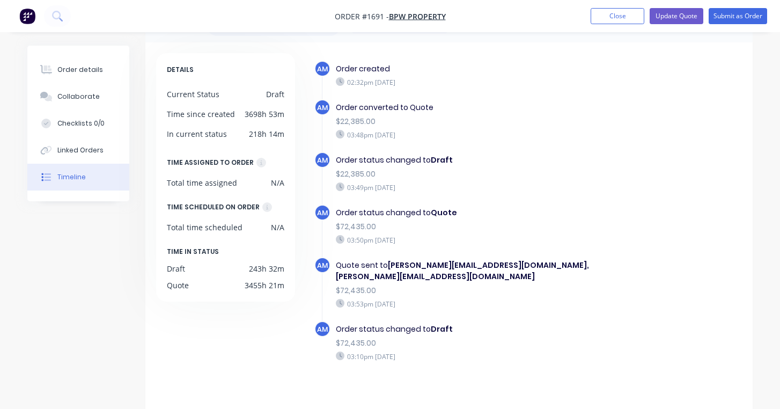
scroll to position [38, 0]
click at [82, 72] on div "Order details" at bounding box center [80, 70] width 46 height 10
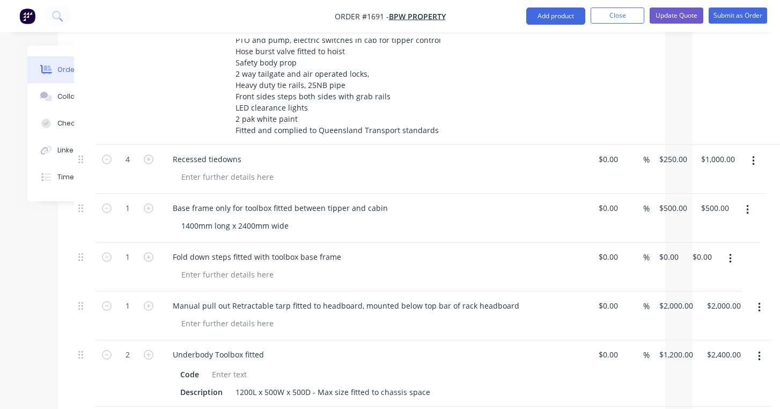
scroll to position [679, 87]
click at [649, 242] on div "1 Fold down steps fitted with toolbox base frame $0.00 $0.00 % 0 $0.00 $0.00 $0…" at bounding box center [361, 265] width 575 height 49
type input "$500.00"
click at [201, 266] on div at bounding box center [227, 274] width 109 height 16
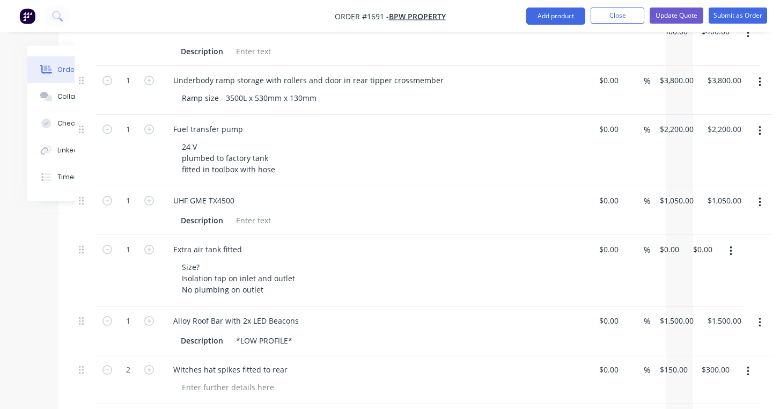
scroll to position [1069, 87]
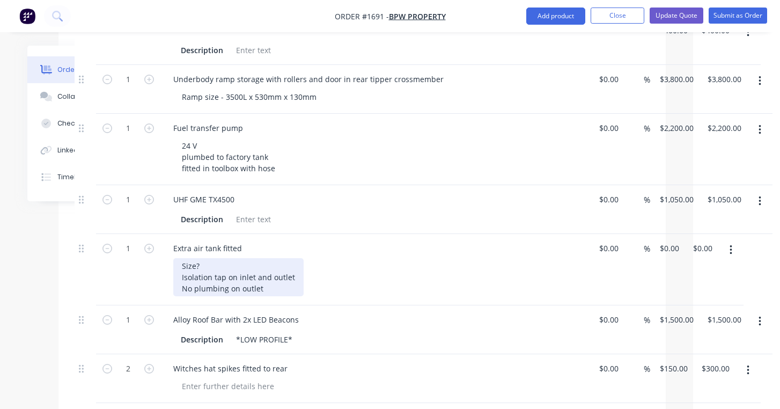
click at [200, 258] on div "Size? Isolation tap on inlet and outlet No plumbing on outlet" at bounding box center [238, 277] width 130 height 38
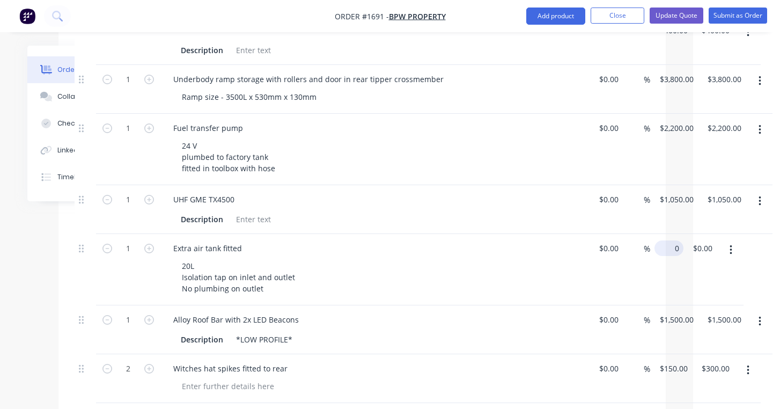
click at [650, 234] on div "1 Extra air tank fitted 20L Isolation tap on inlet and outlet No plumbing on ou…" at bounding box center [362, 269] width 575 height 71
type input "4"
type input "$550.00"
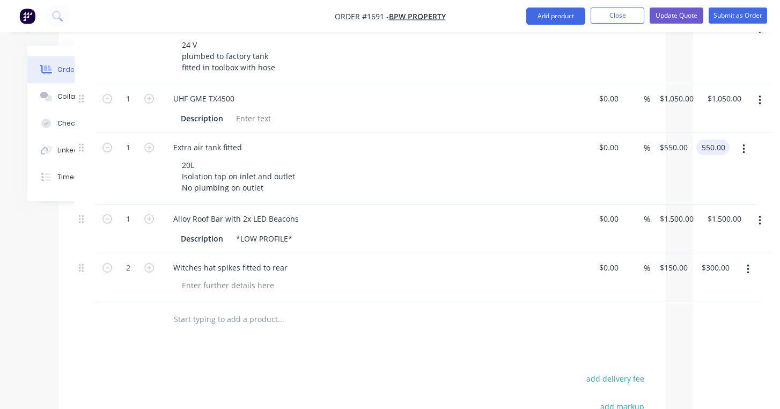
scroll to position [1172, 87]
type input "$550.00"
click at [650, 202] on div "1 Alloy Roof Bar with 2x LED Beacons Description *LOW PROFILE* $0.00 $0.00 % 15…" at bounding box center [362, 226] width 575 height 49
type input "$1,600.00"
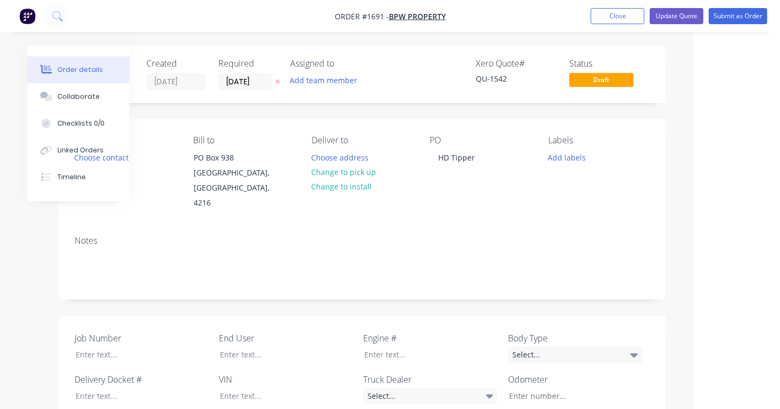
scroll to position [0, 87]
type input "$1,600.00"
click at [670, 15] on button "Update Quote" at bounding box center [677, 16] width 54 height 16
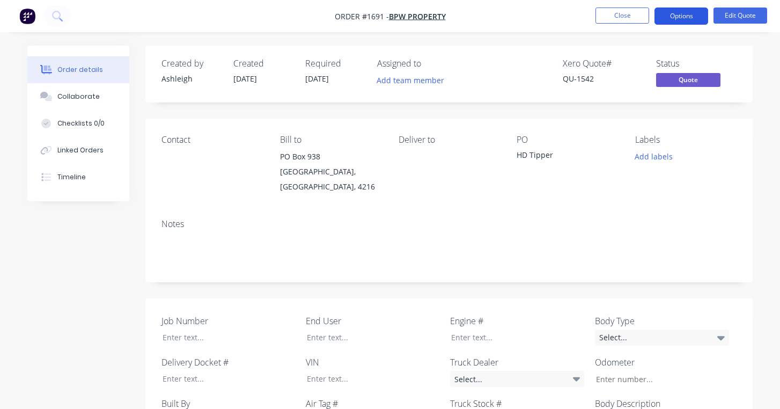
click at [679, 15] on button "Options" at bounding box center [681, 16] width 54 height 17
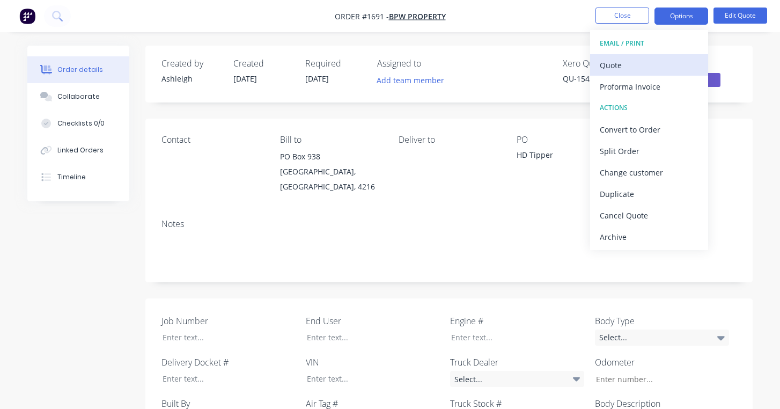
click at [629, 62] on div "Quote" at bounding box center [649, 65] width 99 height 16
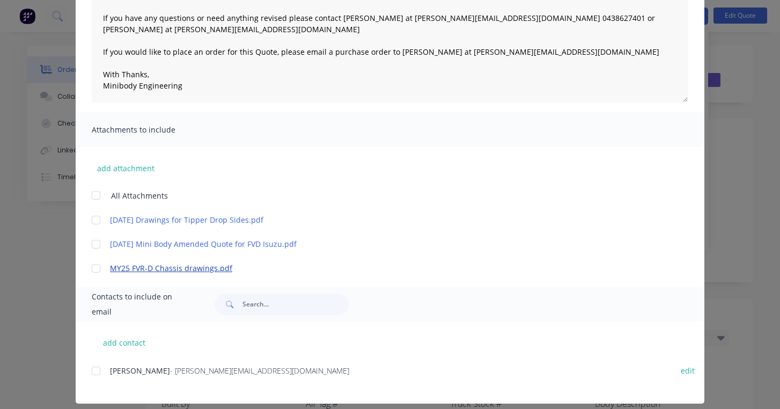
scroll to position [130, 0]
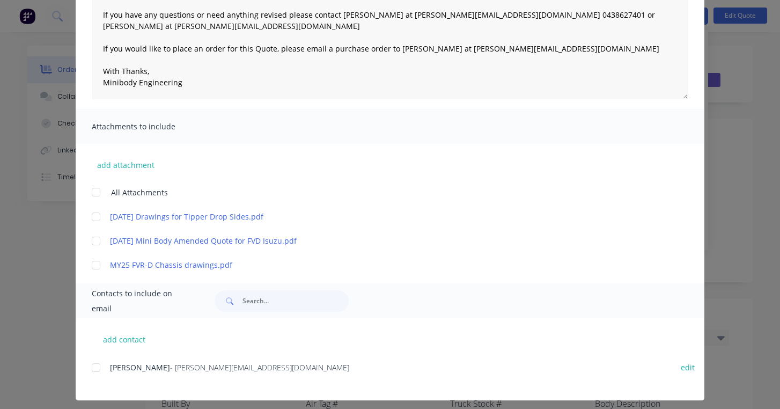
click at [741, 137] on div "Quote Quote date [DATE] Close Options Preview Print Email Customise email conte…" at bounding box center [390, 204] width 780 height 409
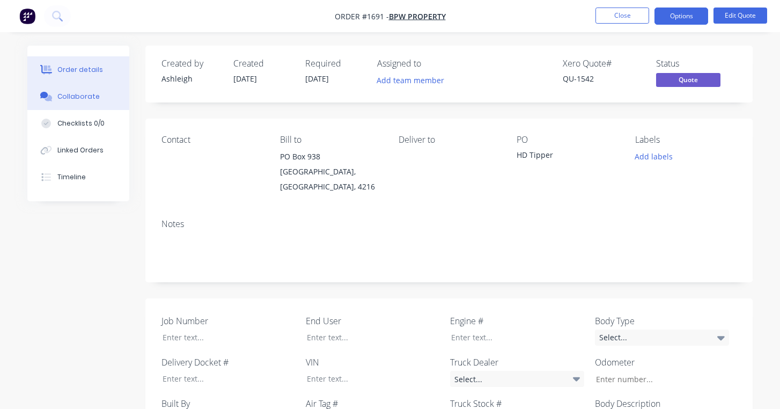
click at [75, 92] on div "Collaborate" at bounding box center [78, 97] width 42 height 10
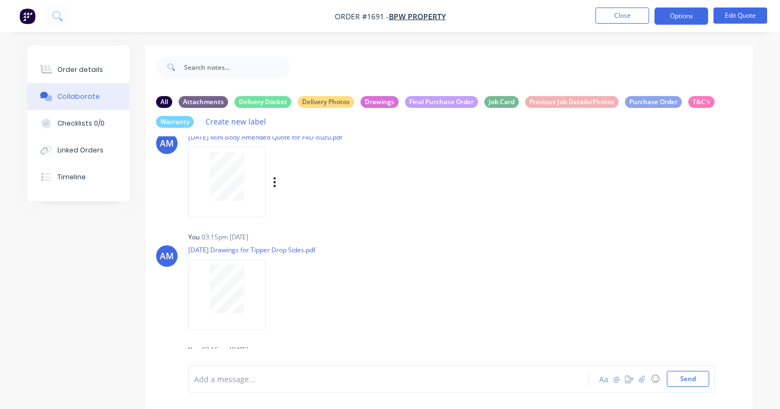
scroll to position [85, 0]
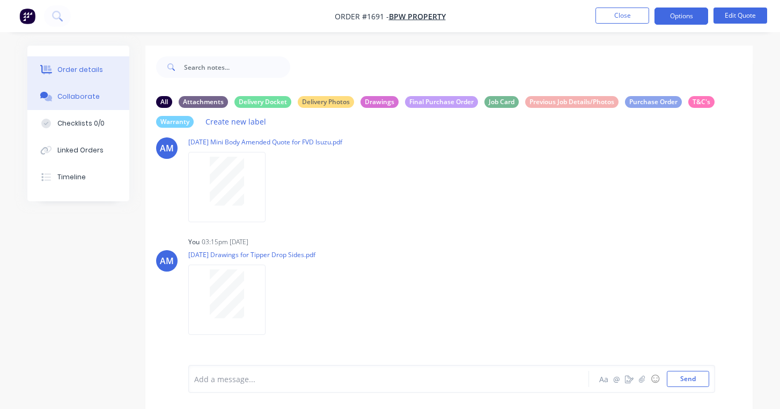
click at [89, 68] on div "Order details" at bounding box center [80, 70] width 46 height 10
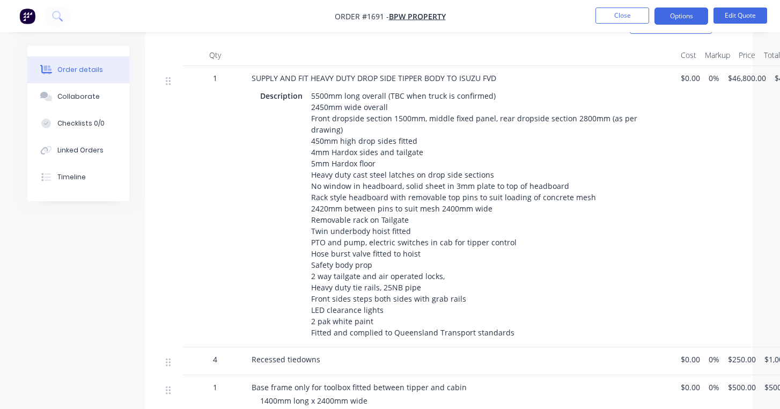
scroll to position [455, 0]
click at [671, 19] on button "Options" at bounding box center [681, 16] width 54 height 17
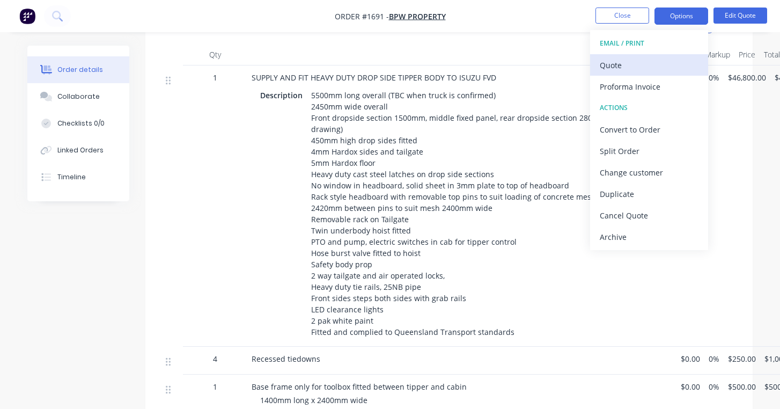
click at [643, 57] on div "Quote" at bounding box center [649, 65] width 99 height 16
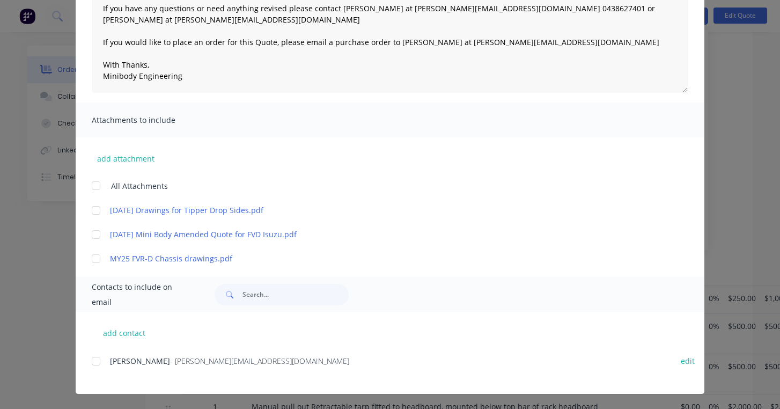
scroll to position [522, 0]
click at [97, 363] on div at bounding box center [95, 360] width 21 height 21
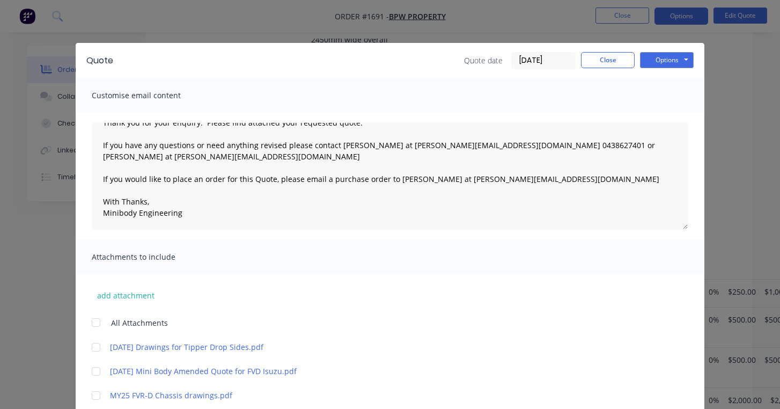
scroll to position [0, 0]
click at [666, 64] on button "Options" at bounding box center [667, 60] width 54 height 16
click at [668, 112] on button "Email" at bounding box center [674, 115] width 69 height 18
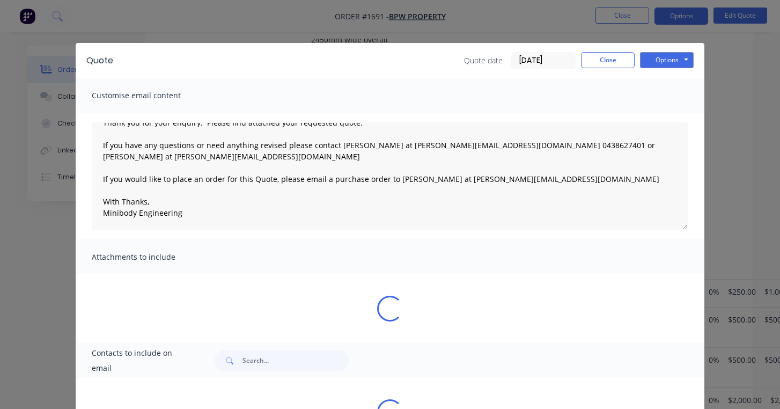
type textarea "Thank you for your enquiry. Please find attached your requested quote. If you h…"
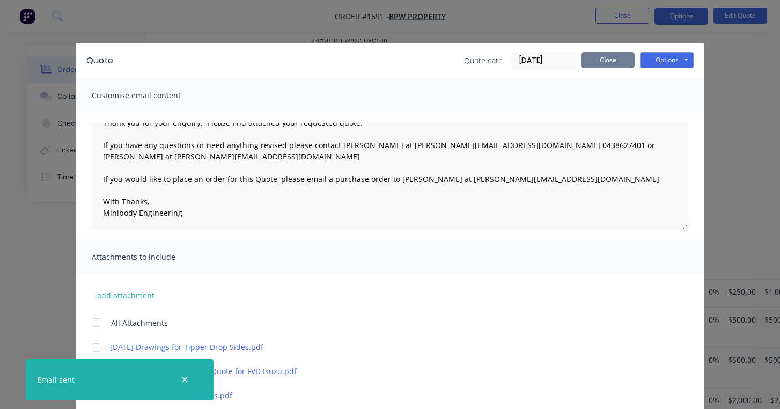
click at [606, 64] on button "Close" at bounding box center [608, 60] width 54 height 16
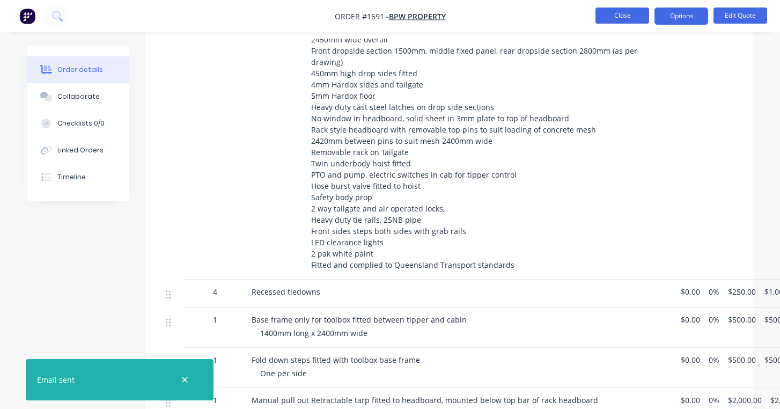
click at [619, 17] on button "Close" at bounding box center [622, 16] width 54 height 16
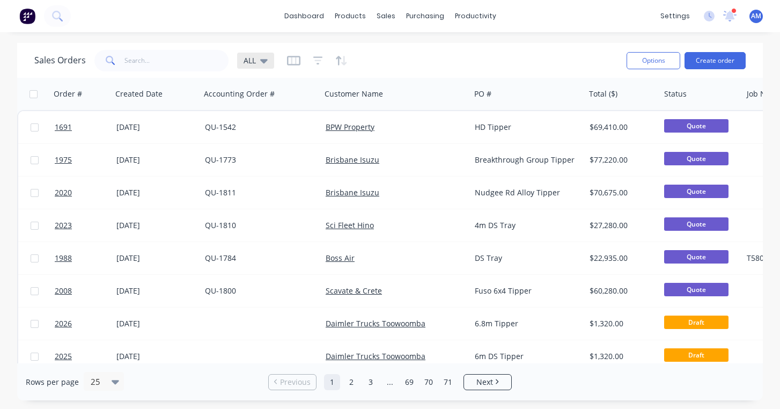
click at [255, 61] on span "ALL" at bounding box center [250, 60] width 12 height 11
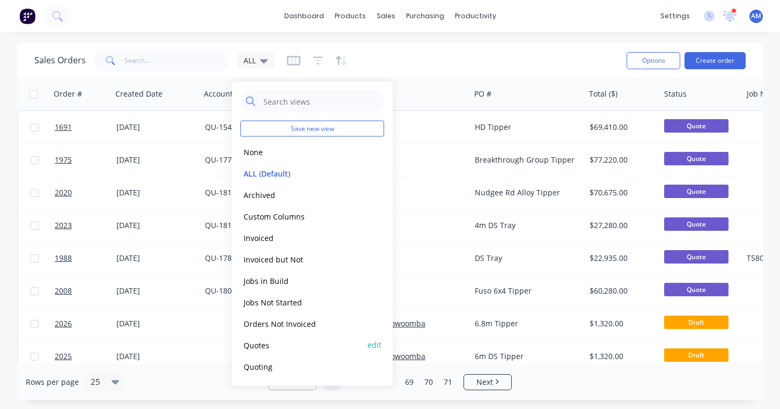
click at [256, 346] on button "Quotes" at bounding box center [301, 345] width 122 height 12
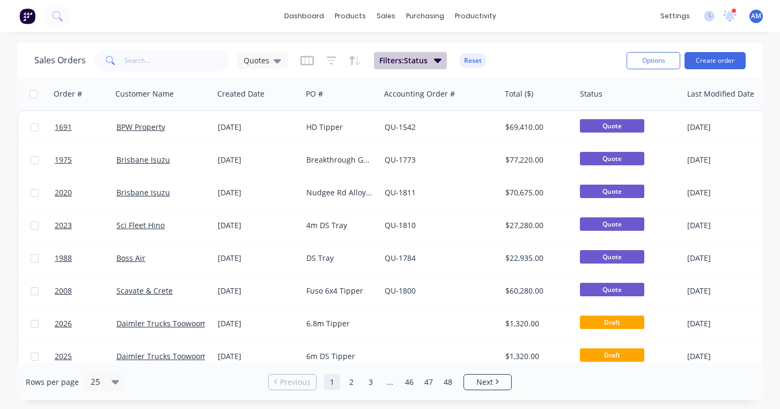
click at [436, 62] on icon "button" at bounding box center [438, 60] width 8 height 4
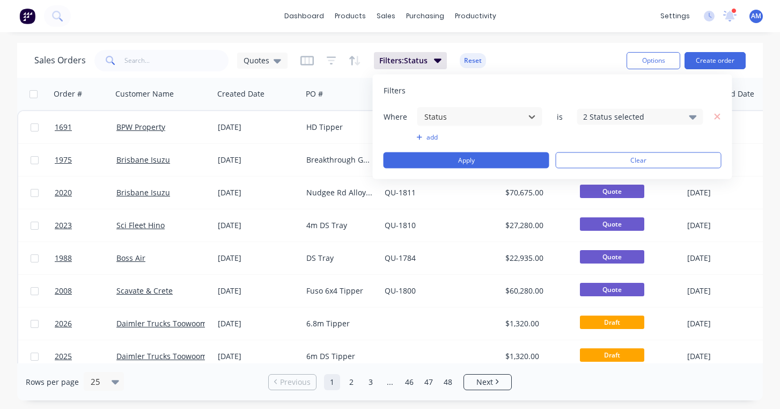
click at [609, 116] on div "2 Status selected" at bounding box center [631, 116] width 97 height 11
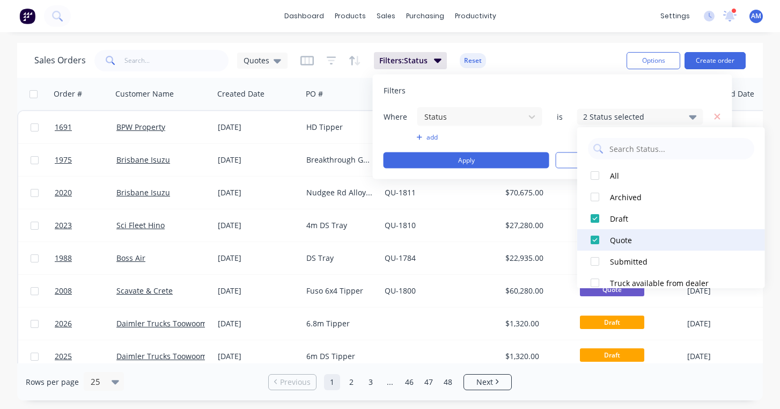
click at [597, 240] on div at bounding box center [594, 239] width 21 height 21
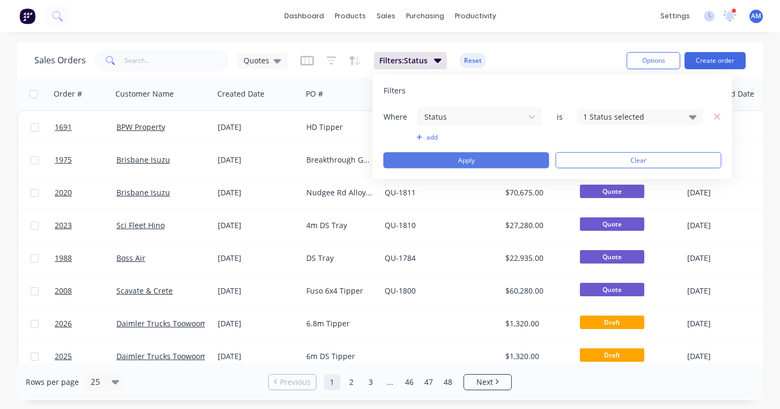
click at [527, 154] on button "Apply" at bounding box center [467, 160] width 166 height 16
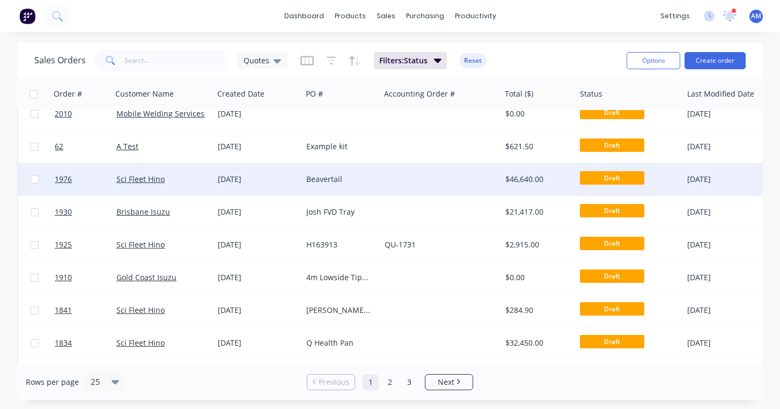
scroll to position [185, 0]
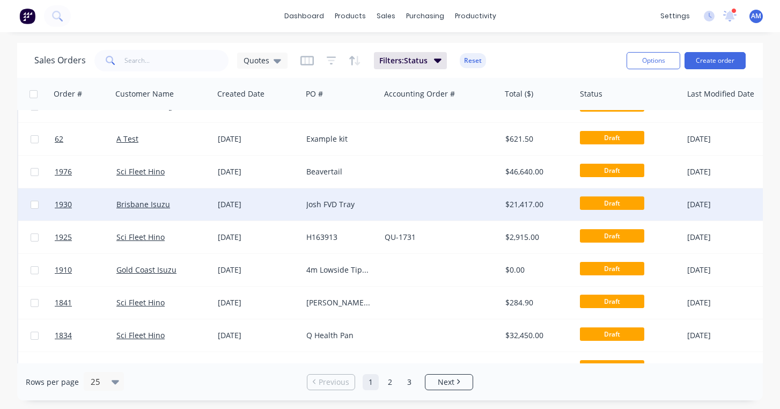
click at [246, 203] on div "[DATE]" at bounding box center [258, 204] width 80 height 11
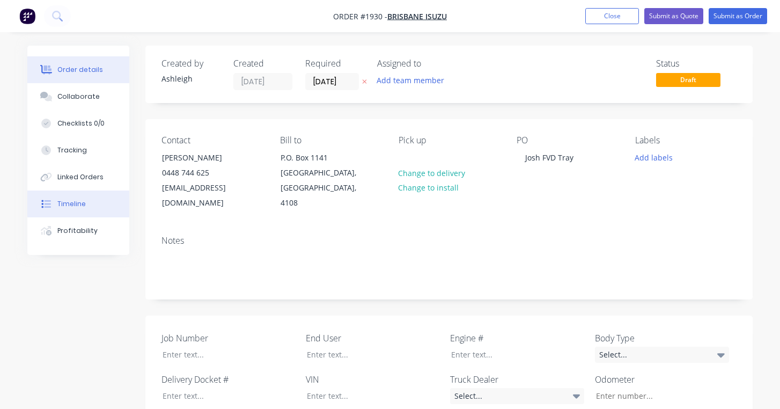
click at [79, 207] on div "Timeline" at bounding box center [71, 204] width 28 height 10
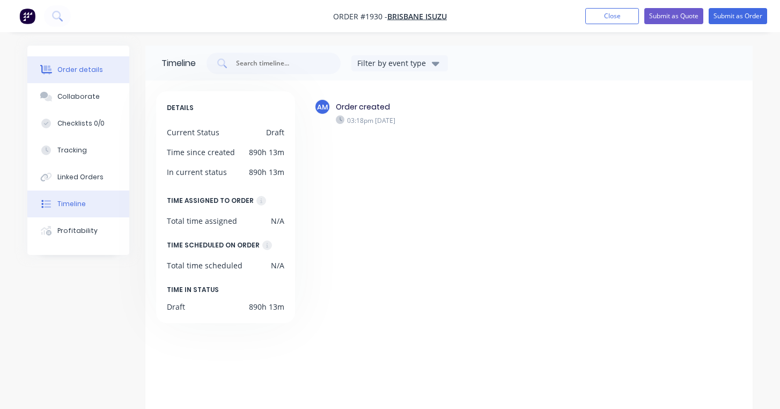
click at [88, 73] on div "Order details" at bounding box center [80, 70] width 46 height 10
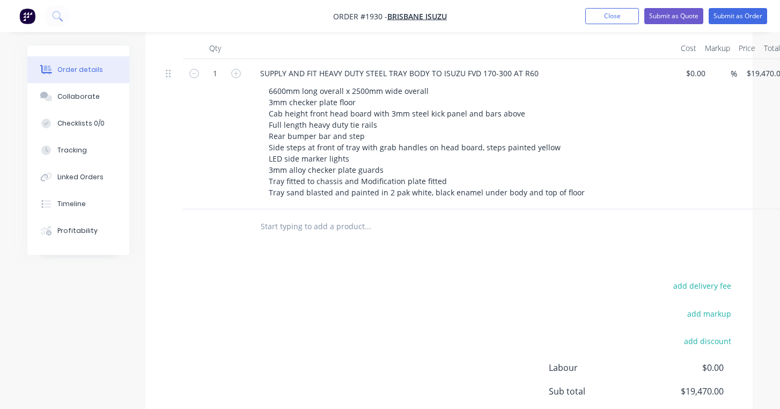
scroll to position [198, 0]
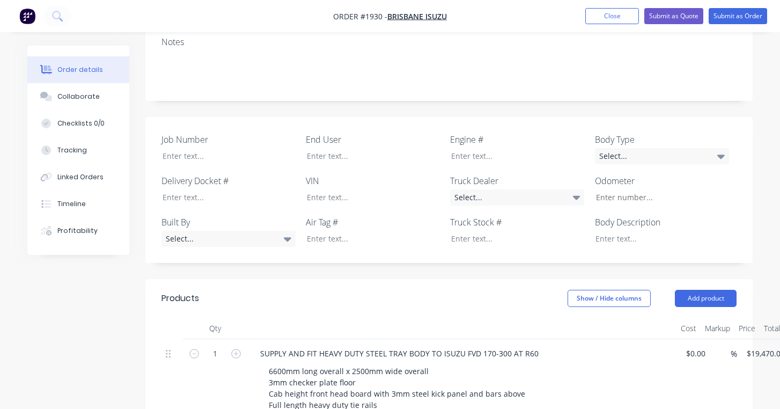
click at [611, 27] on nav "Order #1930 - [GEOGRAPHIC_DATA] Isuzu Add product Close Submit as Quote Submit …" at bounding box center [390, 16] width 780 height 32
click at [611, 16] on button "Close" at bounding box center [612, 16] width 54 height 16
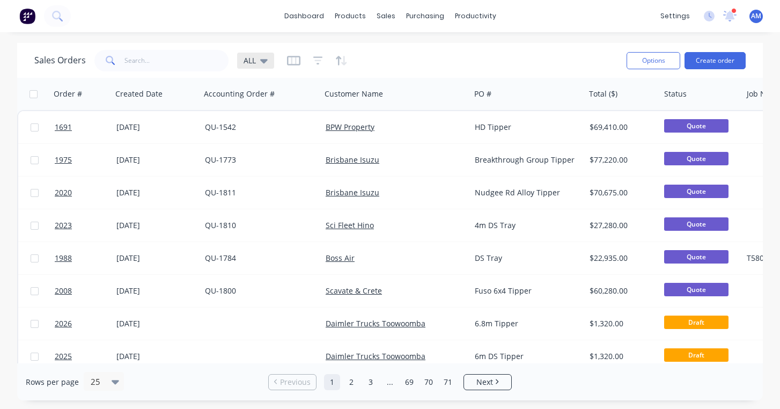
click at [258, 59] on div "ALL" at bounding box center [256, 61] width 24 height 10
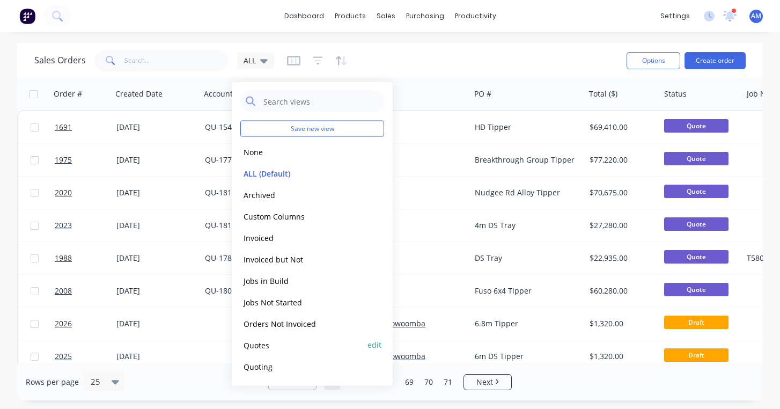
click at [254, 342] on button "Quotes" at bounding box center [301, 345] width 122 height 12
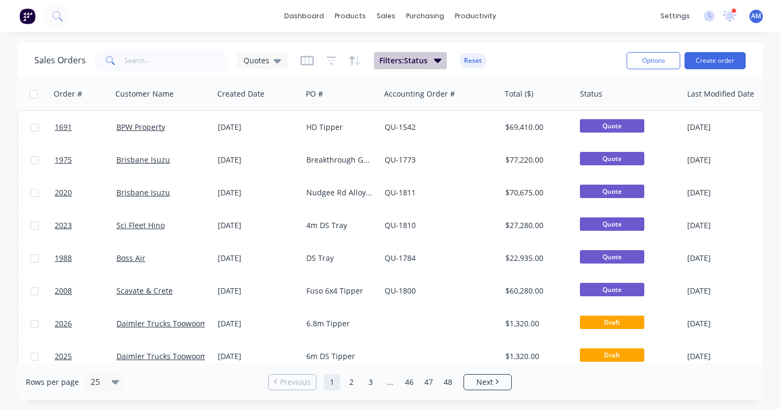
click at [439, 64] on icon "button" at bounding box center [438, 60] width 8 height 12
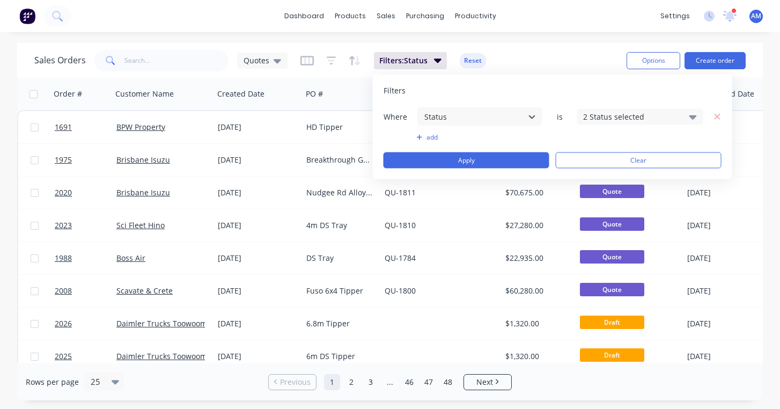
click at [610, 115] on div "2 Status selected" at bounding box center [631, 116] width 97 height 11
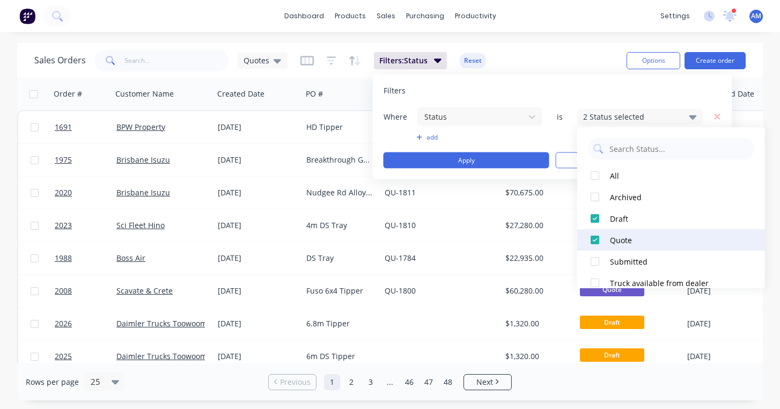
click at [613, 240] on div "Quote" at bounding box center [674, 239] width 129 height 11
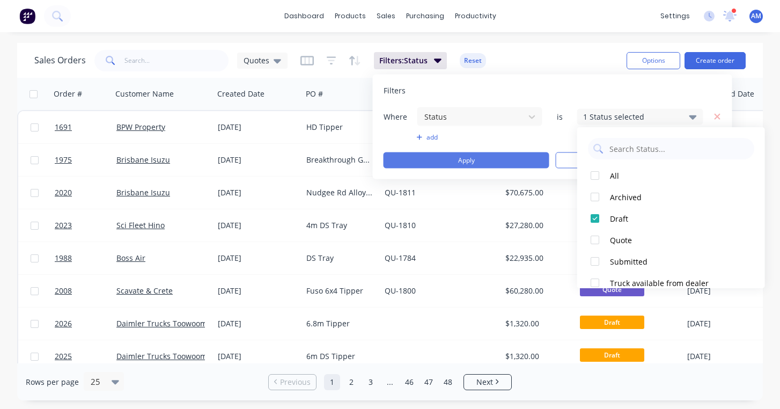
click at [519, 160] on button "Apply" at bounding box center [467, 160] width 166 height 16
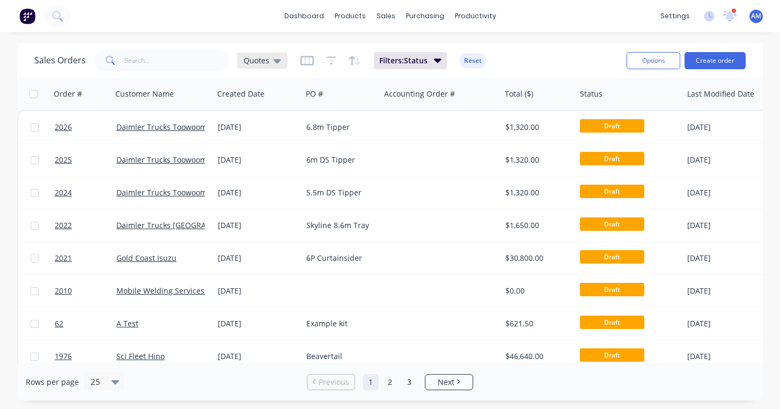
click at [278, 60] on icon at bounding box center [278, 61] width 8 height 4
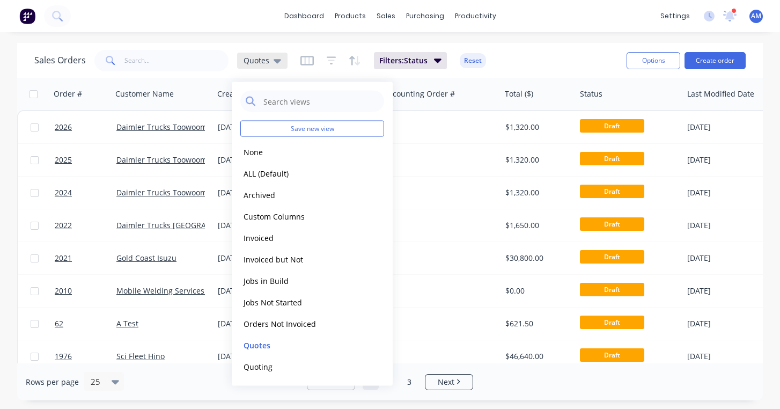
click at [277, 62] on icon at bounding box center [278, 61] width 8 height 4
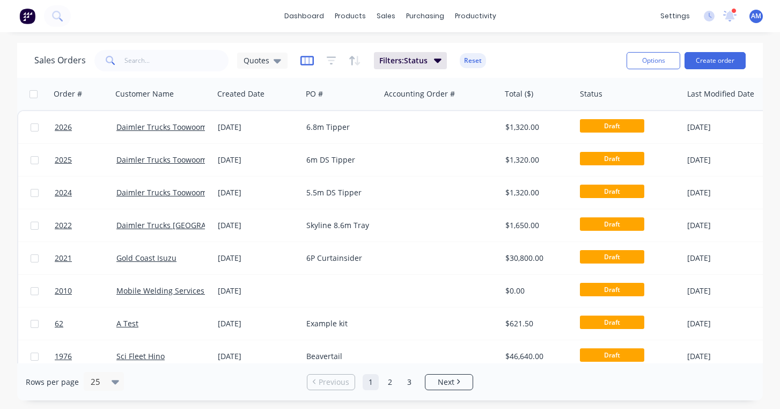
click at [303, 61] on icon "button" at bounding box center [306, 60] width 13 height 11
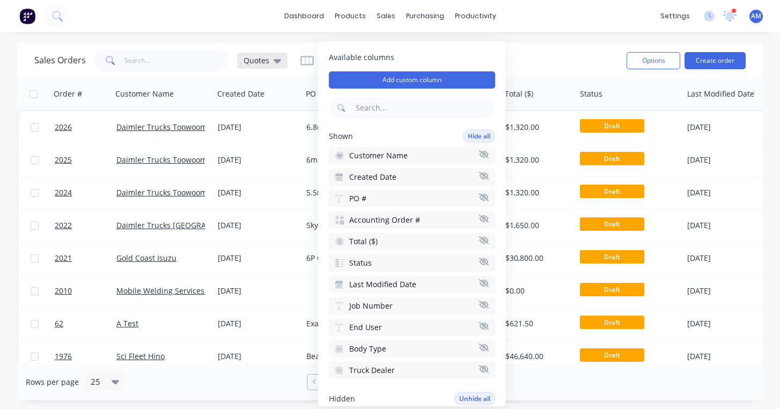
click at [281, 60] on div "Quotes" at bounding box center [262, 61] width 50 height 16
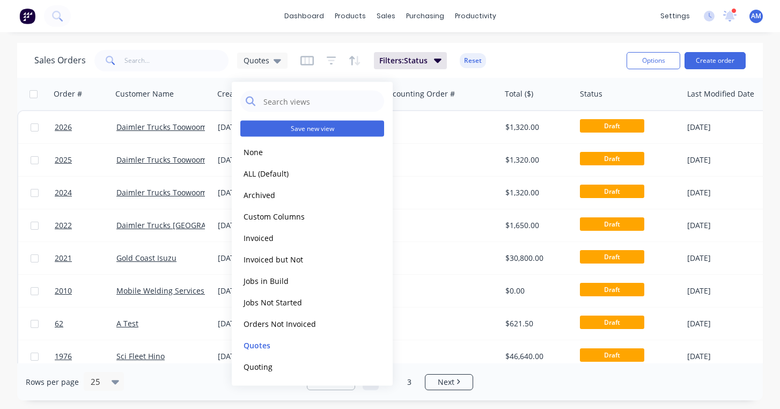
click at [314, 130] on button "Save new view" at bounding box center [312, 129] width 144 height 16
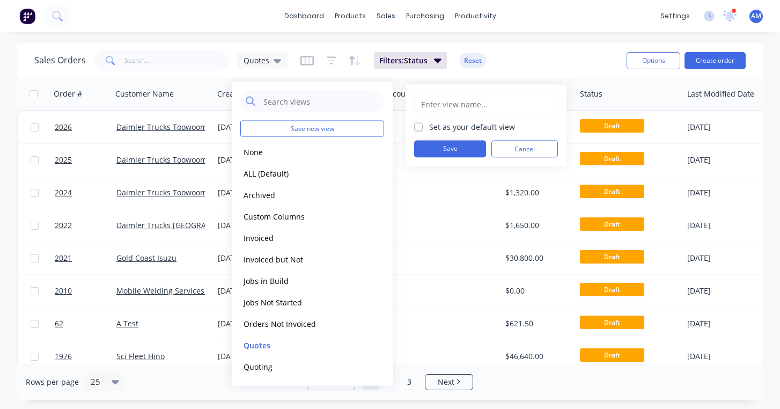
click at [430, 108] on input "text" at bounding box center [486, 104] width 132 height 20
type input "Draft Quotes"
click at [454, 147] on button "Save" at bounding box center [450, 149] width 72 height 17
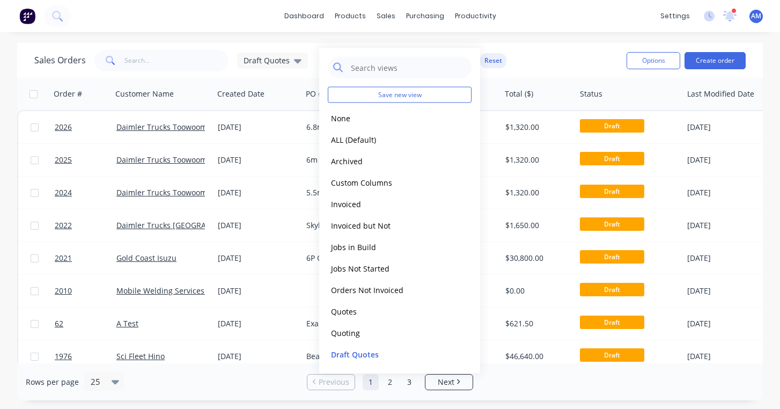
click at [524, 39] on div "dashboard products sales purchasing productivity dashboard products Product Cat…" at bounding box center [390, 204] width 780 height 409
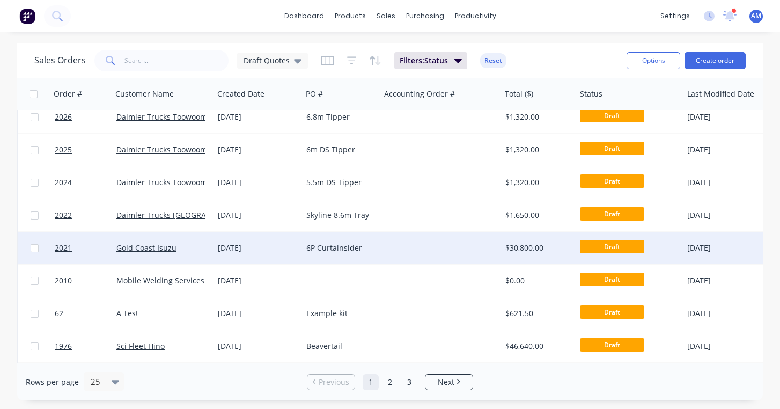
scroll to position [8, 0]
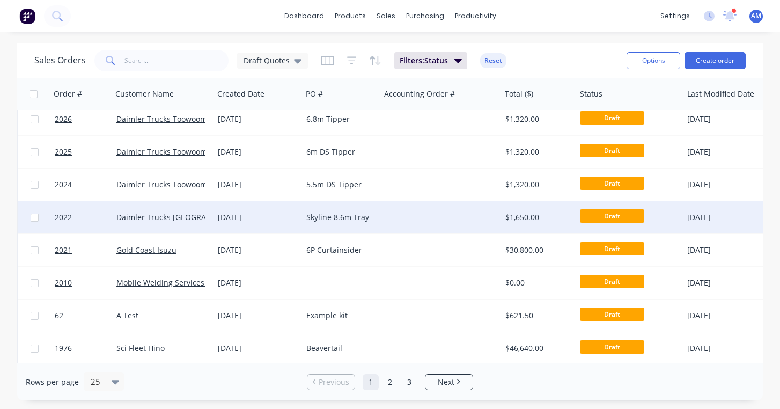
click at [254, 214] on div "[DATE]" at bounding box center [258, 217] width 80 height 11
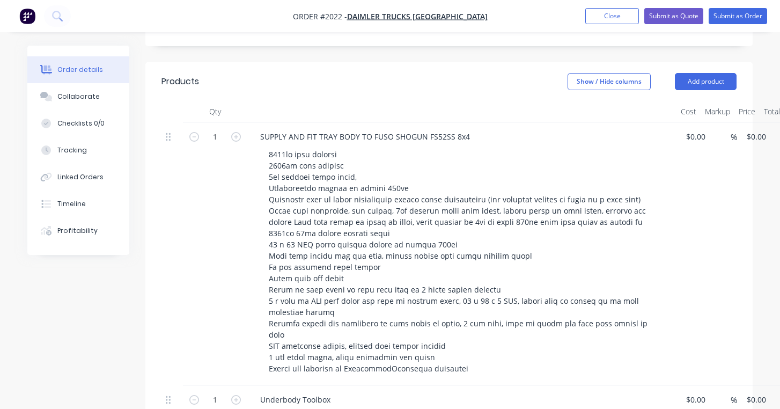
scroll to position [414, 0]
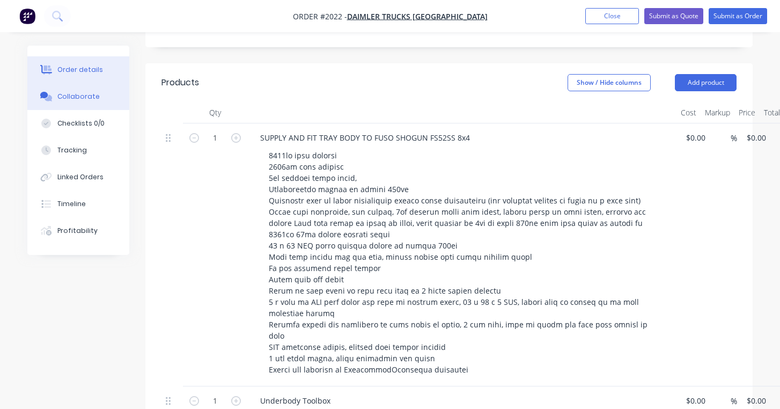
click at [97, 95] on button "Collaborate" at bounding box center [78, 96] width 102 height 27
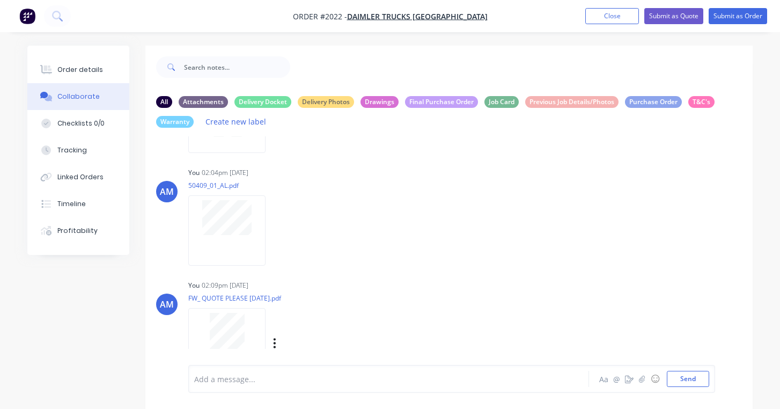
scroll to position [289, 0]
click at [88, 68] on div "Order details" at bounding box center [80, 70] width 46 height 10
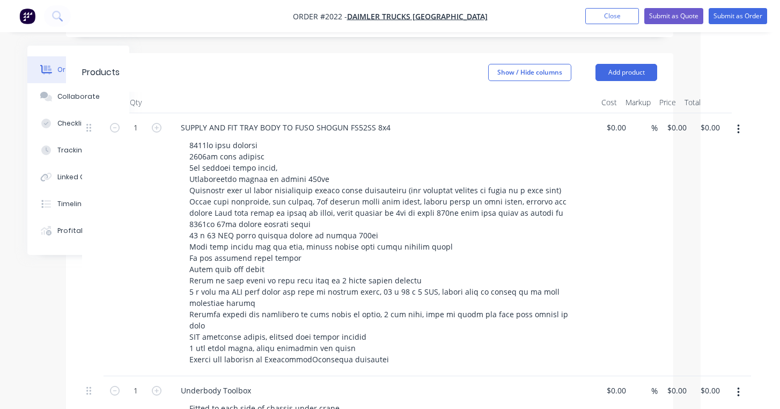
scroll to position [421, 79]
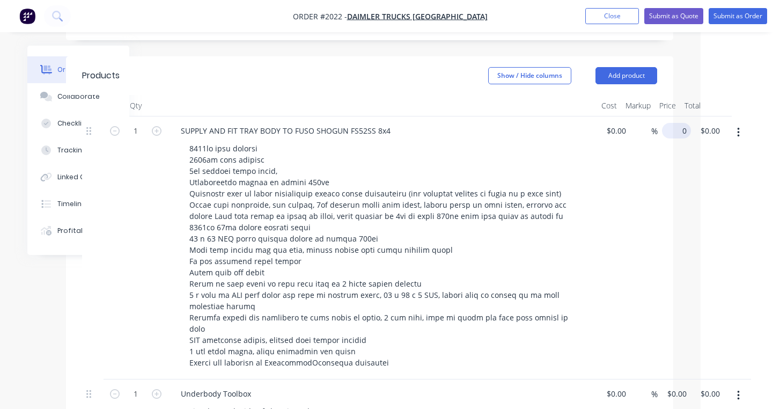
click at [677, 123] on input "0" at bounding box center [678, 131] width 25 height 16
type input "$31,700.00"
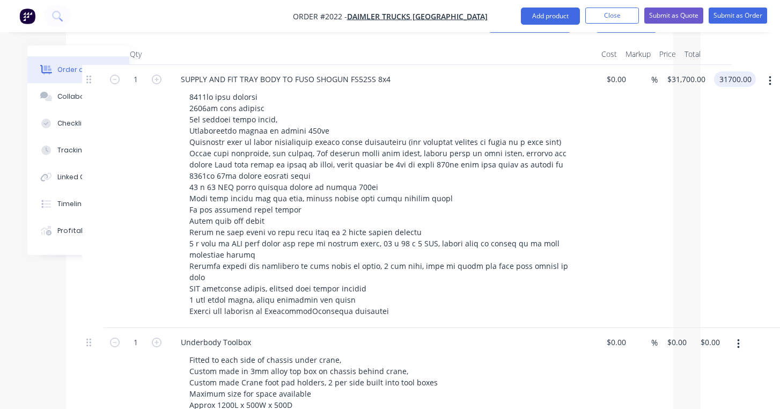
scroll to position [463, 79]
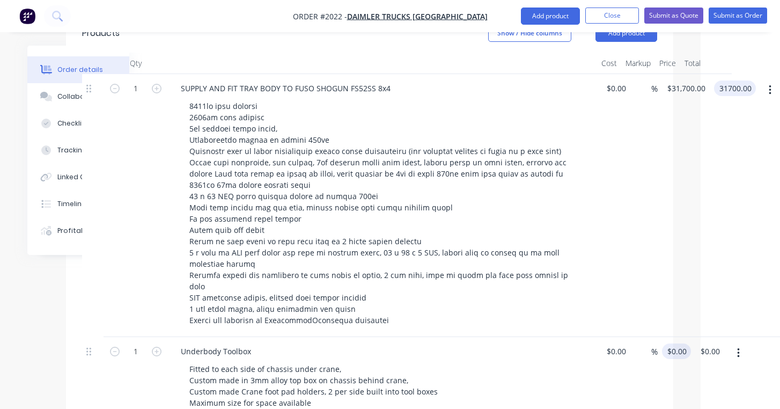
type input "$31,700.00"
click at [676, 343] on input "0" at bounding box center [678, 351] width 25 height 16
type input "$6,850.00"
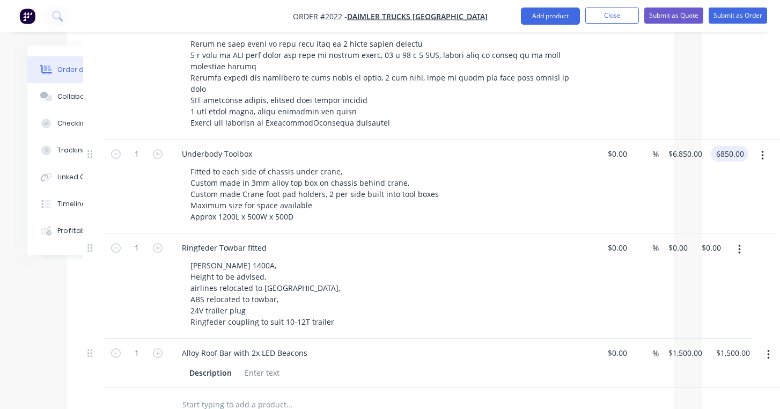
scroll to position [664, 78]
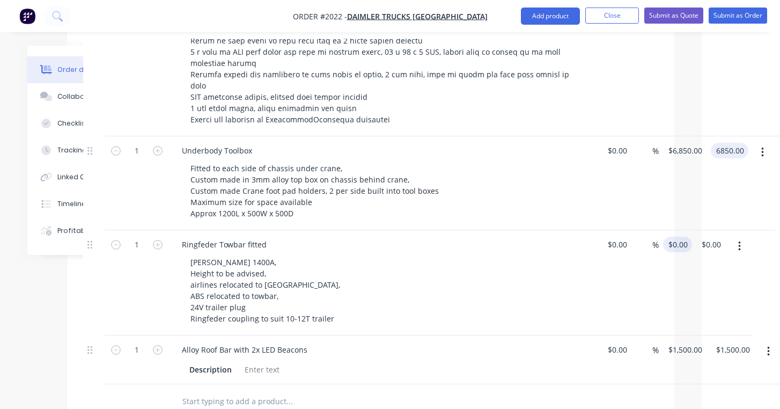
type input "$6,850.00"
click at [672, 237] on input "0" at bounding box center [679, 245] width 25 height 16
type input "$8,800.00"
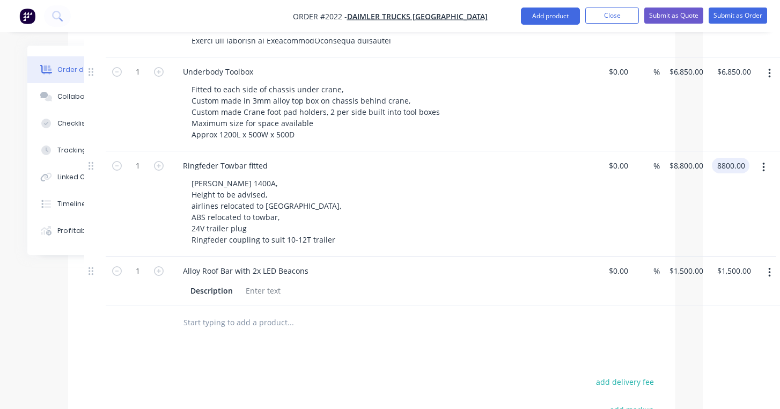
scroll to position [740, 77]
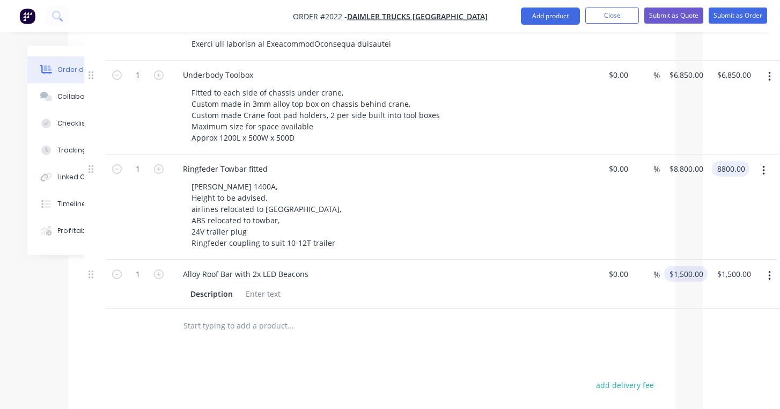
type input "$8,800.00"
click at [689, 266] on input "1500" at bounding box center [687, 274] width 39 height 16
type input "$1,650.00"
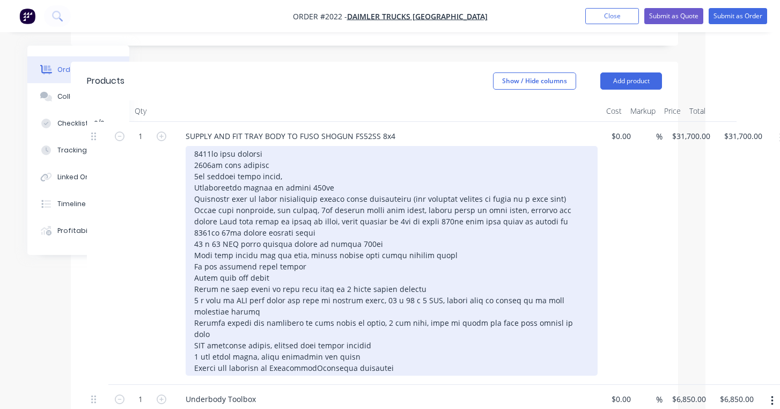
scroll to position [416, 74]
type input "$1,650.00"
click at [403, 343] on div at bounding box center [392, 261] width 412 height 230
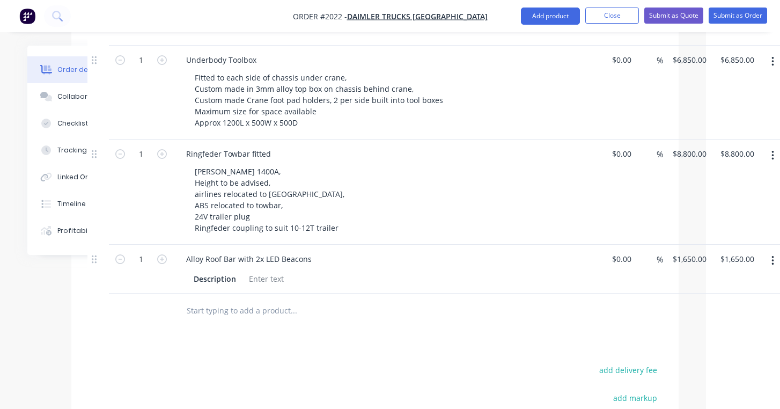
scroll to position [770, 74]
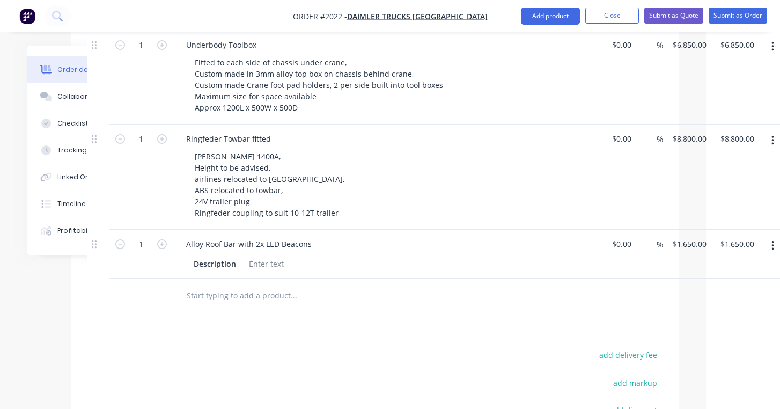
click at [239, 285] on input "text" at bounding box center [293, 295] width 215 height 21
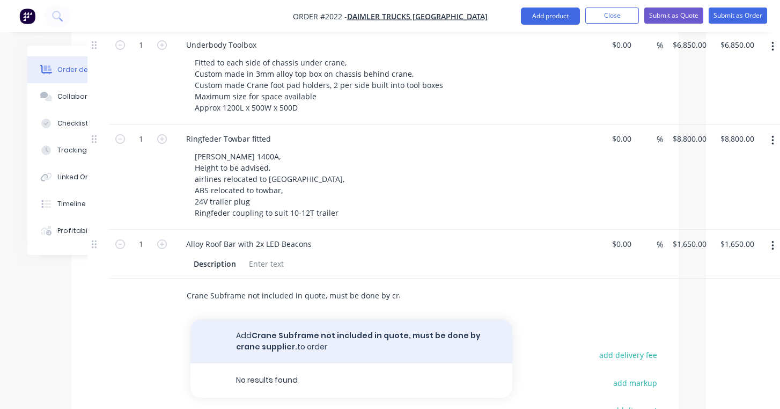
type input "Crane Subframe not included in quote, must be done by crane supplier."
click at [256, 319] on button "Add Crane Subframe not included in quote, must be done by crane supplier. to or…" at bounding box center [351, 341] width 322 height 44
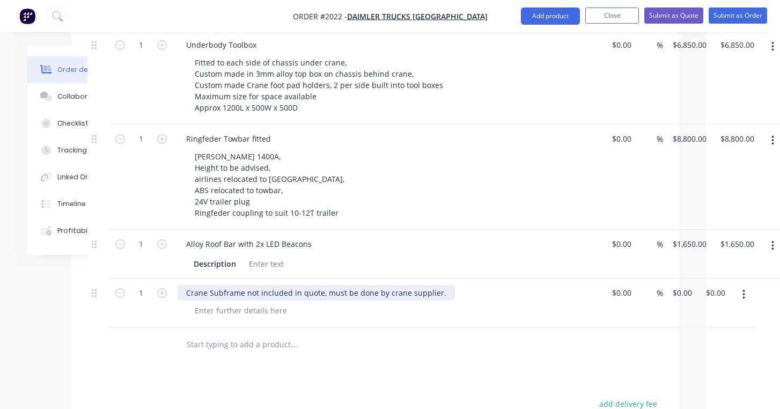
click at [188, 285] on div "Crane Subframe not included in quote, must be done by crane supplier." at bounding box center [316, 293] width 277 height 16
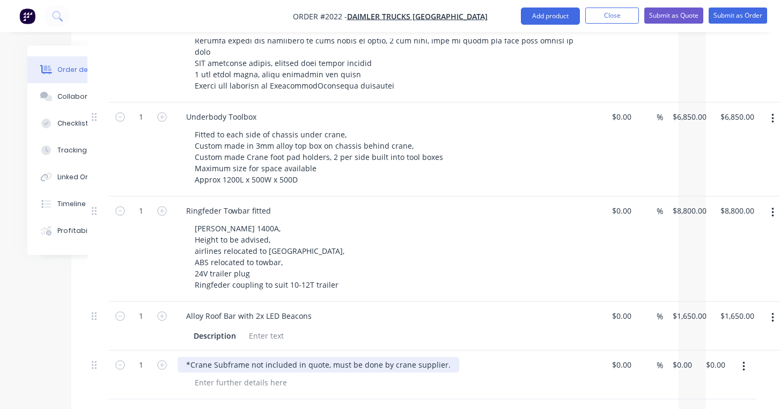
scroll to position [697, 73]
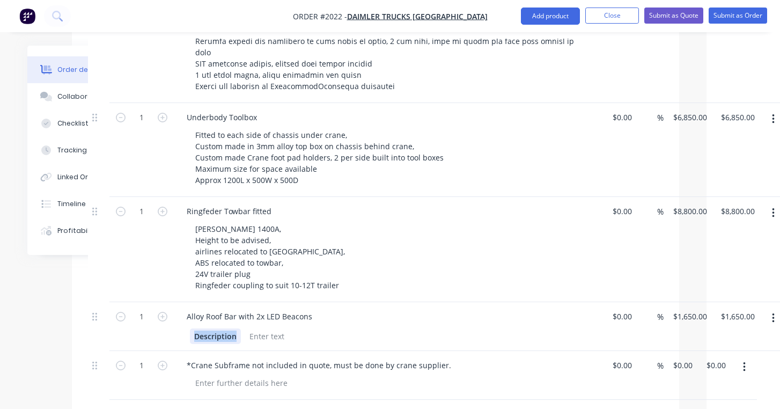
drag, startPoint x: 238, startPoint y: 312, endPoint x: 194, endPoint y: 311, distance: 43.5
click at [194, 328] on div "Description" at bounding box center [215, 336] width 51 height 16
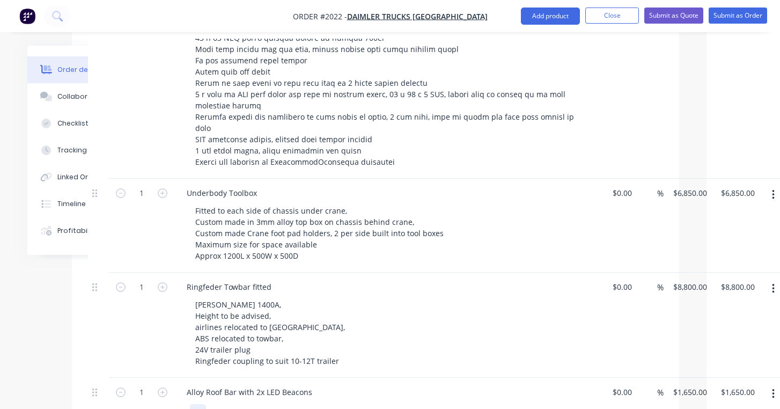
scroll to position [620, 73]
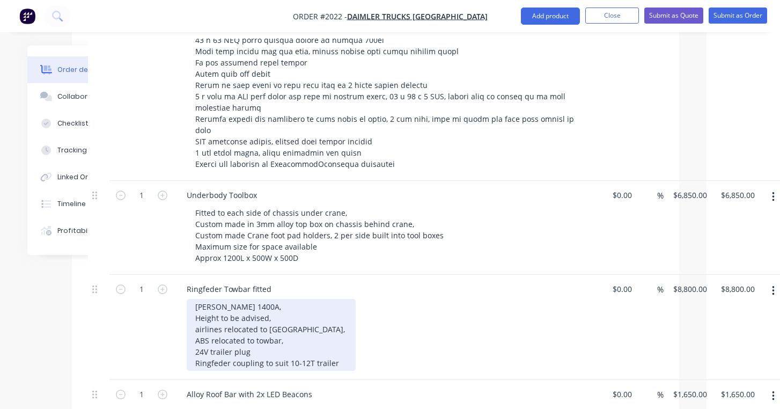
click at [323, 319] on div "[PERSON_NAME] 1400A, Height to be advised, airlines relocated to [GEOGRAPHIC_DA…" at bounding box center [271, 335] width 169 height 72
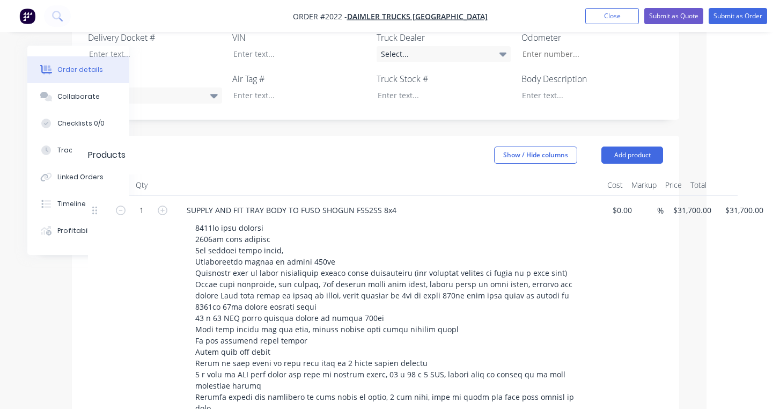
scroll to position [328, 73]
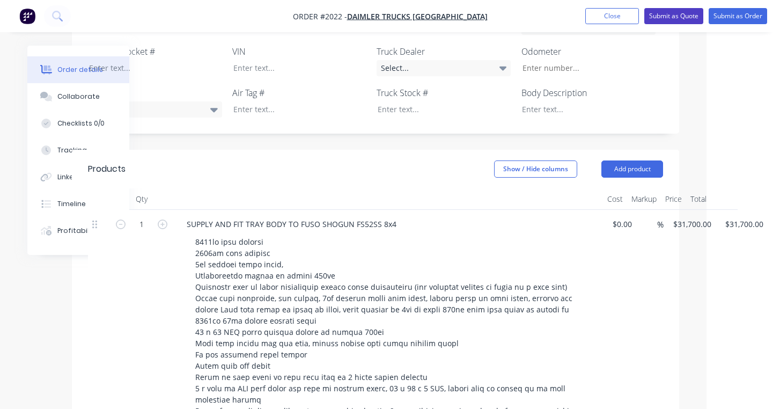
click at [672, 17] on button "Submit as Quote" at bounding box center [673, 16] width 59 height 16
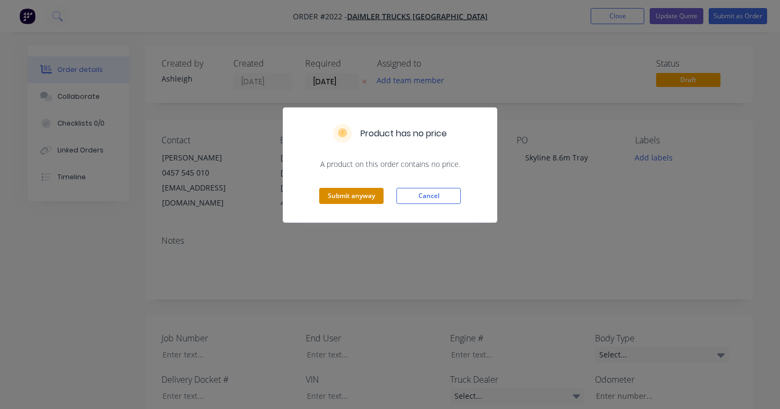
click at [369, 194] on button "Submit anyway" at bounding box center [351, 196] width 64 height 16
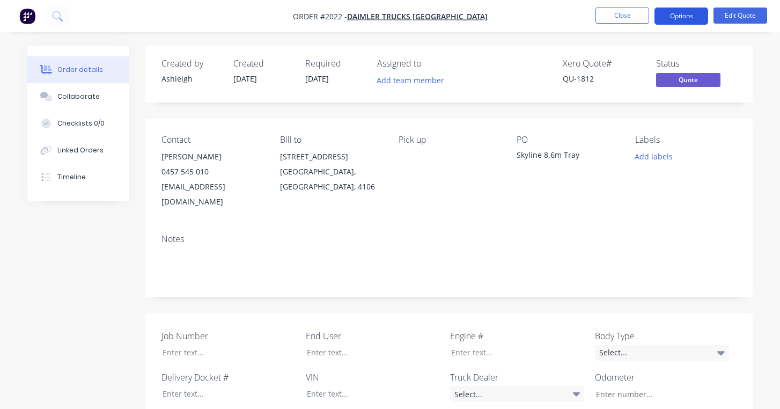
click at [685, 20] on button "Options" at bounding box center [681, 16] width 54 height 17
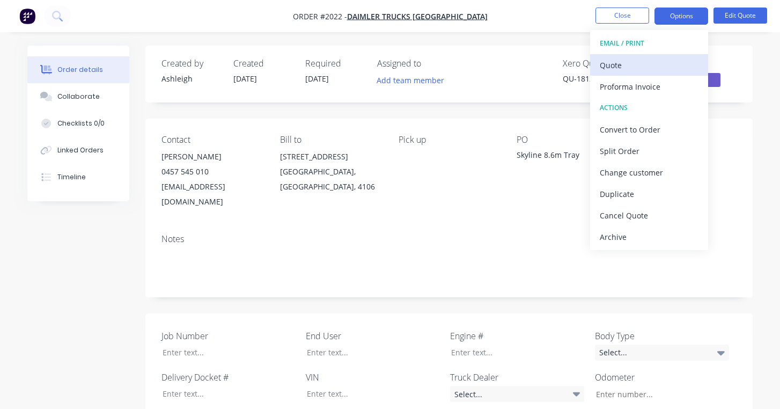
click at [642, 61] on div "Quote" at bounding box center [649, 65] width 99 height 16
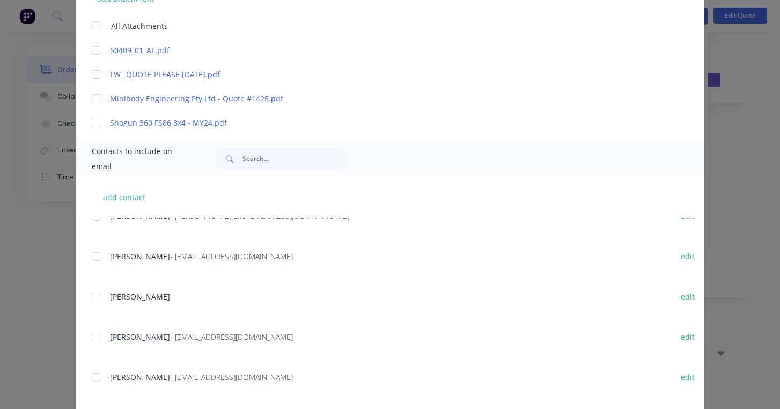
scroll to position [291, 0]
click at [95, 256] on div at bounding box center [95, 255] width 21 height 21
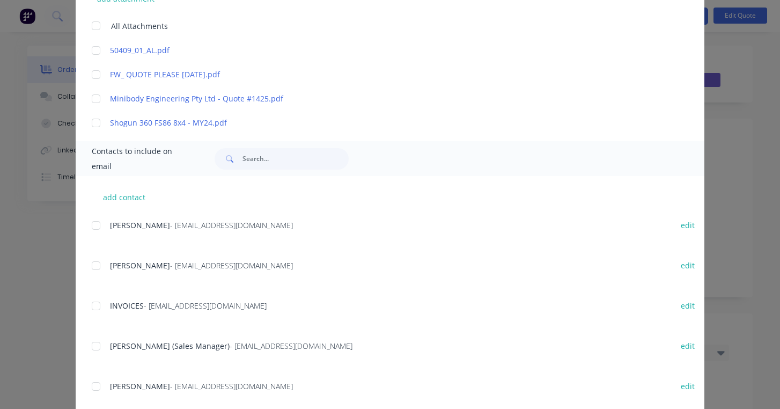
scroll to position [0, 0]
type textarea "Thank you for your enquiry. Please find attached your requested quote. If you h…"
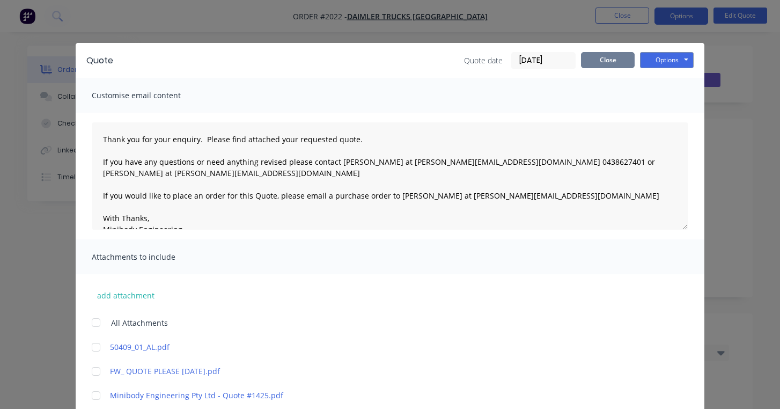
click at [606, 56] on button "Close" at bounding box center [608, 60] width 54 height 16
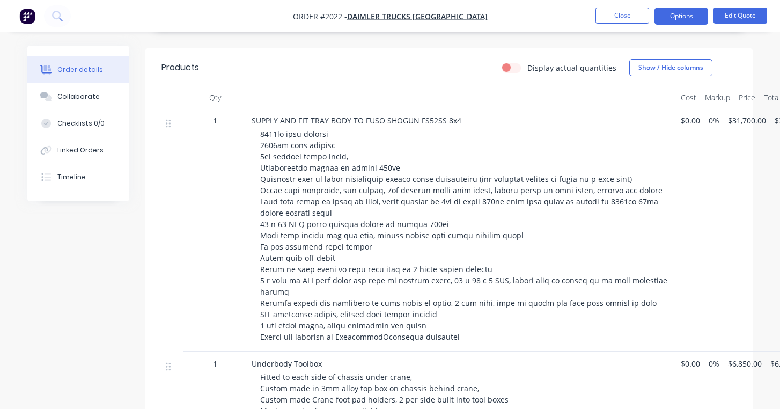
scroll to position [428, 0]
click at [749, 114] on span "$31,700.00" at bounding box center [747, 119] width 38 height 11
click at [732, 14] on button "Edit Quote" at bounding box center [740, 16] width 54 height 16
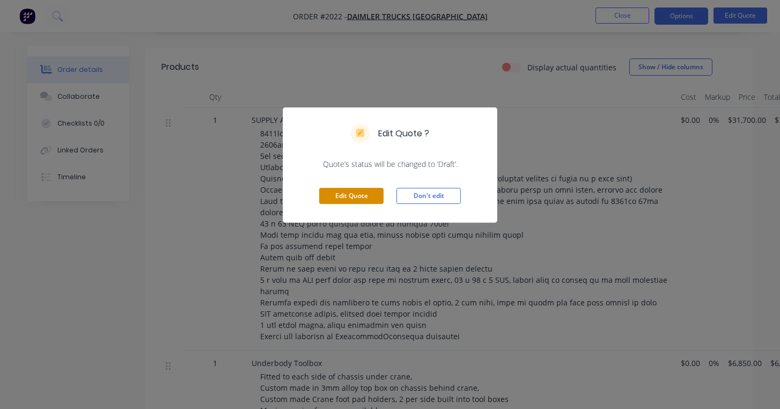
click at [363, 193] on button "Edit Quote" at bounding box center [351, 196] width 64 height 16
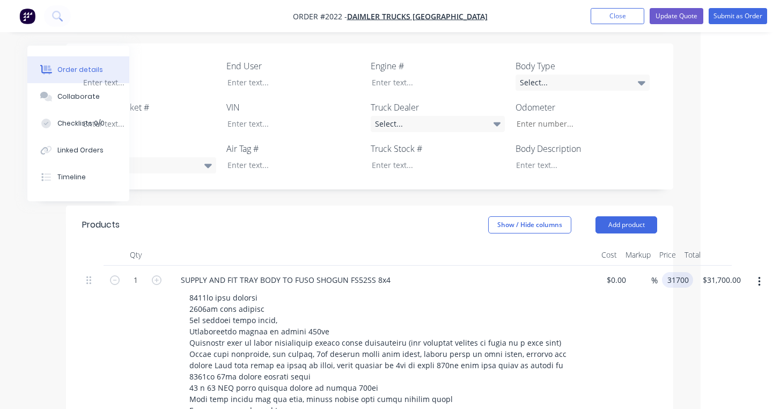
scroll to position [272, 79]
click at [672, 272] on input "31700" at bounding box center [679, 280] width 27 height 16
type input "$33,000.00"
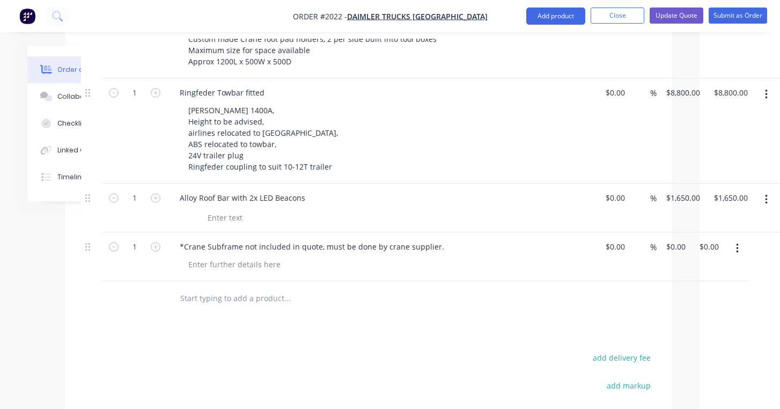
scroll to position [844, 80]
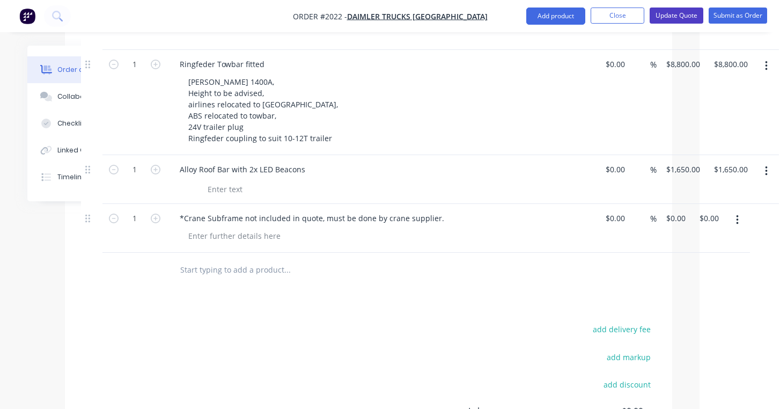
type input "$33,000.00"
click at [677, 16] on button "Update Quote" at bounding box center [677, 16] width 54 height 16
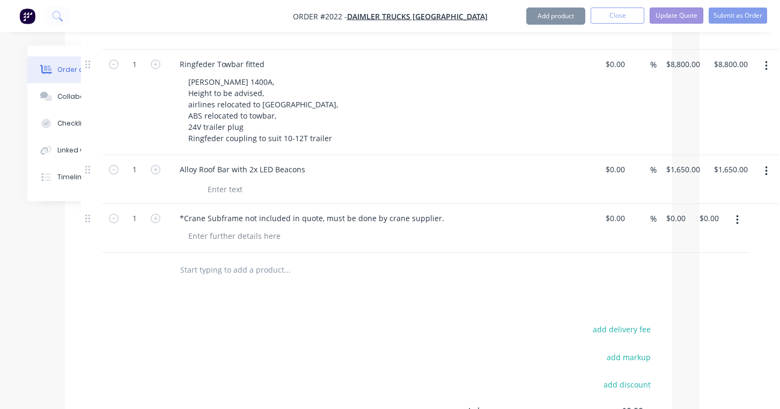
scroll to position [0, 0]
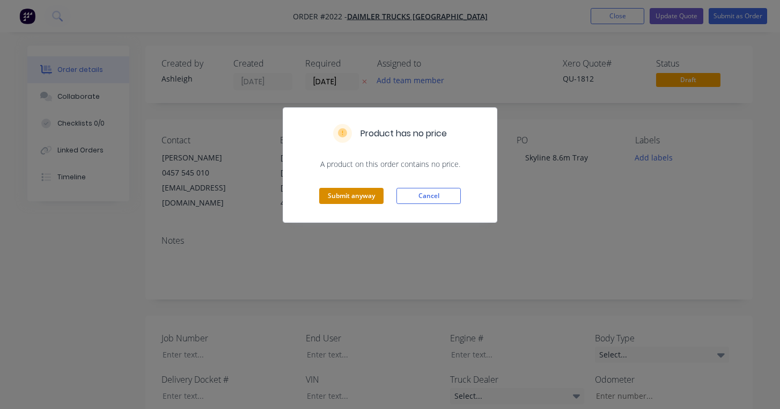
click at [340, 196] on button "Submit anyway" at bounding box center [351, 196] width 64 height 16
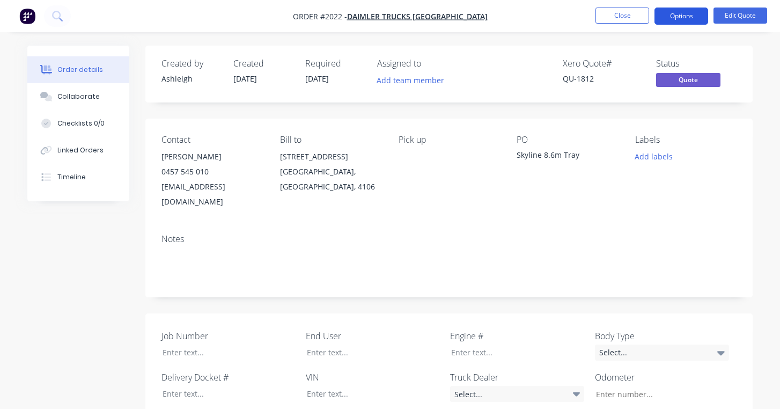
click at [683, 10] on button "Options" at bounding box center [681, 16] width 54 height 17
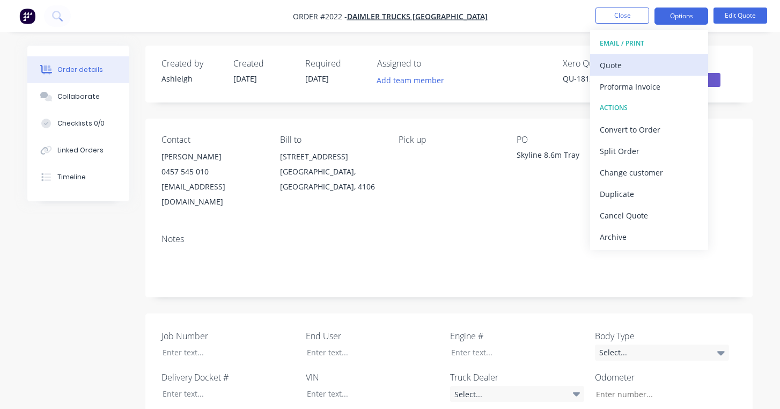
click at [620, 66] on div "Quote" at bounding box center [649, 65] width 99 height 16
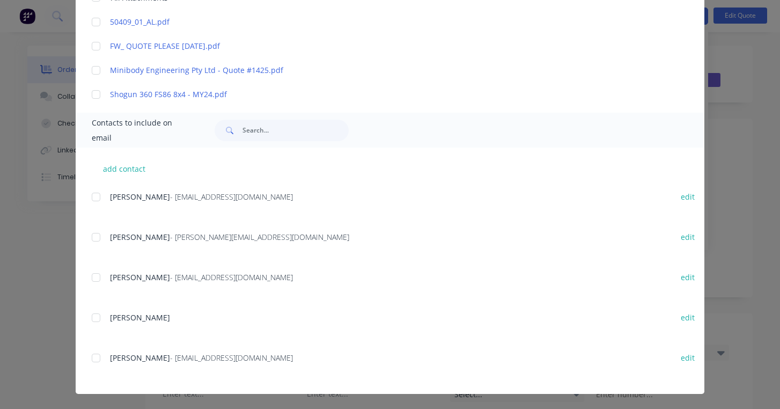
scroll to position [246, 0]
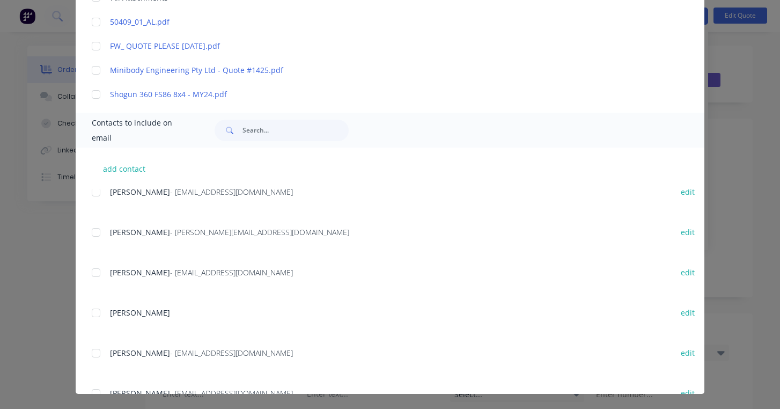
click at [97, 274] on div at bounding box center [95, 272] width 21 height 21
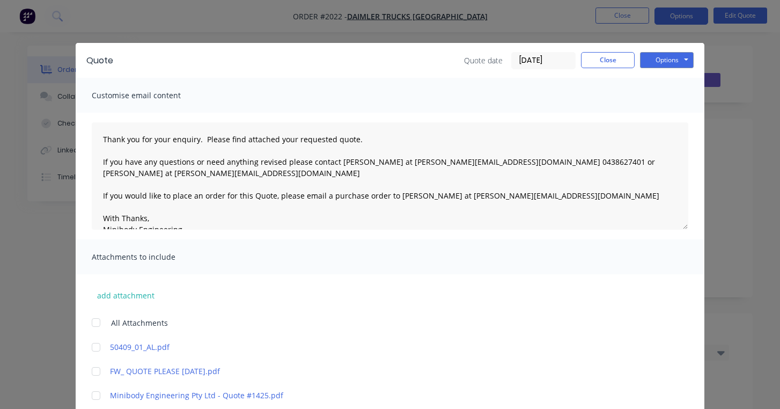
scroll to position [0, 0]
click at [665, 62] on button "Options" at bounding box center [667, 60] width 54 height 16
click at [666, 117] on button "Email" at bounding box center [674, 115] width 69 height 18
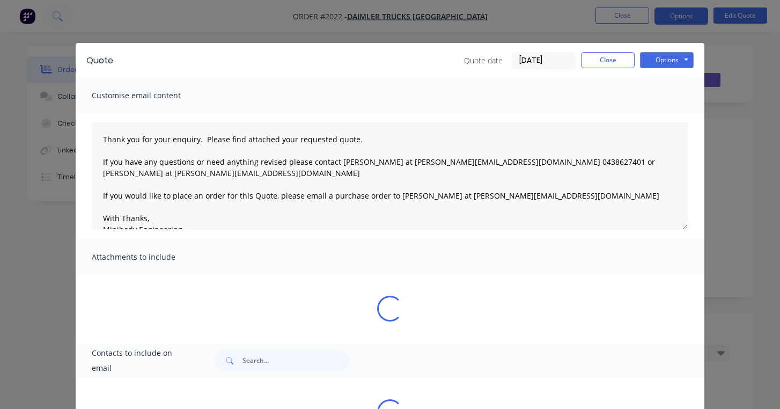
type textarea "Thank you for your enquiry. Please find attached your requested quote. If you h…"
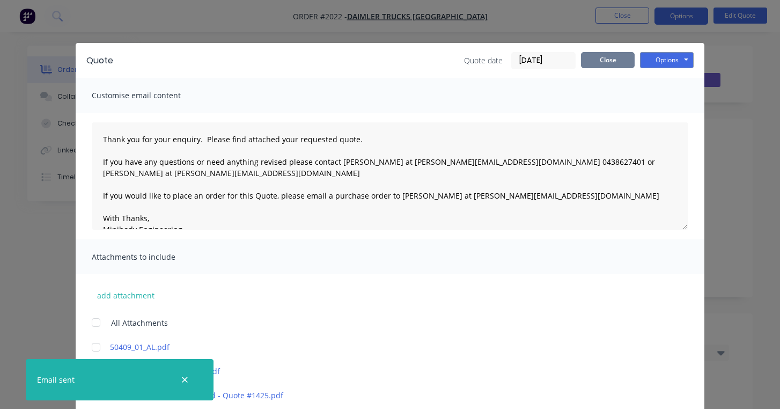
click at [607, 61] on button "Close" at bounding box center [608, 60] width 54 height 16
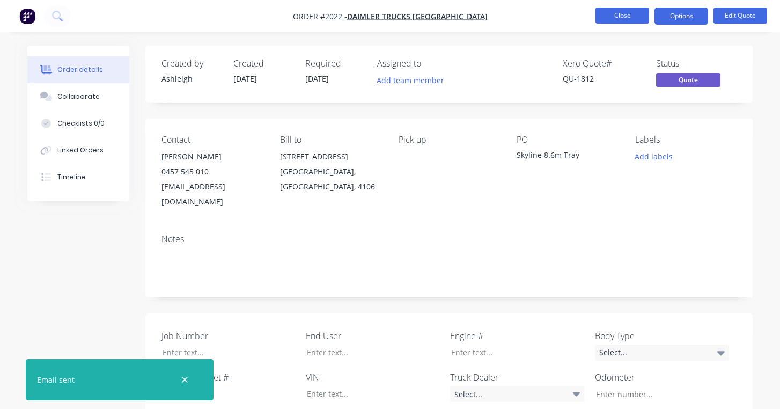
click at [623, 18] on button "Close" at bounding box center [622, 16] width 54 height 16
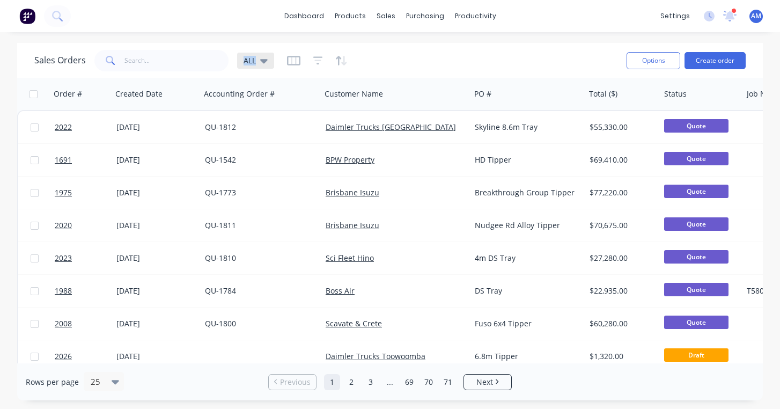
click at [261, 58] on icon at bounding box center [264, 61] width 8 height 12
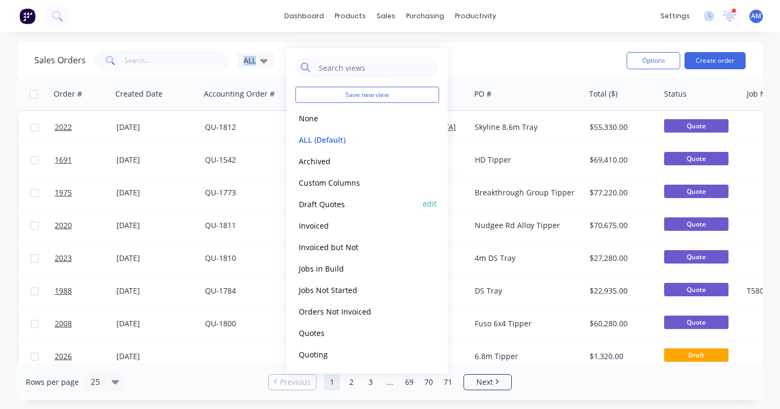
click at [328, 203] on button "Draft Quotes" at bounding box center [357, 203] width 122 height 12
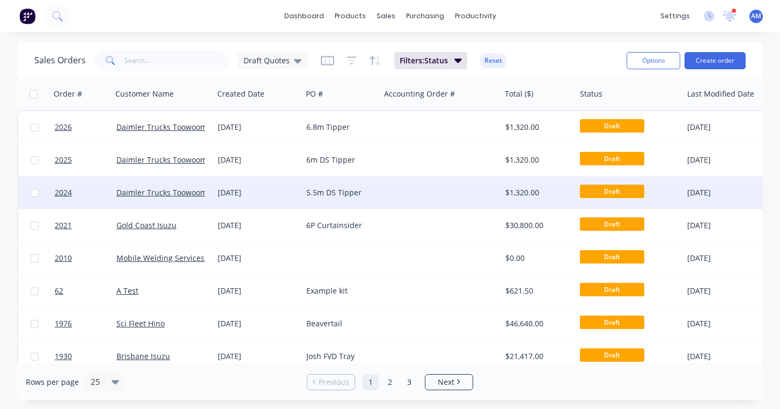
click at [402, 193] on div at bounding box center [440, 192] width 121 height 32
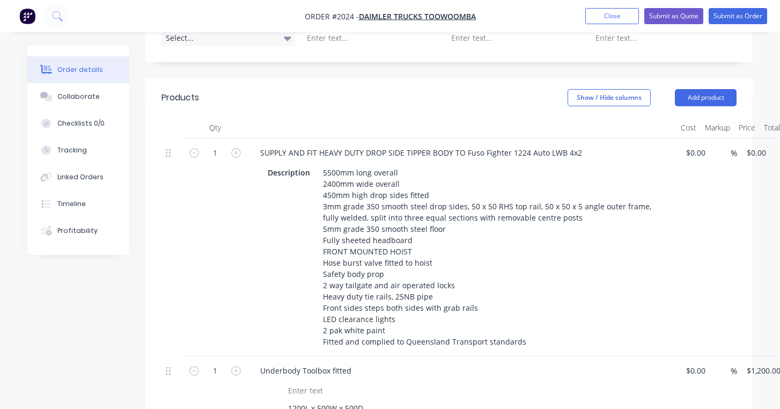
scroll to position [439, 0]
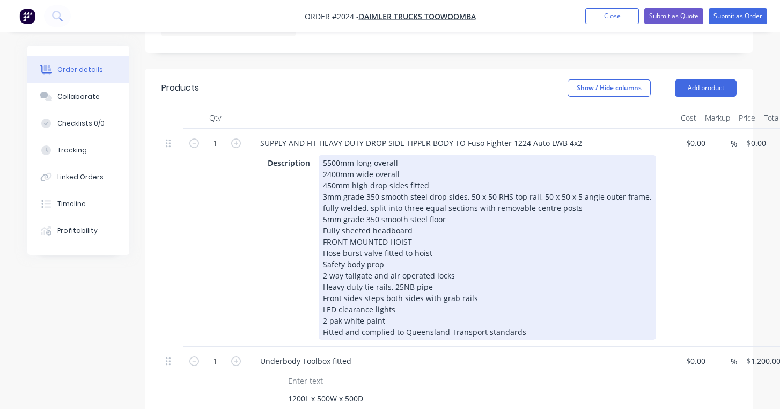
click at [328, 155] on div "5500mm long overall 2400mm wide overall 450mm high drop sides fitted 3mm grade …" at bounding box center [487, 247] width 337 height 185
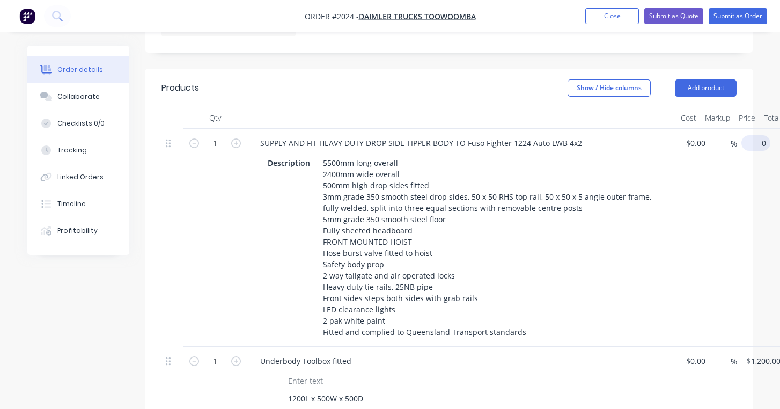
click at [755, 135] on input "0" at bounding box center [758, 143] width 25 height 16
type input "$46,800.00"
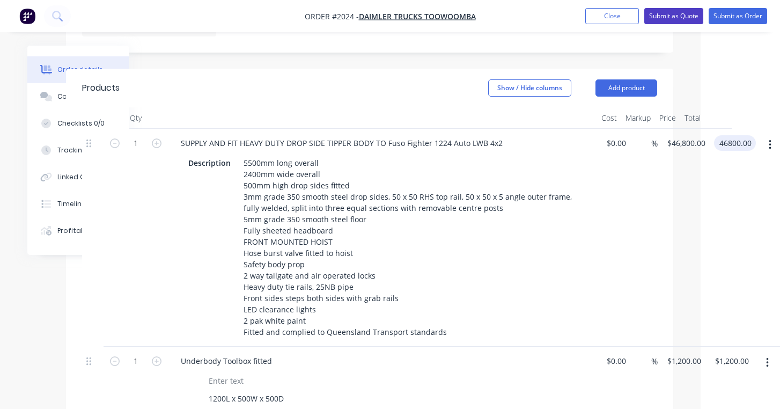
type input "$46,800.00"
click at [671, 18] on button "Submit as Quote" at bounding box center [673, 16] width 59 height 16
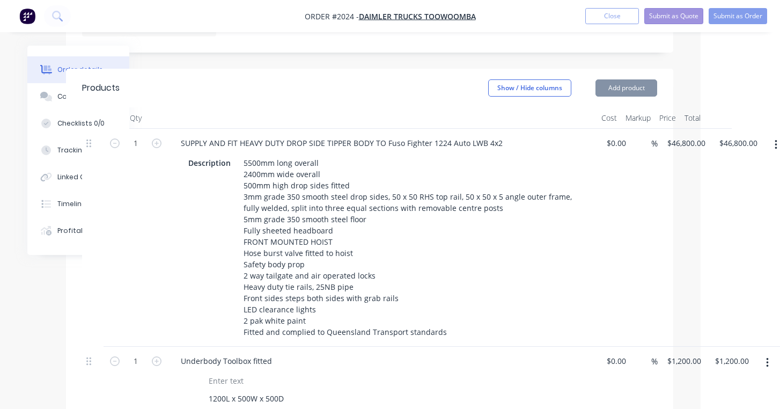
scroll to position [0, 0]
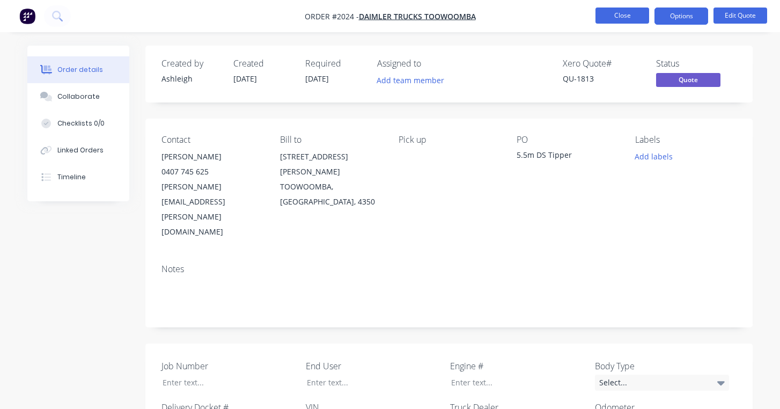
click at [614, 18] on button "Close" at bounding box center [622, 16] width 54 height 16
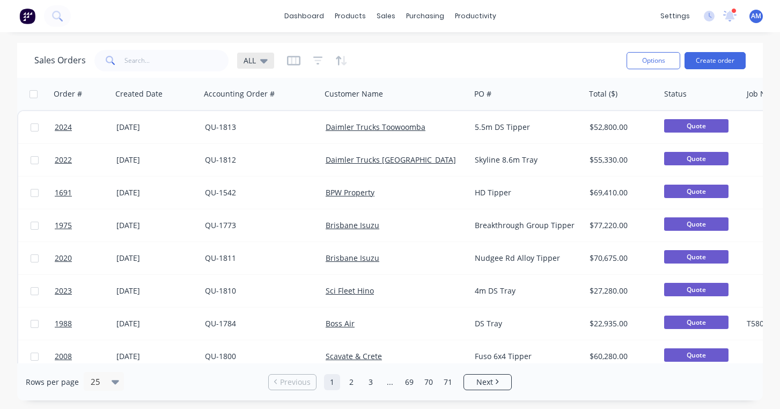
click at [264, 60] on icon at bounding box center [264, 61] width 8 height 4
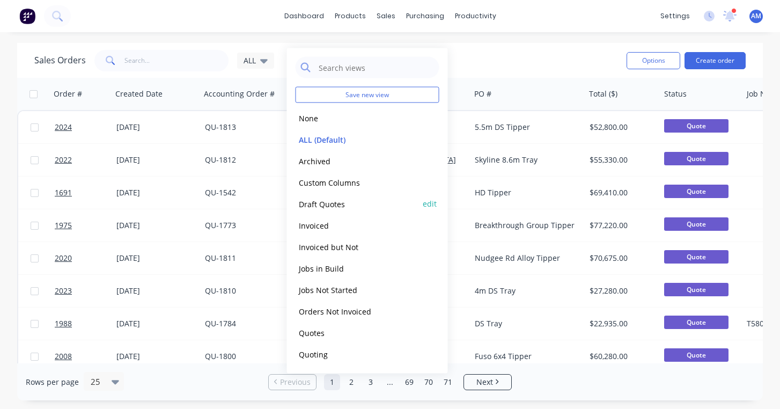
click at [326, 202] on button "Draft Quotes" at bounding box center [357, 203] width 122 height 12
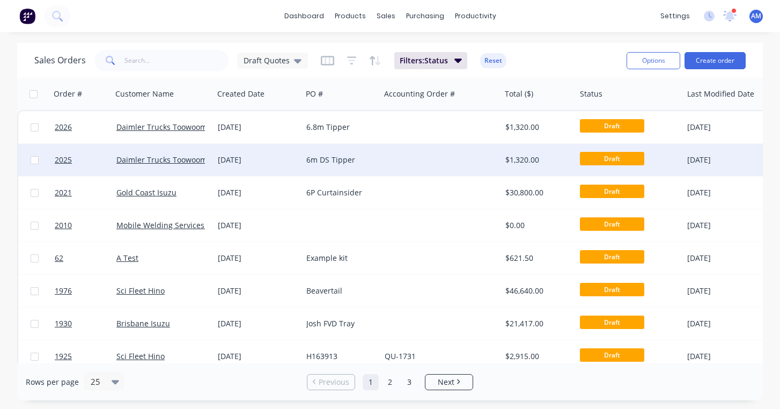
click at [347, 158] on div "6m DS Tipper" at bounding box center [339, 159] width 66 height 11
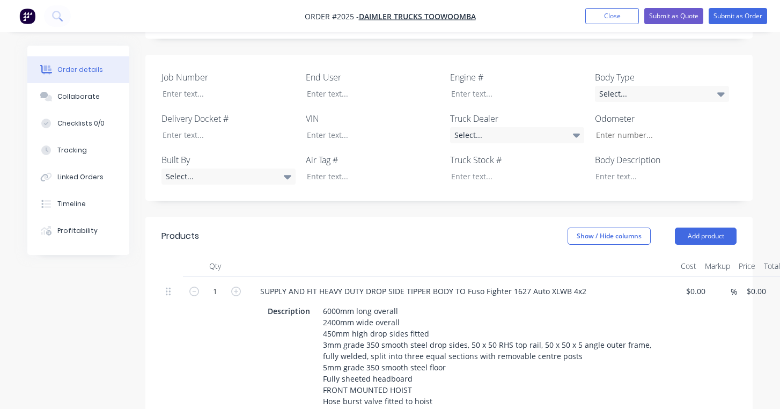
scroll to position [300, 0]
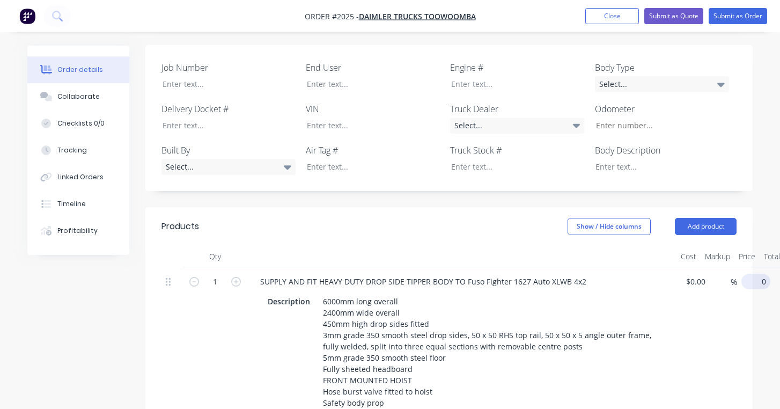
click at [756, 274] on input "0" at bounding box center [758, 282] width 25 height 16
type input "$47,800.00"
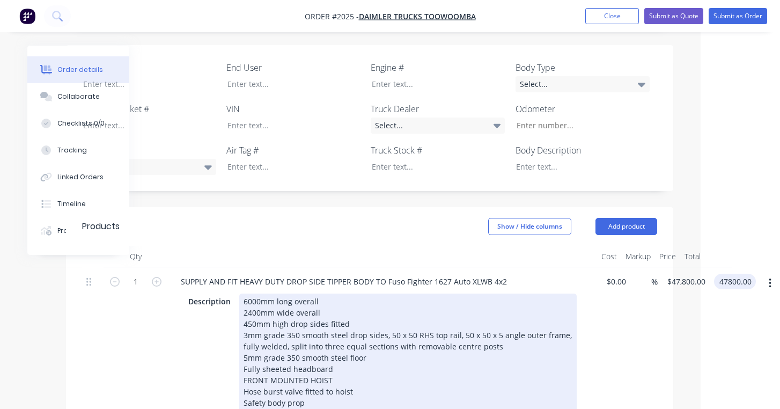
type input "$47,800.00"
click at [247, 293] on div "6000mm long overall 2400mm wide overall 450mm high drop sides fitted 3mm grade …" at bounding box center [407, 385] width 337 height 185
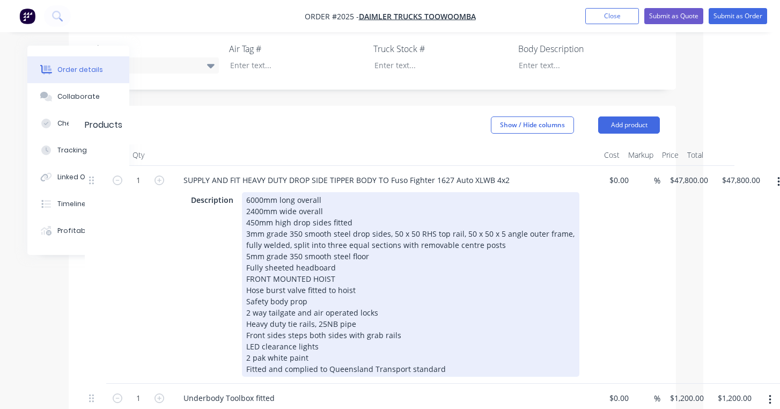
scroll to position [373, 77]
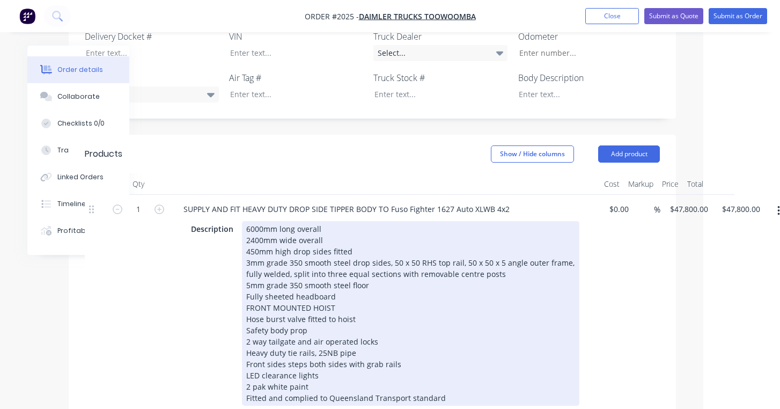
click at [293, 221] on div "6000mm long overall 2400mm wide overall 450mm high drop sides fitted 3mm grade …" at bounding box center [410, 313] width 337 height 185
click at [253, 221] on div "6000mm long overall 2400mm wide overall 450mm high drop sides fitted 3mm grade …" at bounding box center [410, 313] width 337 height 185
click at [379, 226] on div "6000mm long overall 2400mm wide overall 500mm high drop sides fitted 3mm grade …" at bounding box center [410, 313] width 337 height 185
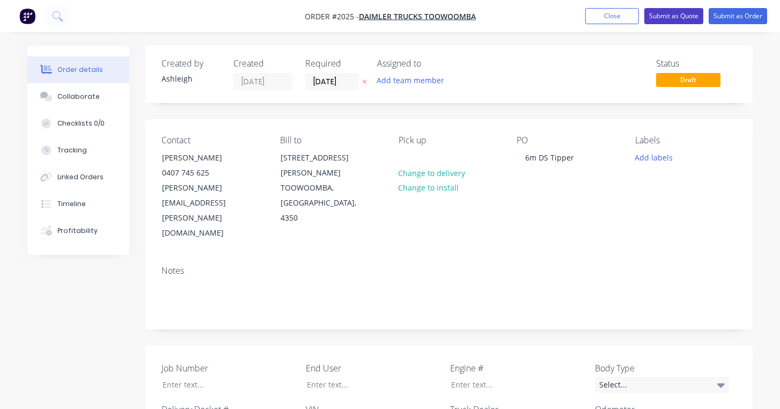
scroll to position [0, 0]
click at [672, 16] on button "Submit as Quote" at bounding box center [673, 16] width 59 height 16
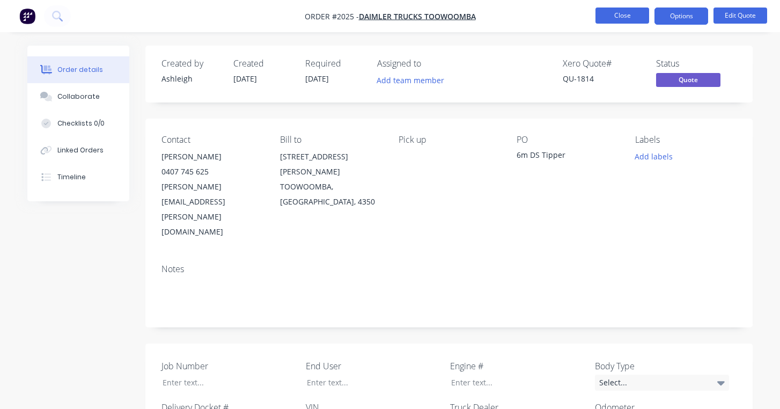
click at [627, 19] on button "Close" at bounding box center [622, 16] width 54 height 16
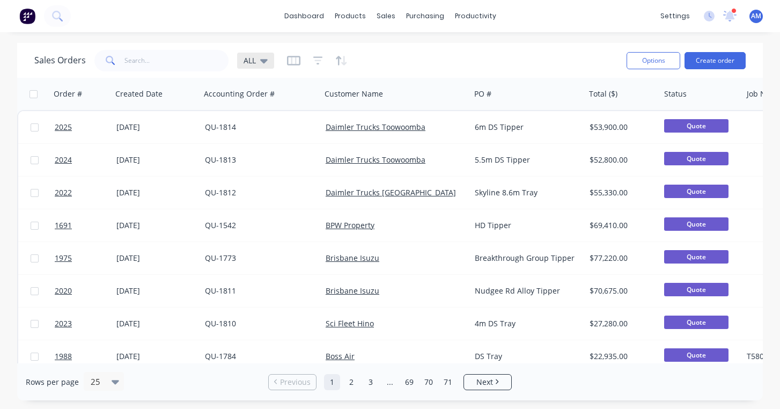
click at [250, 57] on span "ALL" at bounding box center [250, 60] width 12 height 11
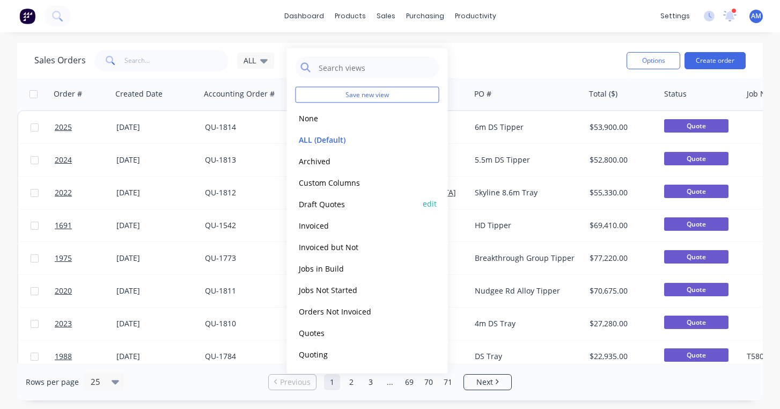
click at [323, 200] on button "Draft Quotes" at bounding box center [357, 203] width 122 height 12
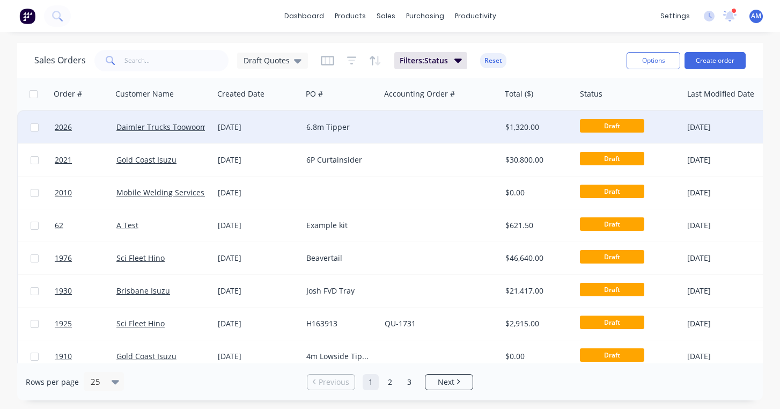
click at [329, 126] on div "6.8m Tipper" at bounding box center [339, 127] width 66 height 11
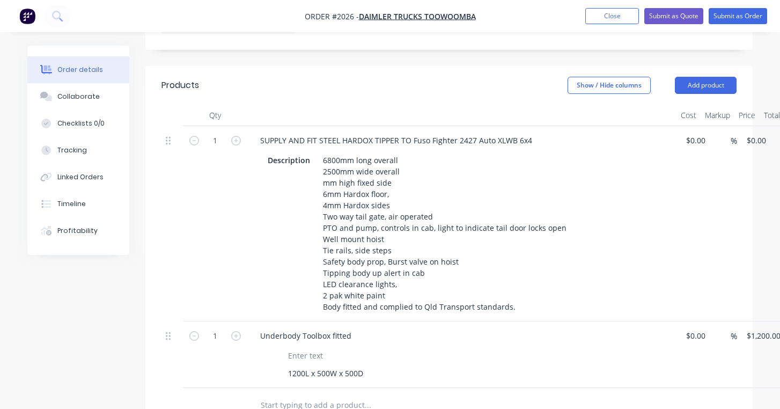
scroll to position [443, 0]
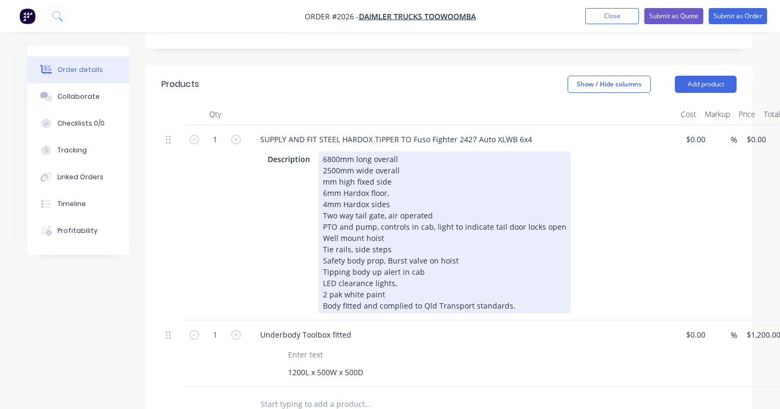
click at [323, 151] on div "6800mm long overall 2500mm wide overall mm high fixed side 6mm Hardox floor, 4m…" at bounding box center [445, 232] width 252 height 162
drag, startPoint x: 337, startPoint y: 192, endPoint x: 309, endPoint y: 187, distance: 28.8
click at [309, 187] on div "Description 6800mm long overall 2500mm wide overall 700mm high fixed side 6mm H…" at bounding box center [459, 232] width 393 height 162
click at [413, 200] on div "6800mm long overall 2500mm wide overall 700mm high fixed side 6mm Hardox floor,…" at bounding box center [445, 232] width 252 height 162
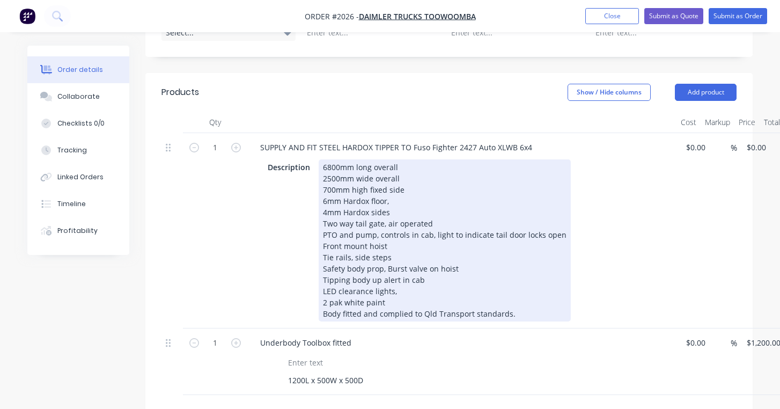
scroll to position [432, 0]
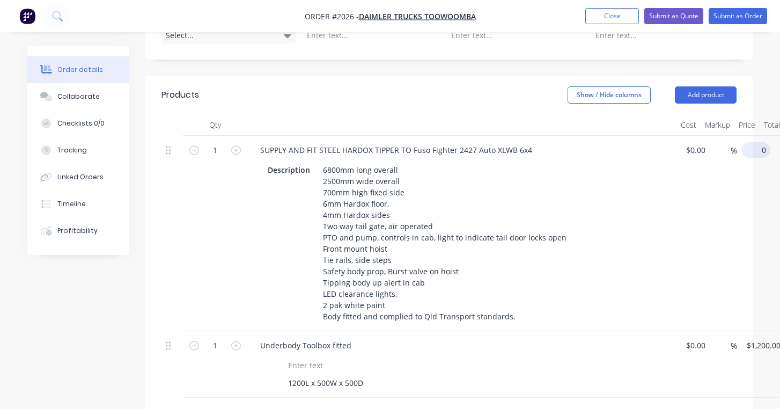
click at [757, 142] on input "0" at bounding box center [758, 150] width 25 height 16
type input "$51,400.00"
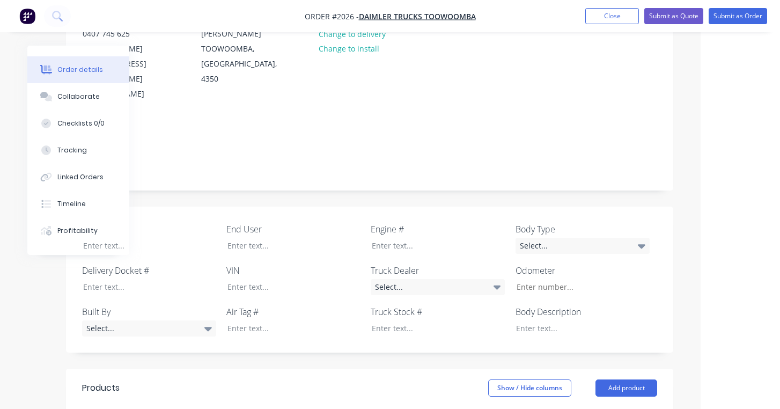
scroll to position [117, 79]
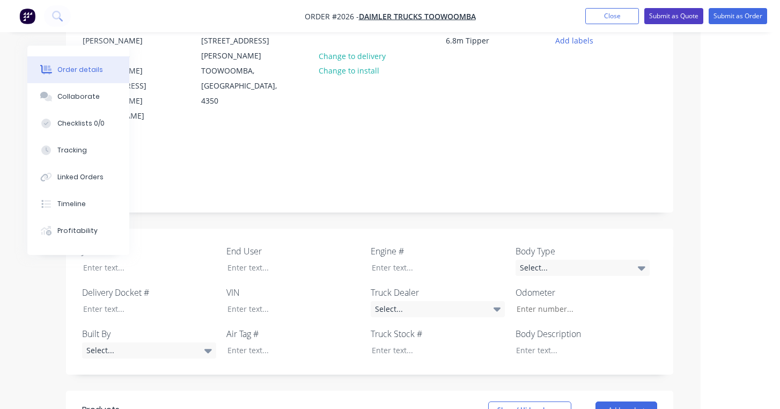
type input "$51,400.00"
click at [678, 16] on button "Submit as Quote" at bounding box center [673, 16] width 59 height 16
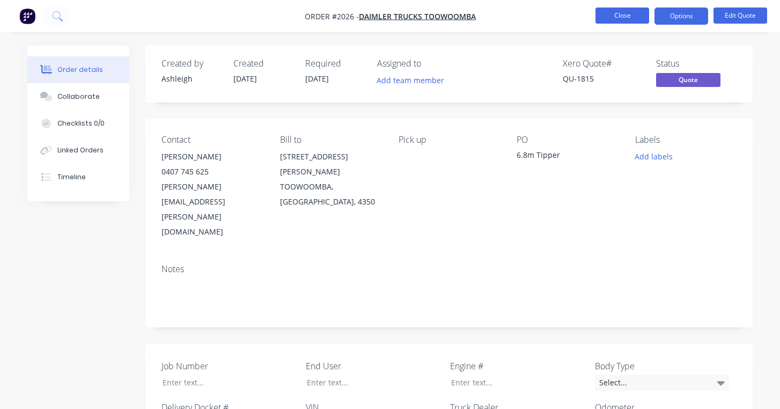
click at [634, 17] on button "Close" at bounding box center [622, 16] width 54 height 16
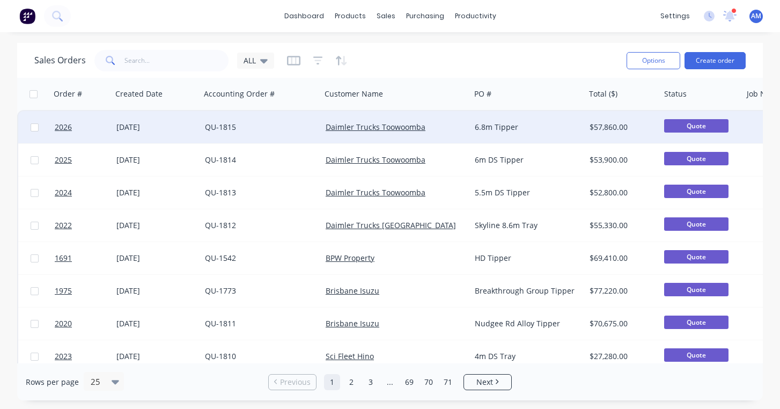
click at [185, 125] on div "[DATE]" at bounding box center [156, 127] width 80 height 11
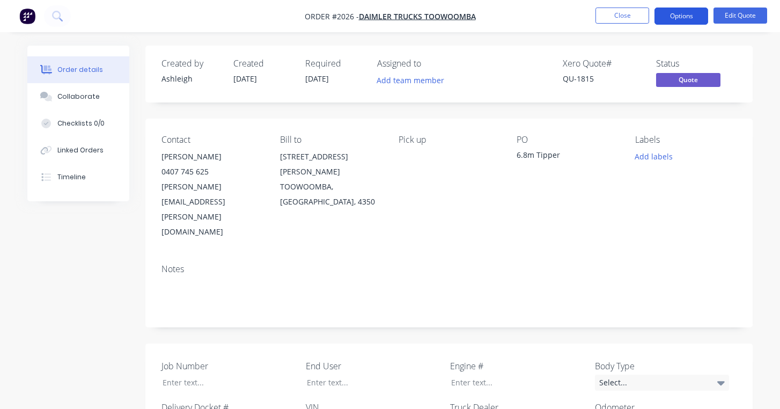
click at [690, 13] on button "Options" at bounding box center [681, 16] width 54 height 17
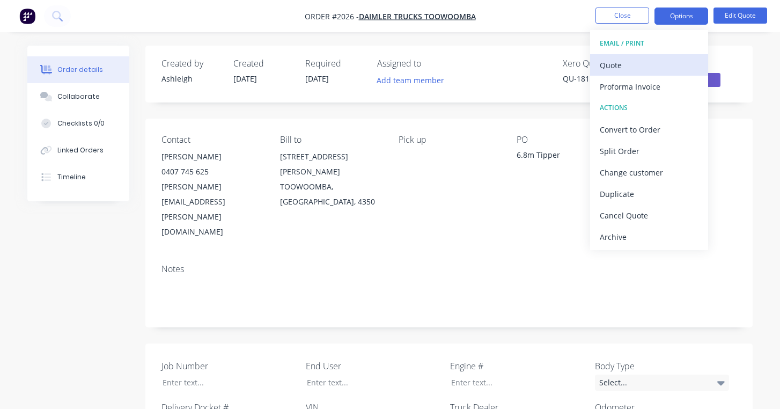
click at [629, 62] on div "Quote" at bounding box center [649, 65] width 99 height 16
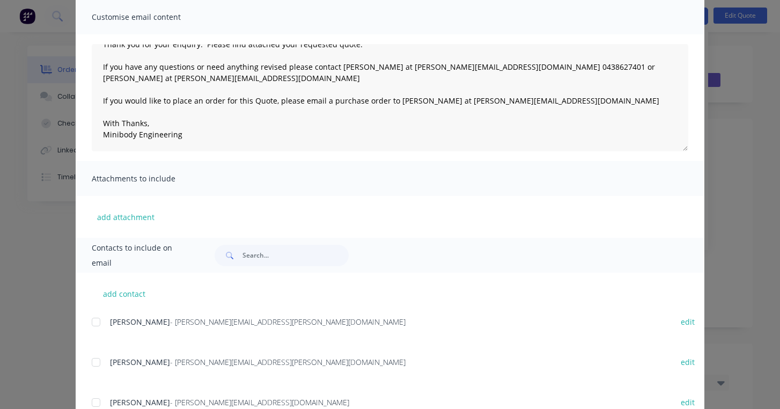
scroll to position [90, 0]
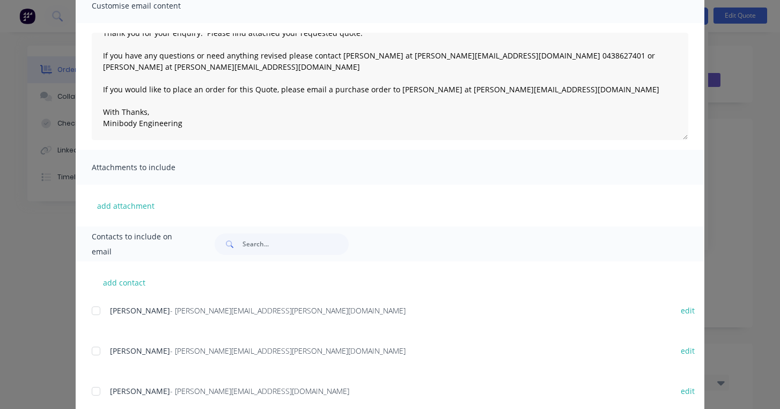
click at [95, 352] on div at bounding box center [95, 350] width 21 height 21
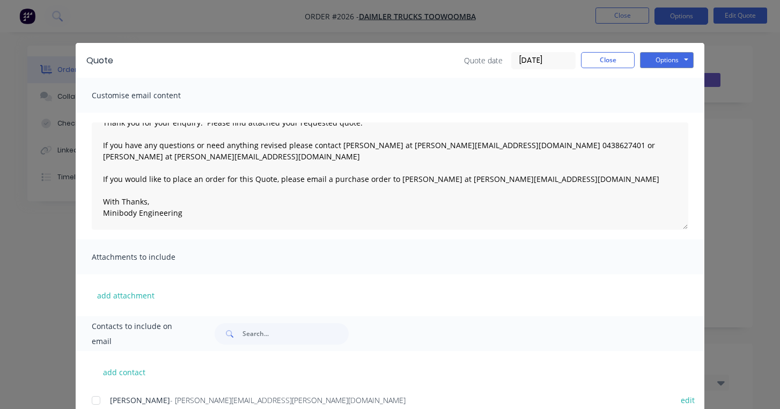
scroll to position [0, 0]
click at [662, 61] on button "Options" at bounding box center [667, 60] width 54 height 16
click at [661, 119] on button "Email" at bounding box center [674, 115] width 69 height 18
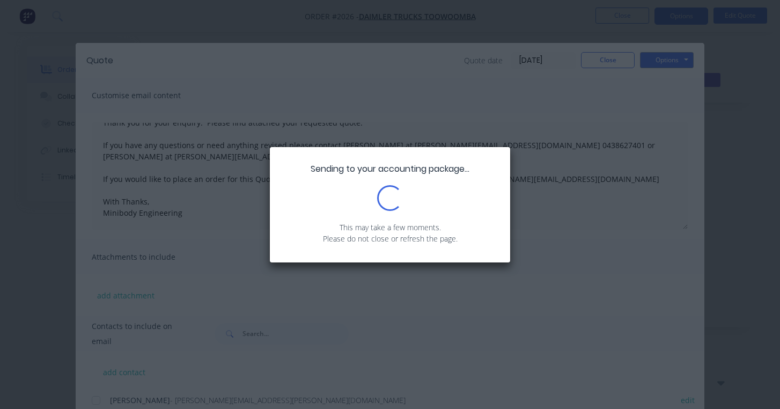
type textarea "Thank you for your enquiry. Please find attached your requested quote. If you h…"
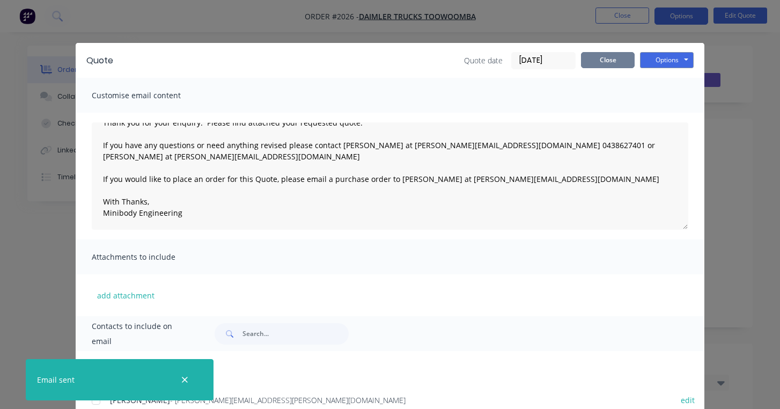
click at [617, 61] on button "Close" at bounding box center [608, 60] width 54 height 16
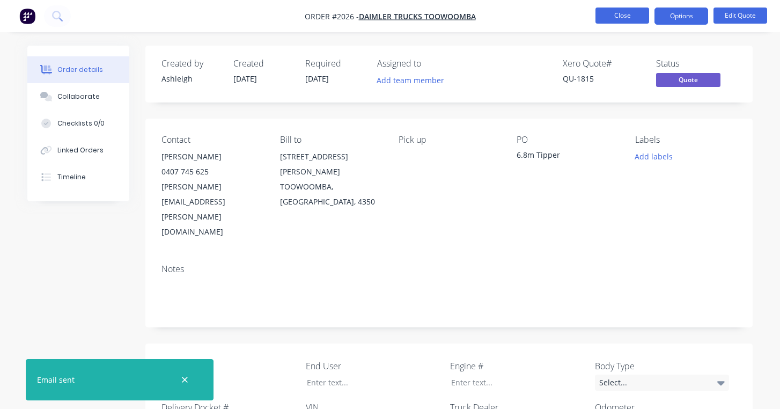
click at [630, 17] on button "Close" at bounding box center [622, 16] width 54 height 16
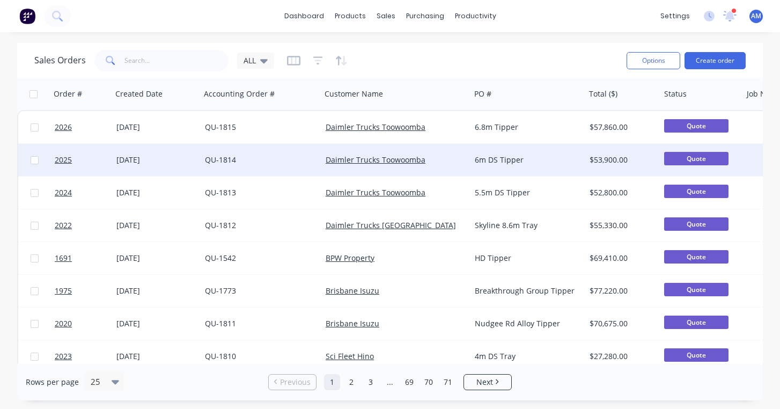
click at [463, 160] on div "Daimler Trucks Toowoomba" at bounding box center [396, 159] width 141 height 11
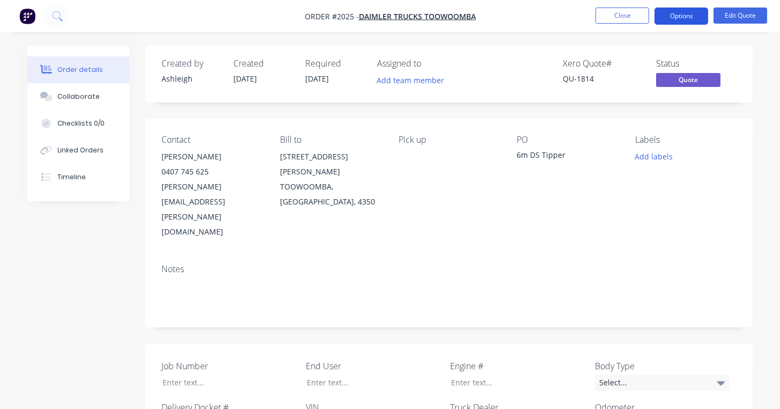
click at [683, 14] on button "Options" at bounding box center [681, 16] width 54 height 17
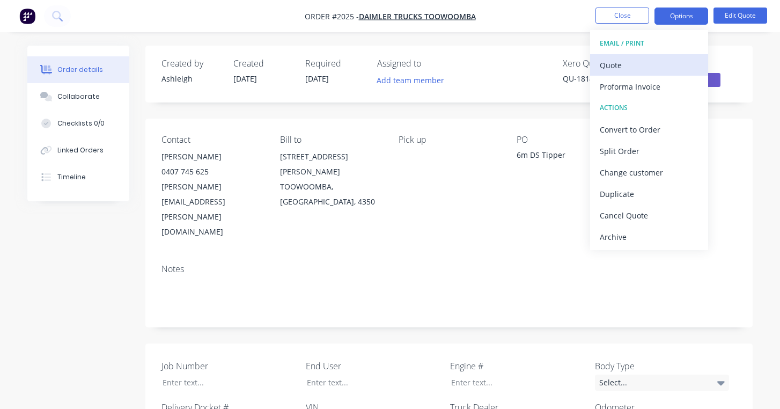
click at [625, 64] on div "Quote" at bounding box center [649, 65] width 99 height 16
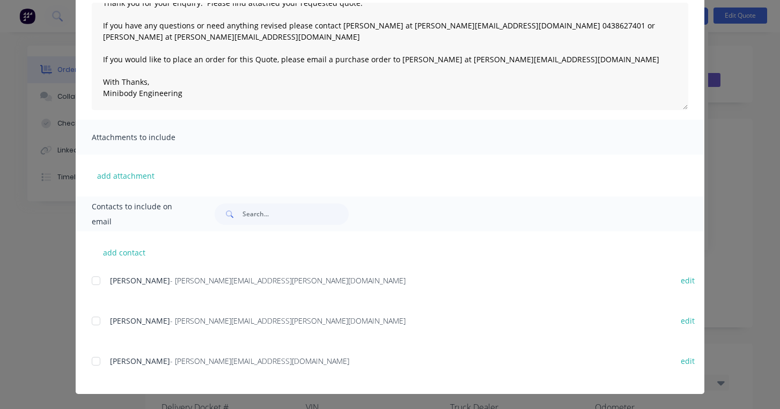
scroll to position [120, 0]
click at [97, 323] on div at bounding box center [95, 320] width 21 height 21
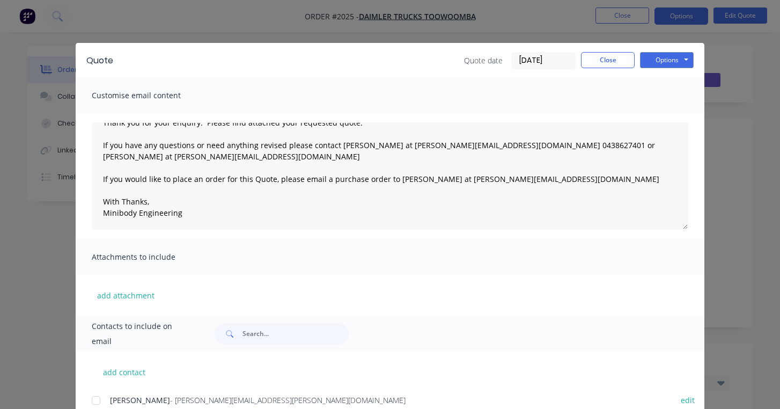
scroll to position [0, 0]
click at [651, 62] on button "Options" at bounding box center [667, 60] width 54 height 16
click at [656, 114] on button "Email" at bounding box center [674, 115] width 69 height 18
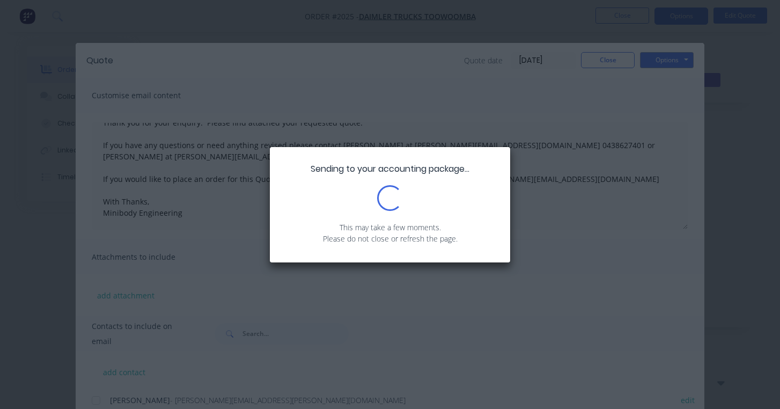
type textarea "Thank you for your enquiry. Please find attached your requested quote. If you h…"
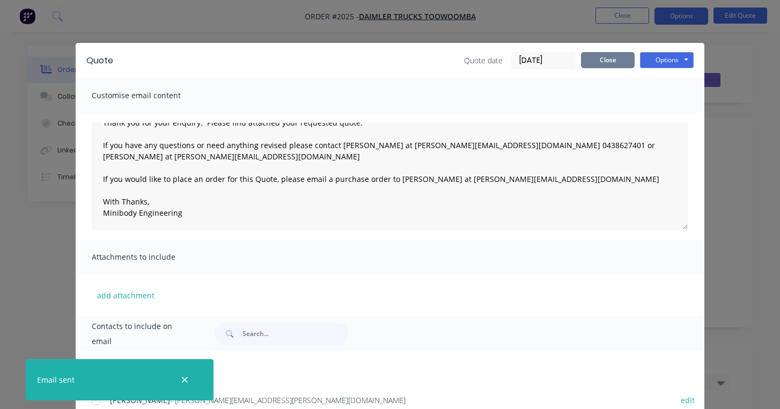
click at [621, 62] on button "Close" at bounding box center [608, 60] width 54 height 16
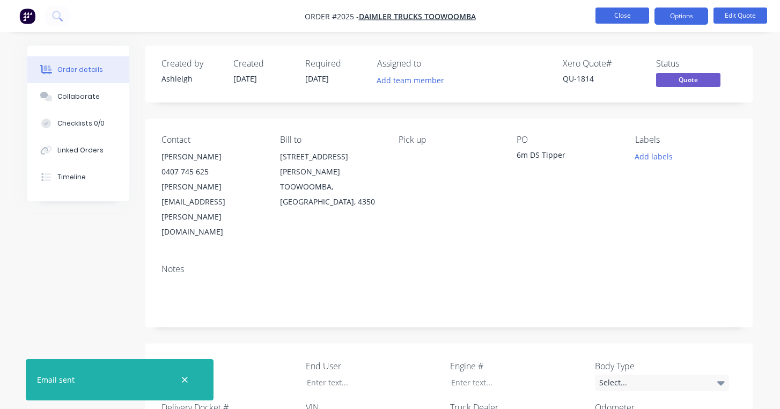
click at [634, 19] on button "Close" at bounding box center [622, 16] width 54 height 16
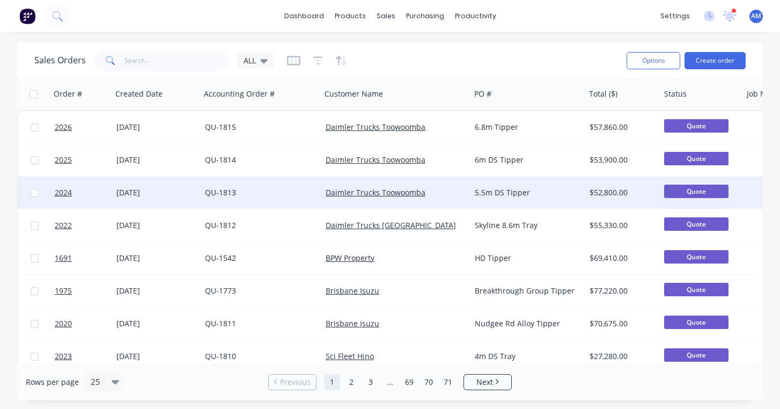
click at [467, 188] on div "Daimler Trucks Toowoomba" at bounding box center [395, 192] width 149 height 32
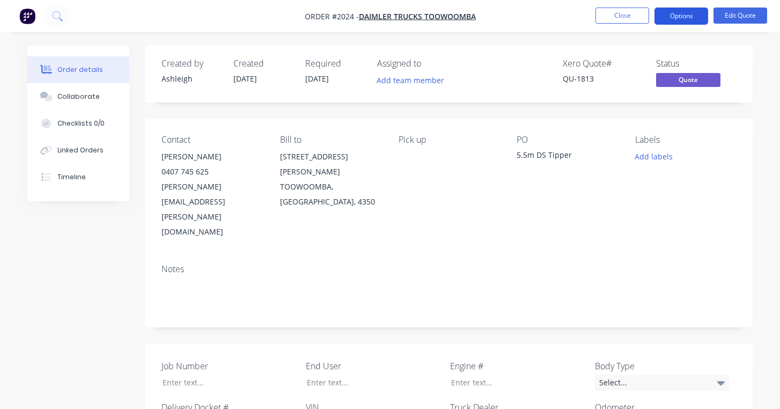
click at [690, 16] on button "Options" at bounding box center [681, 16] width 54 height 17
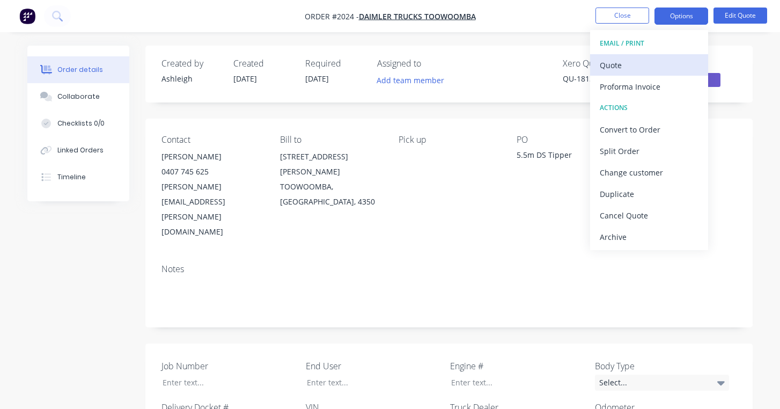
click at [644, 61] on div "Quote" at bounding box center [649, 65] width 99 height 16
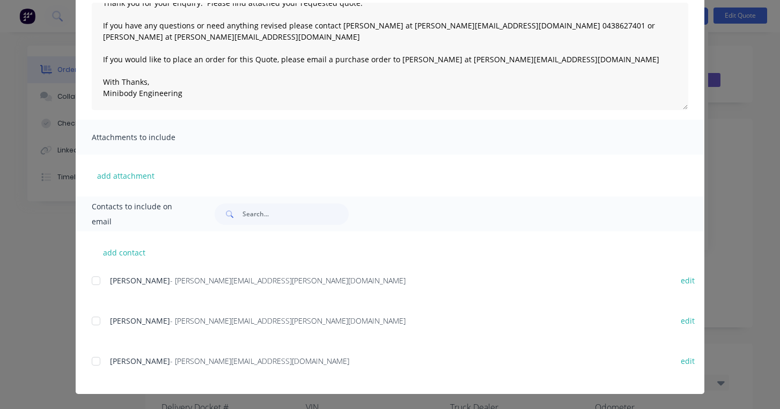
scroll to position [120, 0]
click at [95, 321] on div at bounding box center [95, 320] width 21 height 21
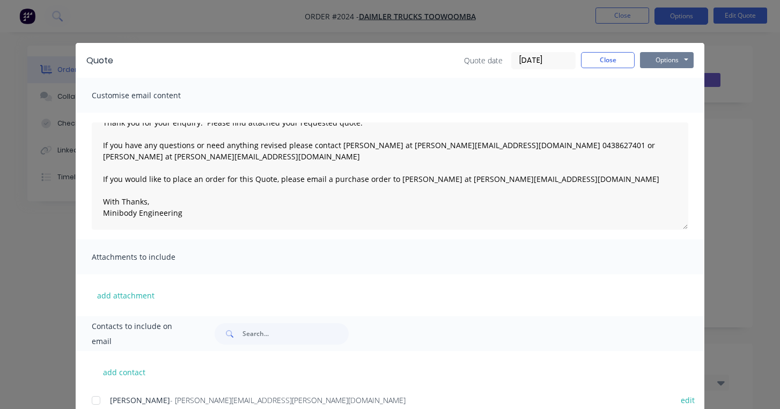
scroll to position [0, 0]
click at [670, 57] on button "Options" at bounding box center [667, 60] width 54 height 16
click at [669, 114] on button "Email" at bounding box center [674, 115] width 69 height 18
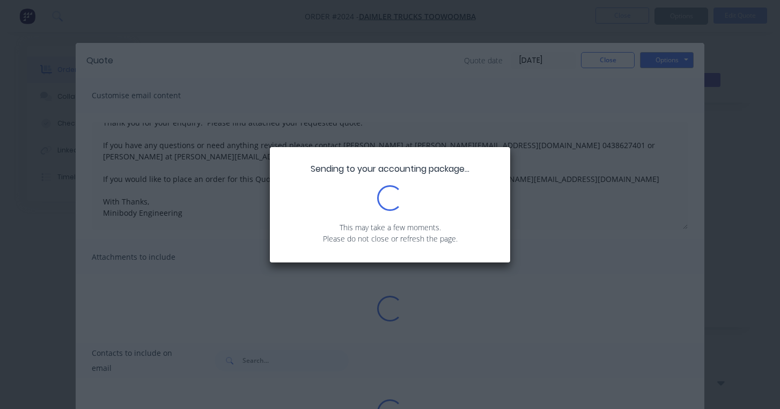
type textarea "Thank you for your enquiry. Please find attached your requested quote. If you h…"
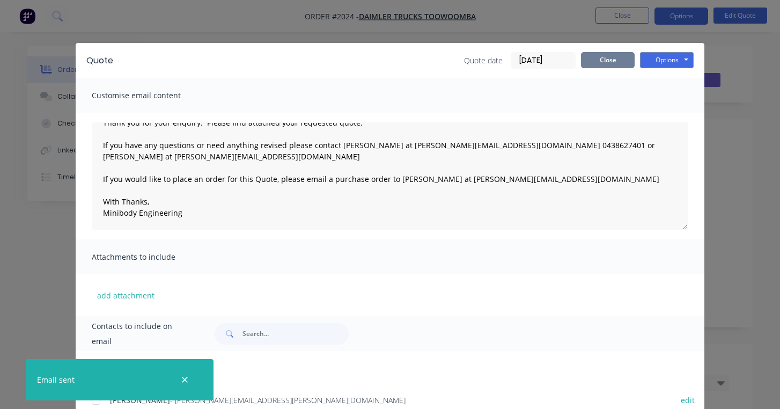
click at [613, 61] on button "Close" at bounding box center [608, 60] width 54 height 16
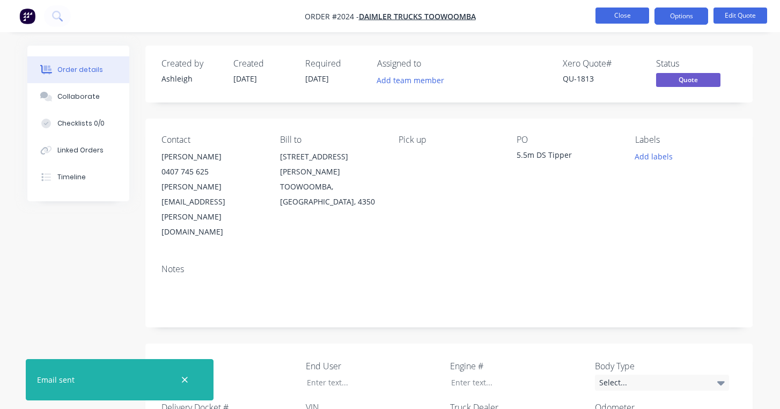
click at [620, 17] on button "Close" at bounding box center [622, 16] width 54 height 16
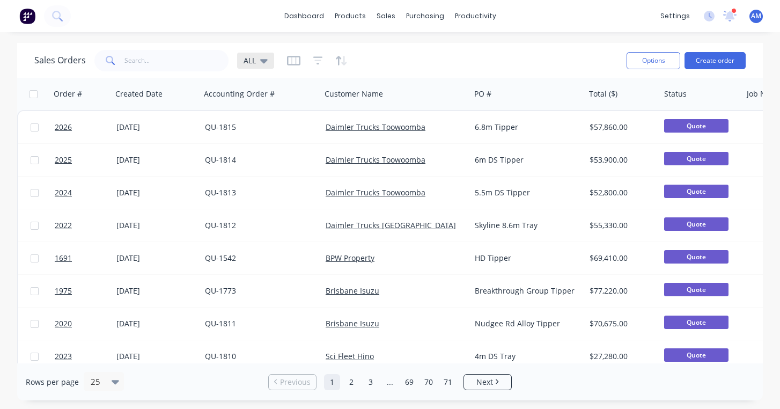
click at [267, 58] on icon at bounding box center [264, 61] width 8 height 12
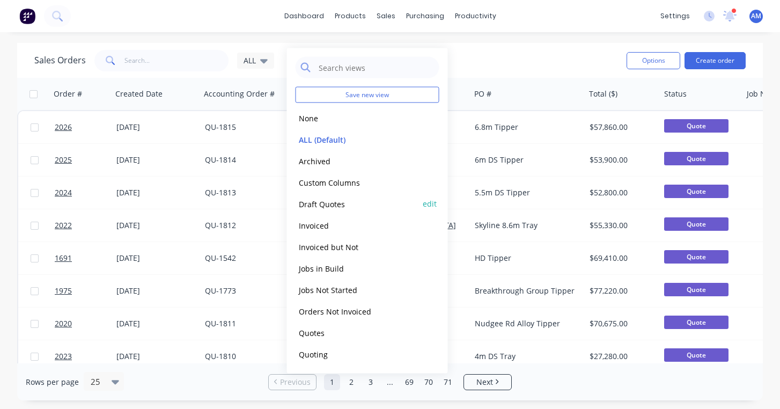
click at [330, 202] on button "Draft Quotes" at bounding box center [357, 203] width 122 height 12
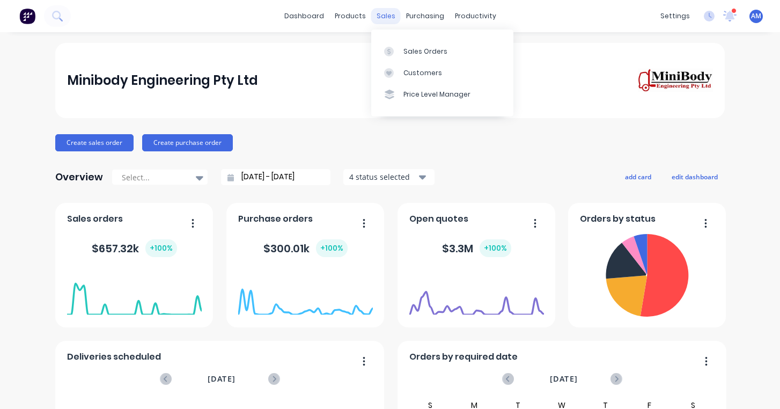
click at [388, 17] on div "sales" at bounding box center [386, 16] width 30 height 16
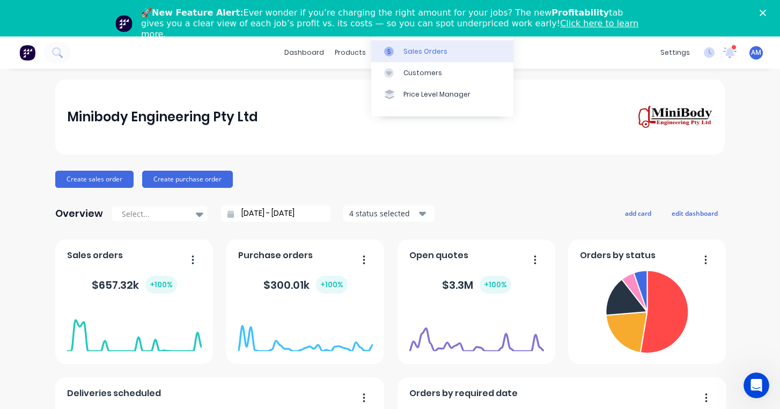
click at [400, 53] on div at bounding box center [392, 52] width 16 height 10
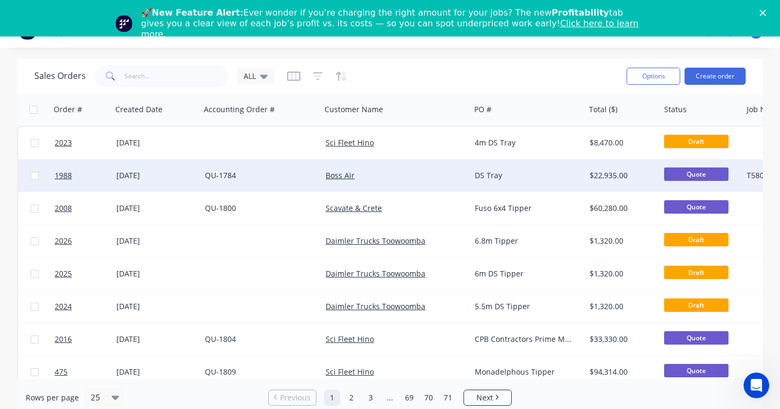
click at [238, 173] on div "QU-1784" at bounding box center [258, 175] width 107 height 11
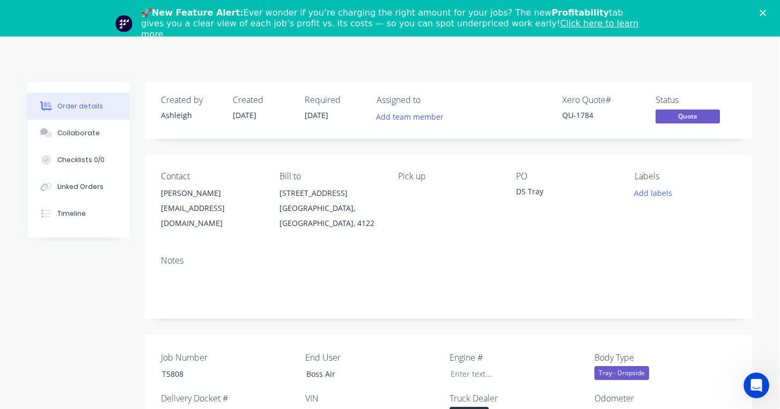
scroll to position [0, 1]
click at [766, 10] on div "Close" at bounding box center [765, 13] width 11 height 6
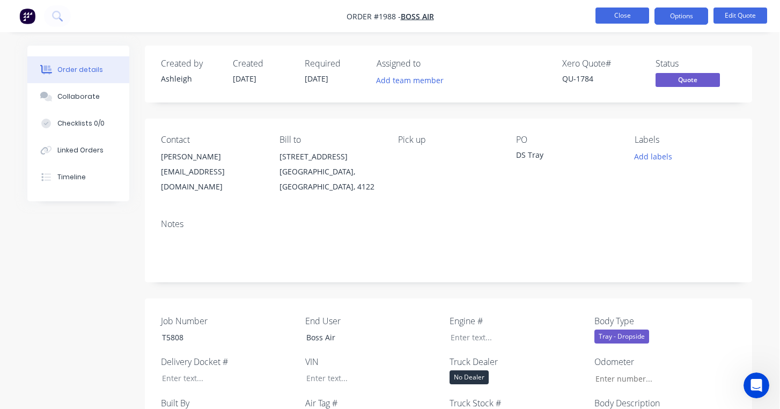
click at [627, 17] on button "Close" at bounding box center [622, 16] width 54 height 16
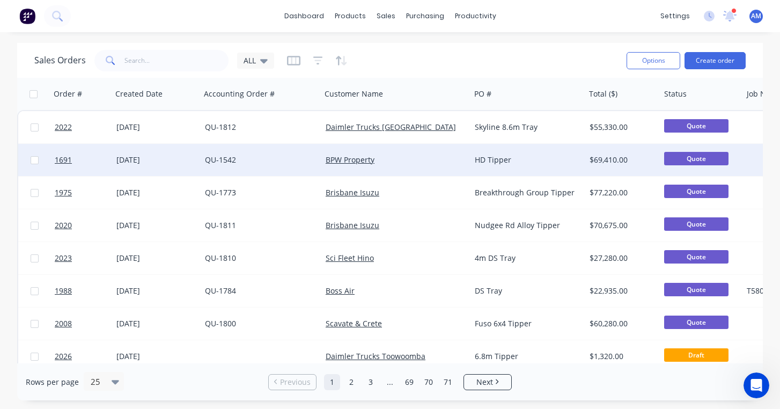
click at [187, 159] on div "[DATE]" at bounding box center [156, 159] width 80 height 11
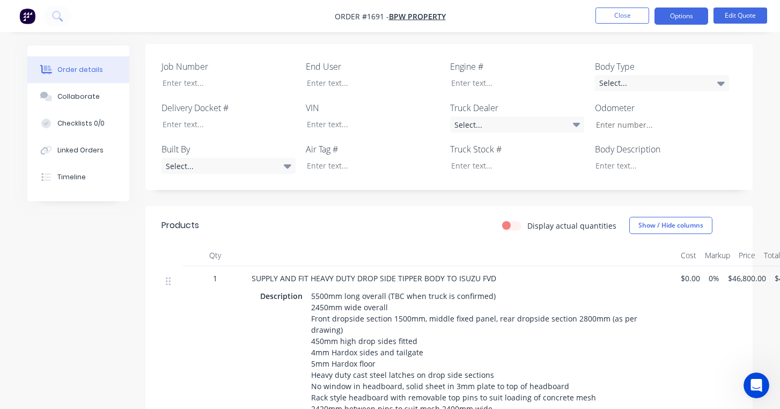
scroll to position [256, 0]
